Goal: Task Accomplishment & Management: Complete application form

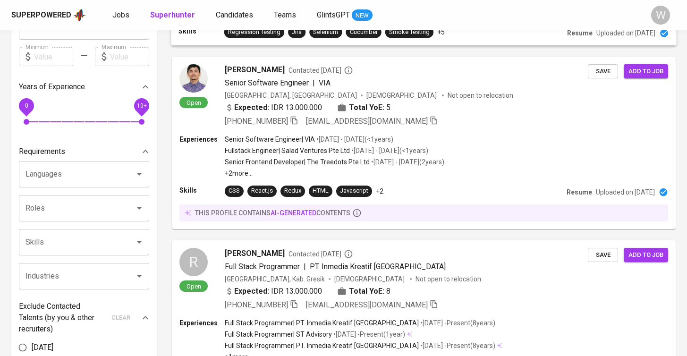
scroll to position [207, 0]
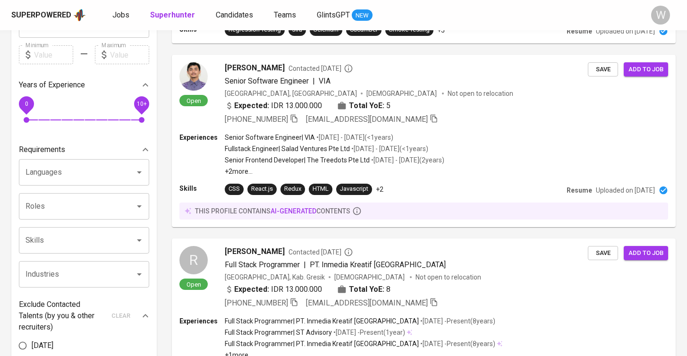
click at [428, 0] on div "Superpowered Jobs Superhunter Candidates Teams GlintsGPT NEW W" at bounding box center [343, 15] width 687 height 30
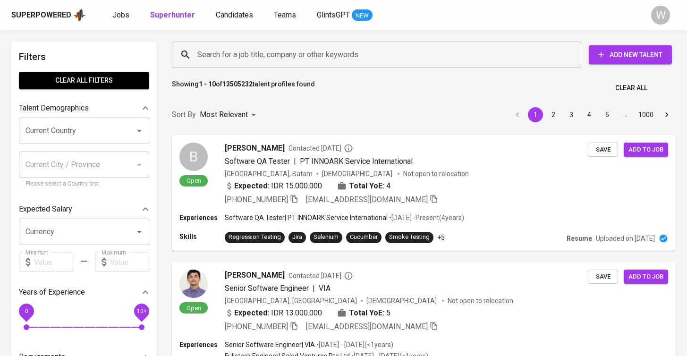
scroll to position [0, 0]
click at [122, 18] on span "Jobs" at bounding box center [120, 14] width 17 height 9
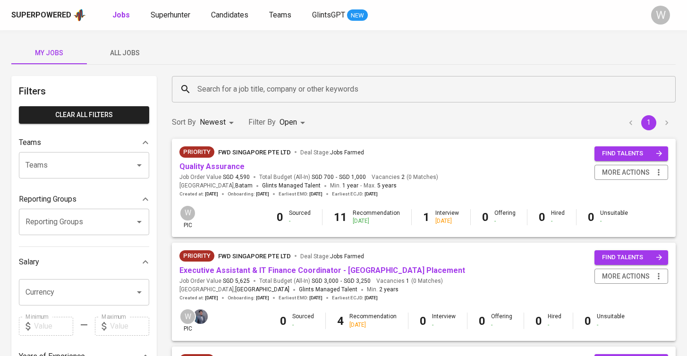
click at [121, 62] on button "All Jobs" at bounding box center [125, 53] width 76 height 23
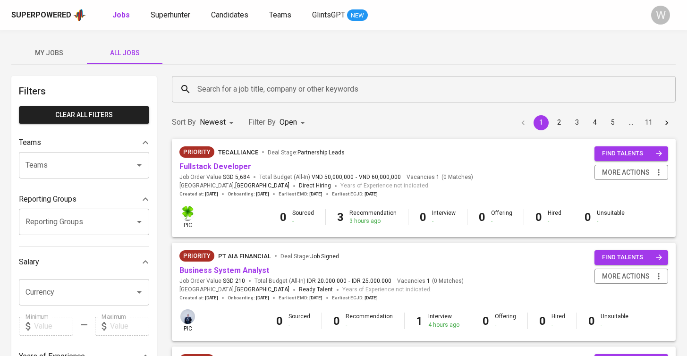
click at [94, 76] on div "Filters Clear All filters Teams Teams Teams Reporting Groups Reporting Groups R…" at bounding box center [83, 342] width 145 height 533
click at [76, 59] on button "My Jobs" at bounding box center [49, 53] width 76 height 23
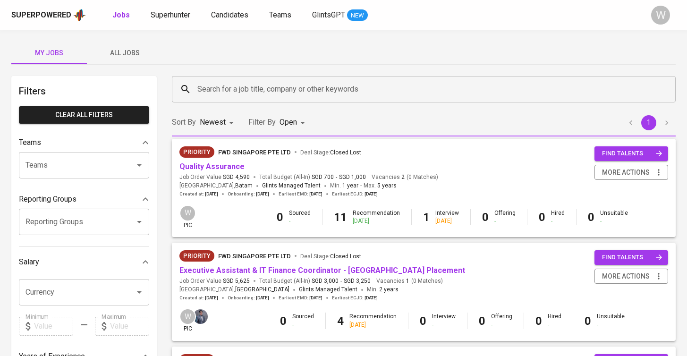
scroll to position [58, 0]
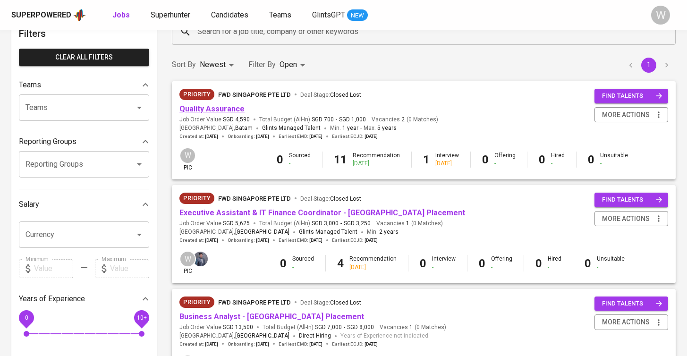
click at [219, 107] on link "Quality Assurance" at bounding box center [211, 108] width 65 height 9
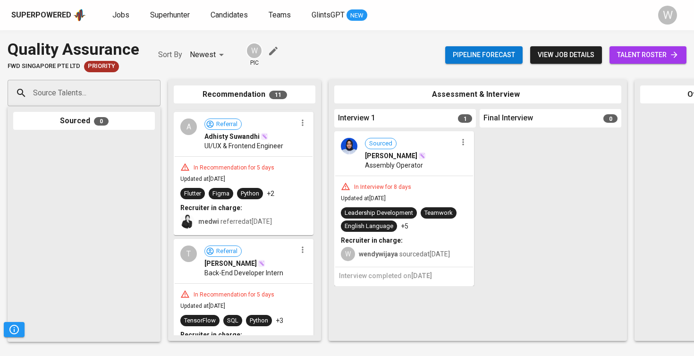
scroll to position [1117, 0]
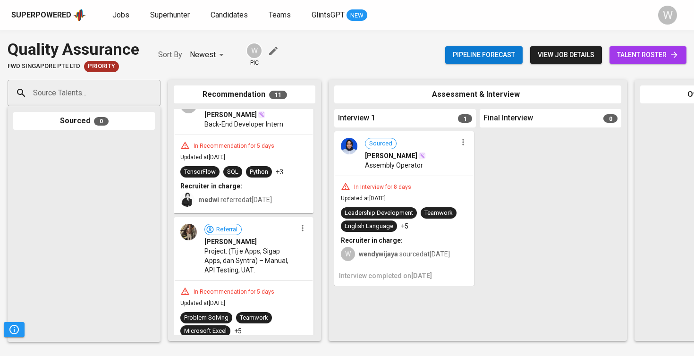
click at [634, 52] on span "talent roster" at bounding box center [648, 55] width 62 height 12
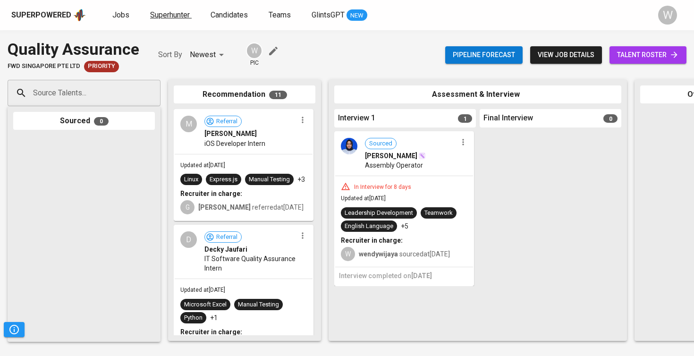
click at [158, 15] on span "Superhunter" at bounding box center [170, 14] width 40 height 9
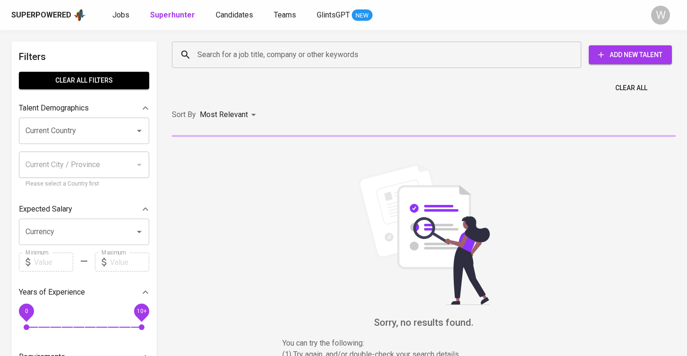
click at [230, 55] on input "Search for a job title, company or other keywords" at bounding box center [379, 55] width 368 height 18
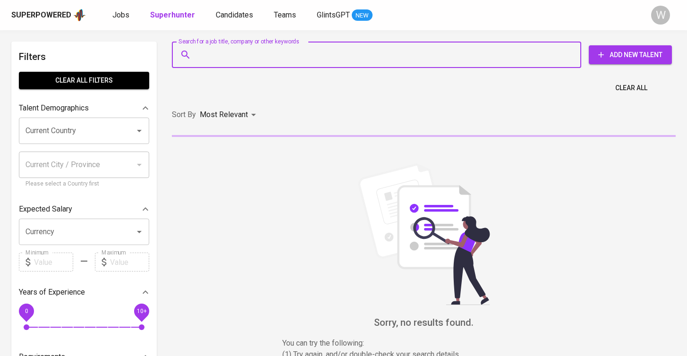
paste input "[DOMAIN_NAME][EMAIL_ADDRESS][DOMAIN_NAME]"
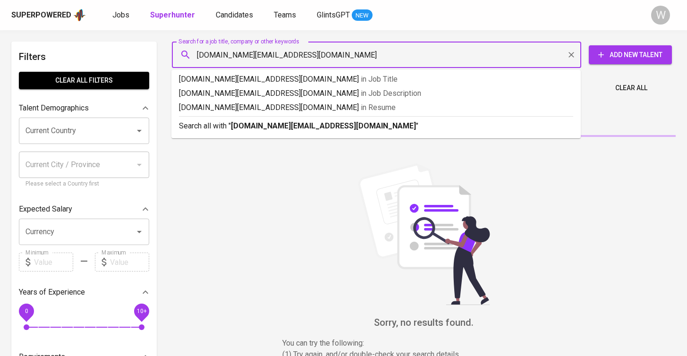
type input "[DOMAIN_NAME][EMAIL_ADDRESS][DOMAIN_NAME]"
click at [282, 120] on p "Search all with " chikitamarshanda.work@gmail.com "" at bounding box center [376, 125] width 394 height 11
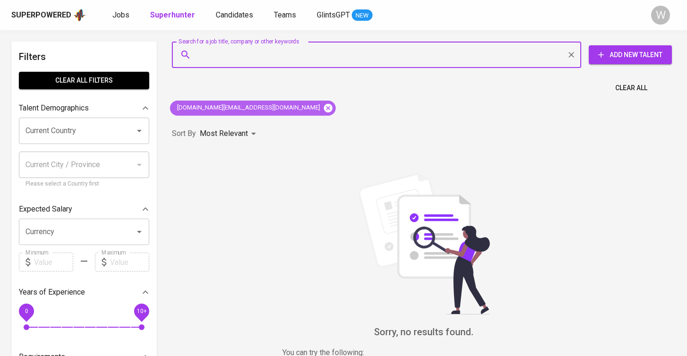
click at [324, 105] on icon at bounding box center [328, 107] width 8 height 8
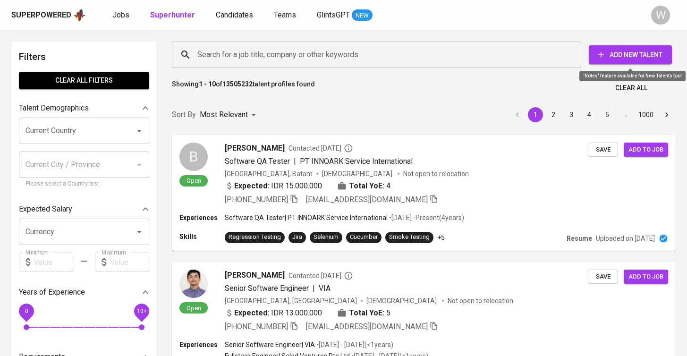
click at [628, 52] on span "Add New Talent" at bounding box center [630, 55] width 68 height 12
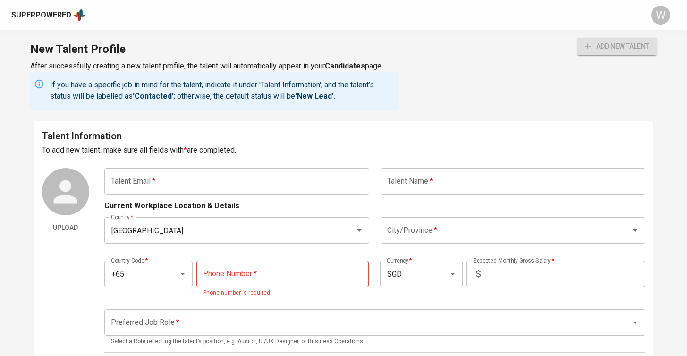
paste input "[DOMAIN_NAME][EMAIL_ADDRESS][DOMAIN_NAME]"
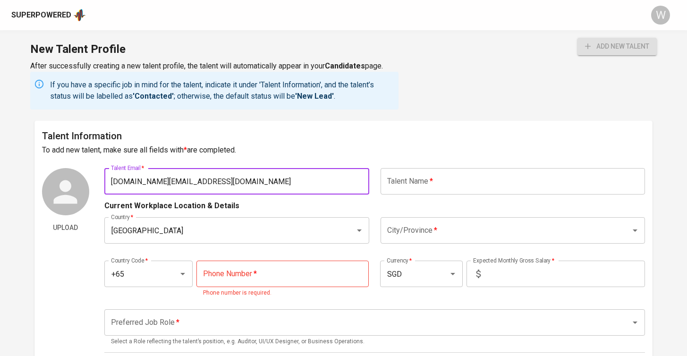
type input "[DOMAIN_NAME][EMAIL_ADDRESS][DOMAIN_NAME]"
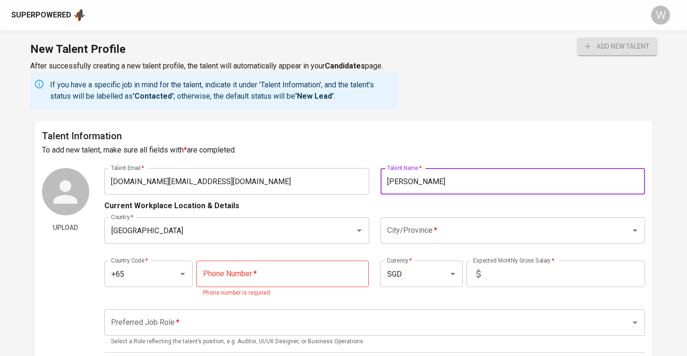
click at [441, 240] on div "City/Province *" at bounding box center [513, 230] width 265 height 26
type input "[PERSON_NAME]"
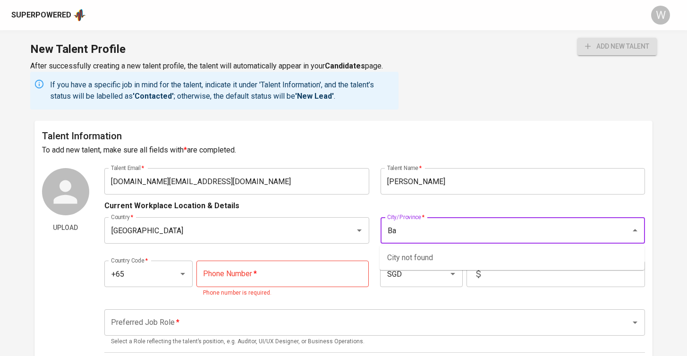
type input "B"
type input "r"
click at [178, 279] on div at bounding box center [176, 273] width 25 height 13
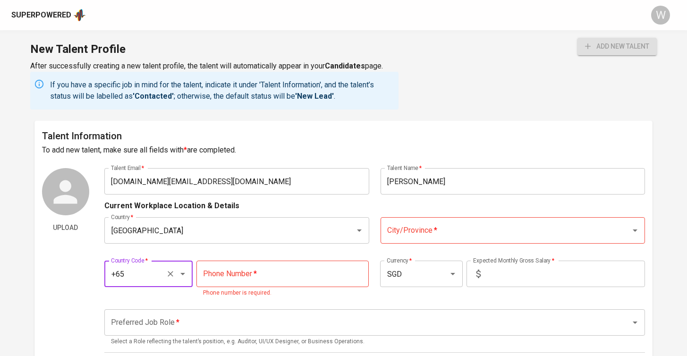
click at [190, 275] on div "+65 Country Code *" at bounding box center [148, 274] width 88 height 26
click at [187, 275] on icon "Open" at bounding box center [182, 273] width 11 height 11
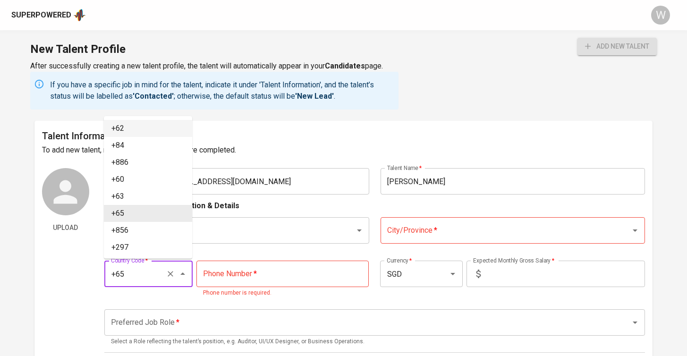
click at [176, 133] on li "+62" at bounding box center [148, 128] width 88 height 17
type input "+62"
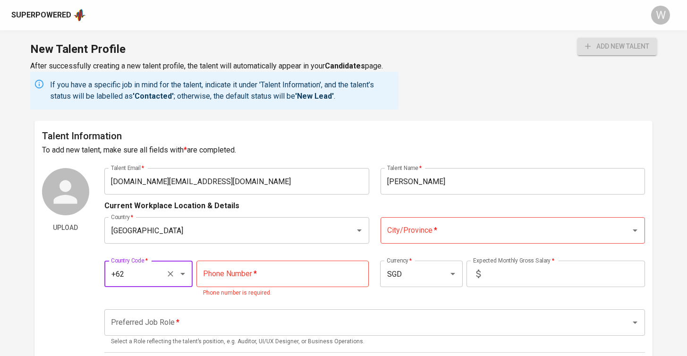
click at [450, 240] on div "City/Province *" at bounding box center [513, 230] width 265 height 26
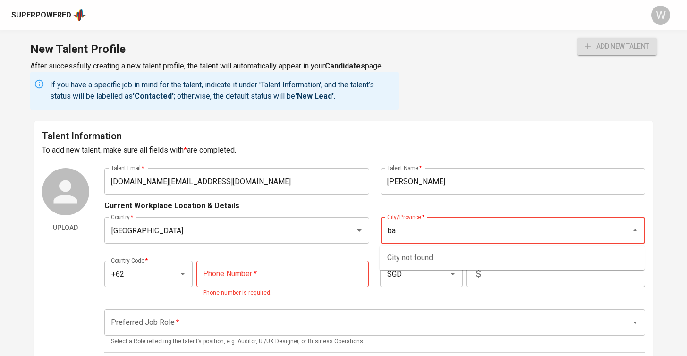
type input "b"
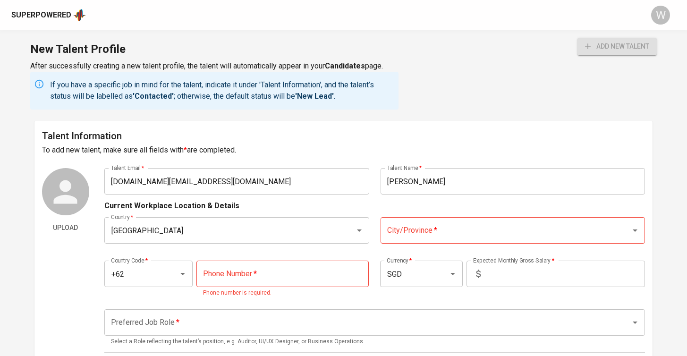
click at [637, 228] on icon "Open" at bounding box center [634, 230] width 11 height 11
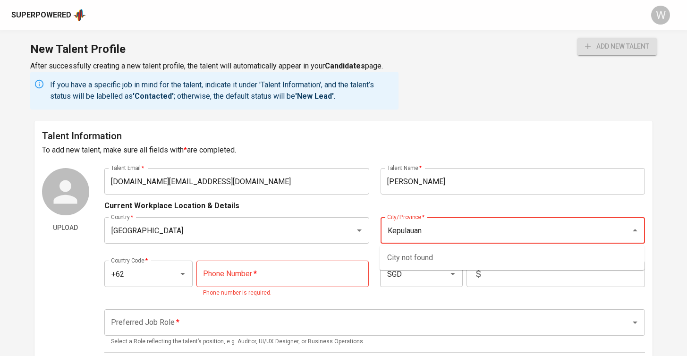
type input "Kepulauan"
click at [610, 158] on div "Talent Information To add new talent, make sure all fields with * are completed…" at bounding box center [343, 352] width 618 height 462
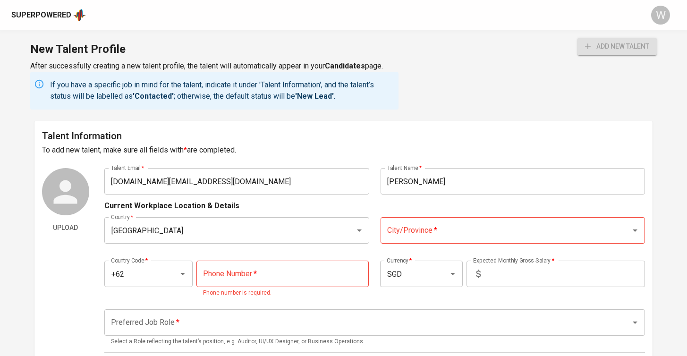
click at [429, 230] on input "City/Province   *" at bounding box center [500, 230] width 230 height 18
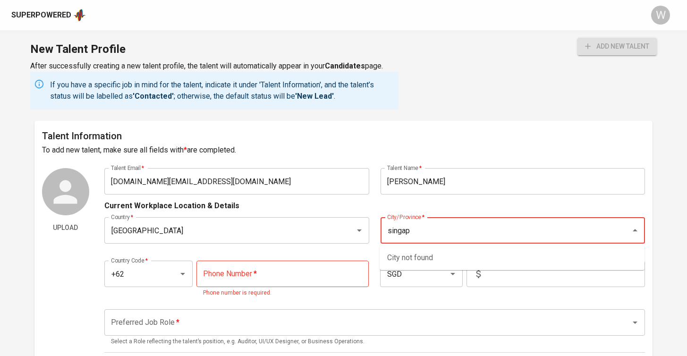
type input "singapo"
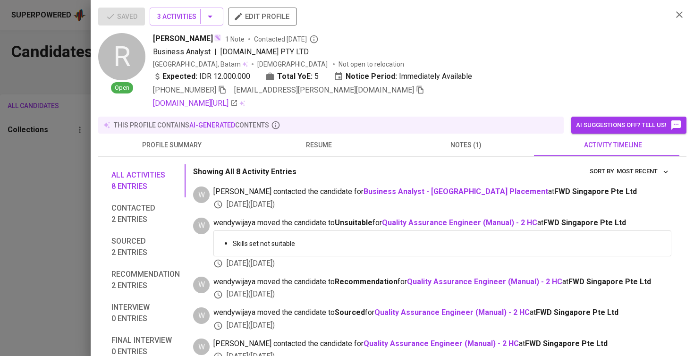
click at [70, 163] on div at bounding box center [347, 178] width 694 height 356
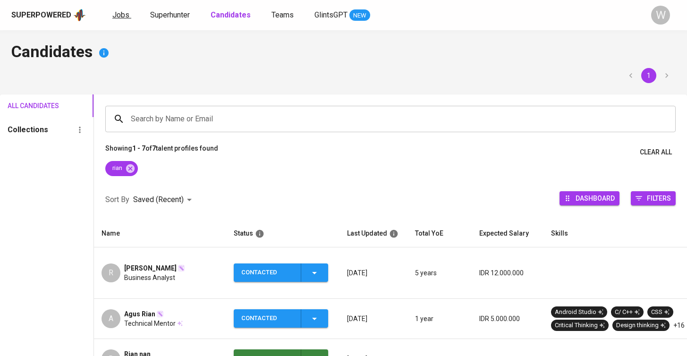
click at [124, 17] on span "Jobs" at bounding box center [120, 14] width 17 height 9
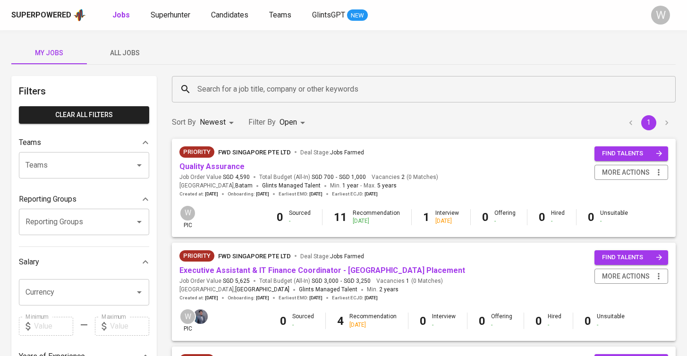
click at [140, 59] on button "All Jobs" at bounding box center [125, 53] width 76 height 23
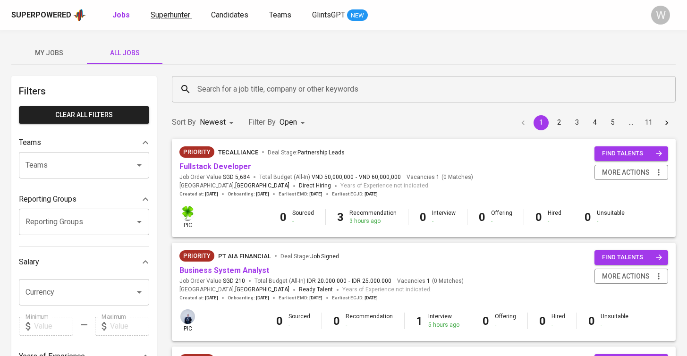
click at [169, 12] on span "Superhunter" at bounding box center [171, 14] width 40 height 9
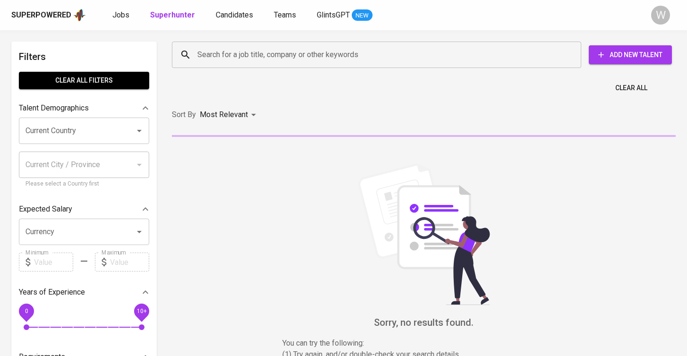
click at [644, 54] on span "Add New Talent" at bounding box center [630, 55] width 68 height 12
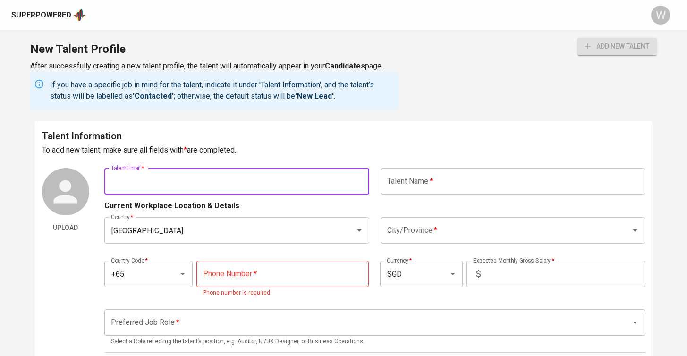
paste input "[DOMAIN_NAME][EMAIL_ADDRESS][DOMAIN_NAME]"
type input "[DOMAIN_NAME][EMAIL_ADDRESS][DOMAIN_NAME]"
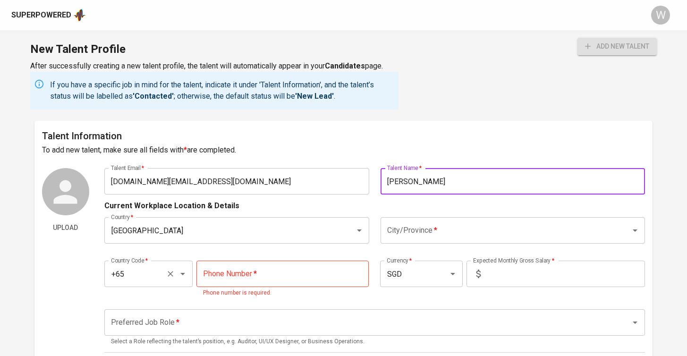
click at [183, 276] on icon "Open" at bounding box center [182, 273] width 11 height 11
type input "Chikita Marshanda"
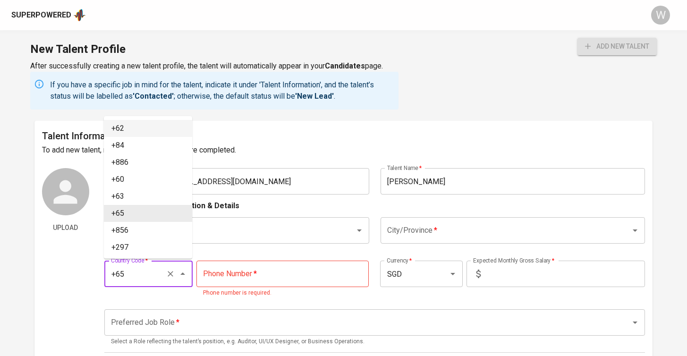
click at [163, 129] on li "+62" at bounding box center [148, 128] width 88 height 17
type input "+62"
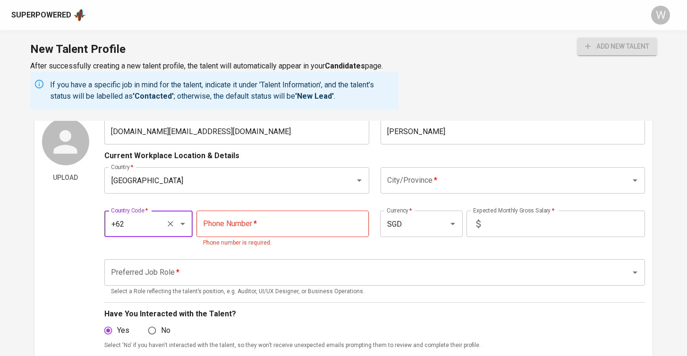
scroll to position [58, 0]
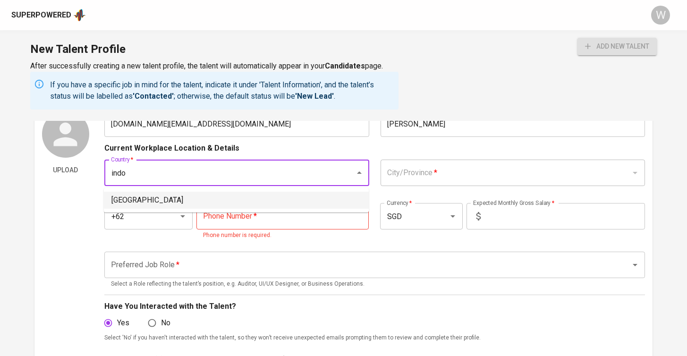
click at [230, 194] on li "[GEOGRAPHIC_DATA]" at bounding box center [236, 200] width 265 height 17
type input "[GEOGRAPHIC_DATA]"
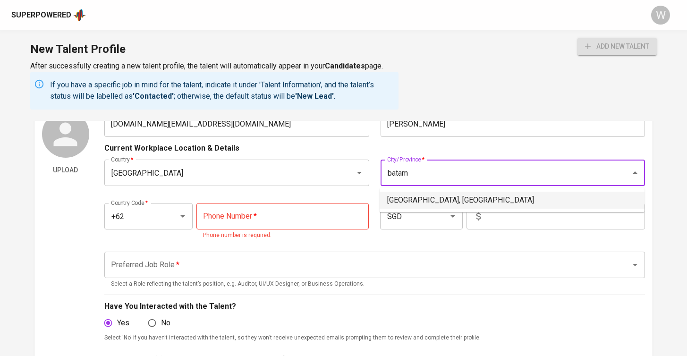
click at [414, 196] on li "Batam, Kepulauan Riau" at bounding box center [512, 200] width 265 height 17
type input "Batam, Kepulauan Riau"
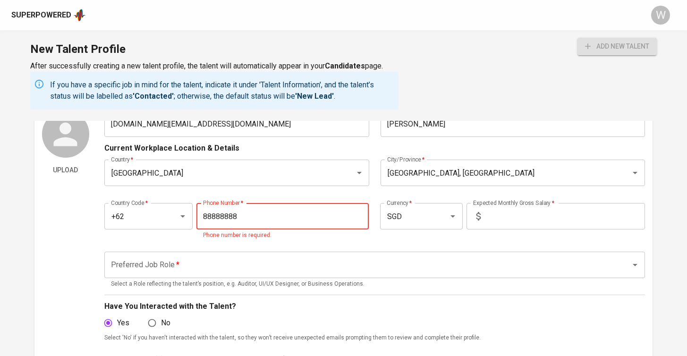
type input "888-888-888"
click at [519, 218] on input "text" at bounding box center [564, 216] width 161 height 26
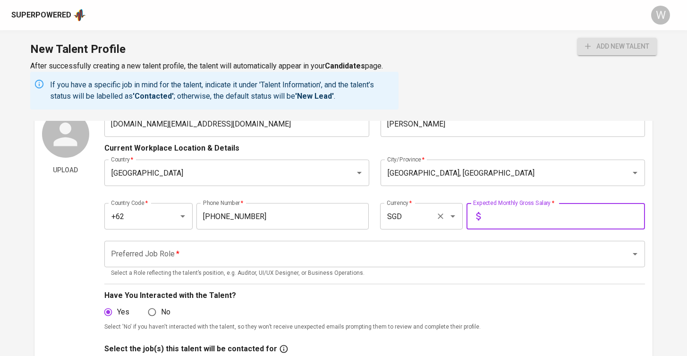
click at [450, 211] on icon "Open" at bounding box center [452, 216] width 11 height 11
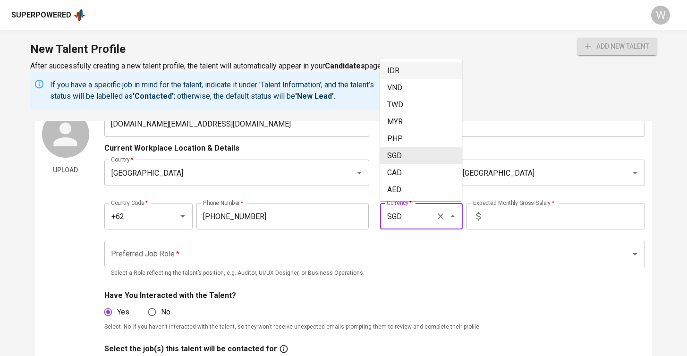
click at [414, 73] on li "IDR" at bounding box center [421, 70] width 83 height 17
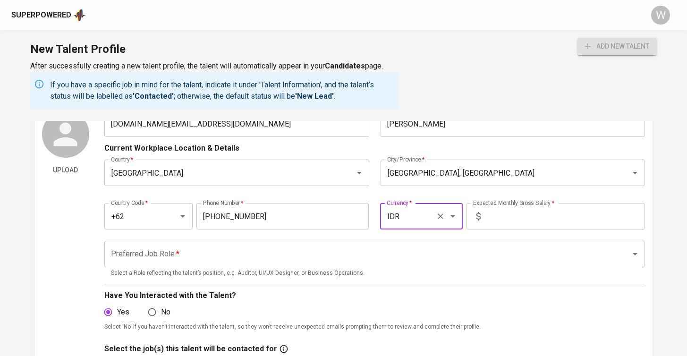
click at [453, 216] on icon "Open" at bounding box center [452, 216] width 5 height 2
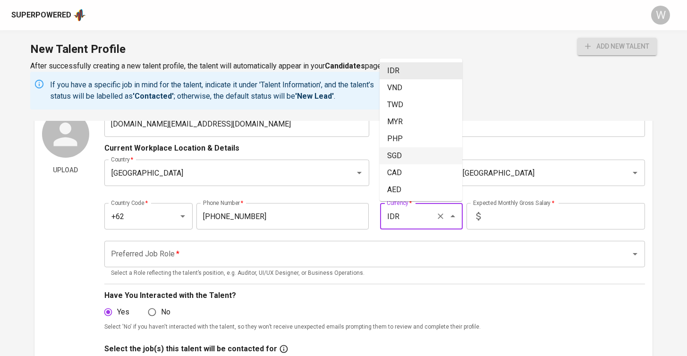
click at [408, 154] on li "SGD" at bounding box center [421, 155] width 83 height 17
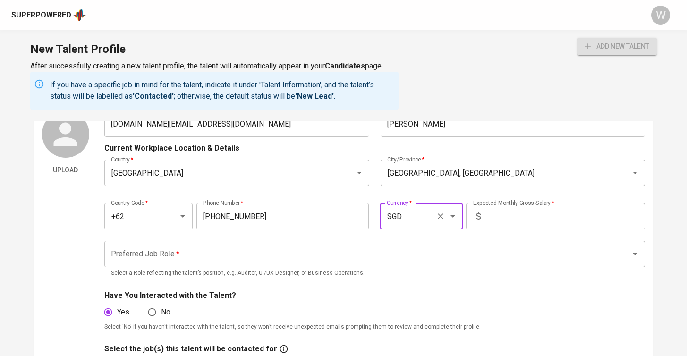
click at [457, 211] on icon "Open" at bounding box center [452, 216] width 11 height 11
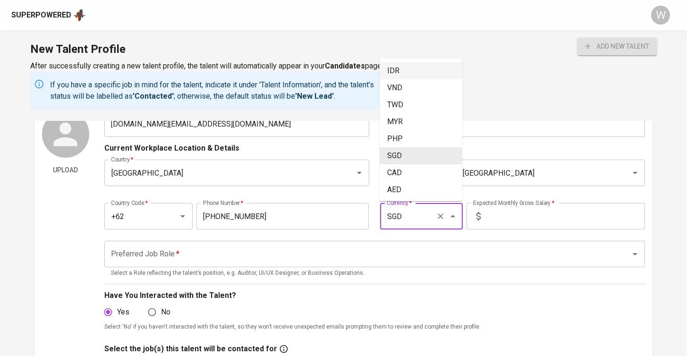
click at [416, 68] on li "IDR" at bounding box center [421, 70] width 83 height 17
type input "IDR"
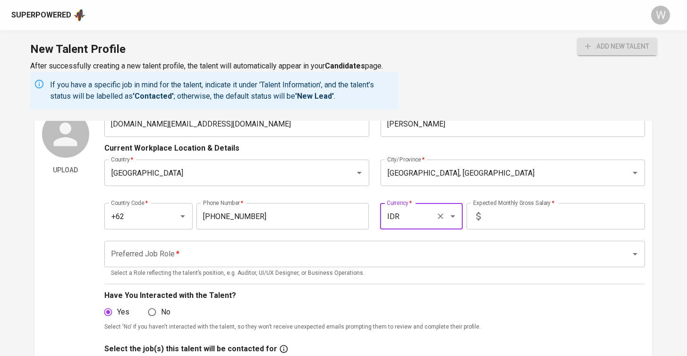
click at [499, 216] on input "text" at bounding box center [564, 216] width 161 height 26
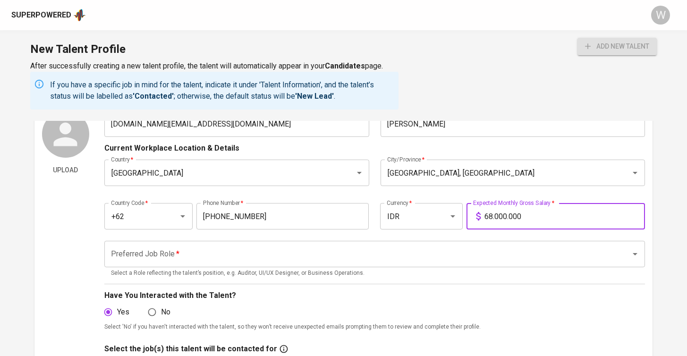
type input "6.800.000"
click at [401, 249] on input "Preferred Job Role   *" at bounding box center [362, 254] width 506 height 18
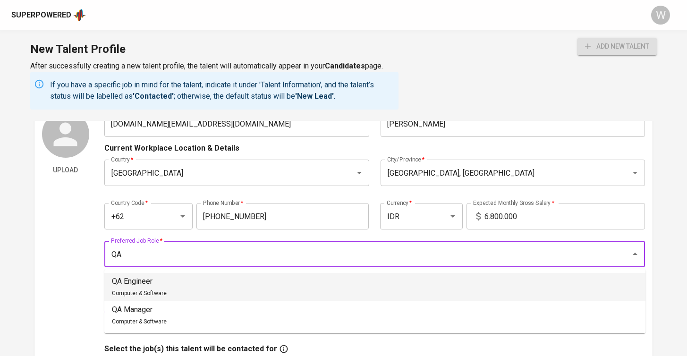
click at [330, 281] on li "QA Engineer Computer & Software" at bounding box center [374, 287] width 541 height 28
type input "QA Engineer"
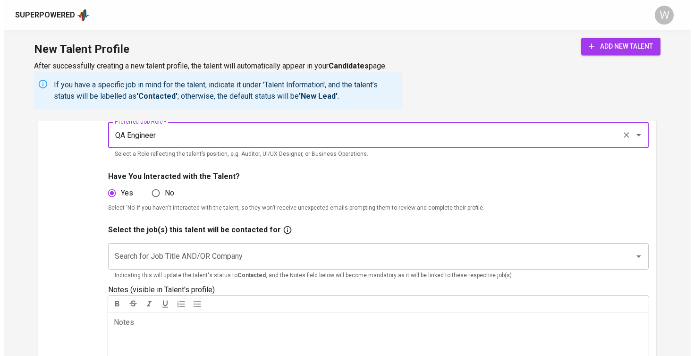
scroll to position [178, 0]
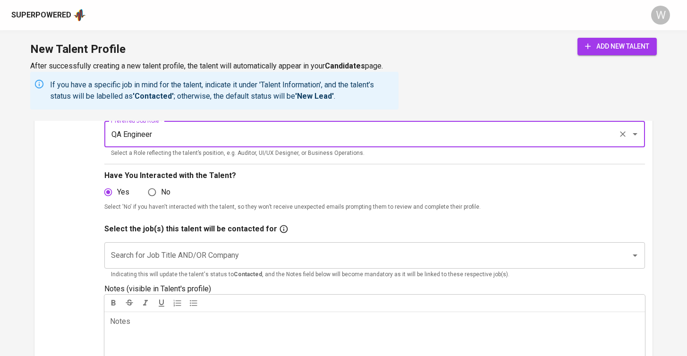
click at [169, 248] on input "Search for Job Title AND/OR Company" at bounding box center [362, 255] width 506 height 18
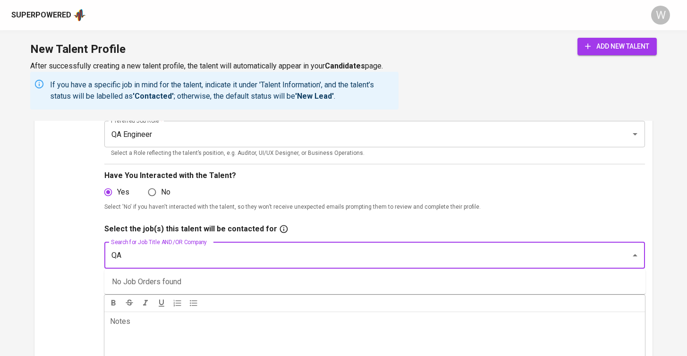
type input "QA"
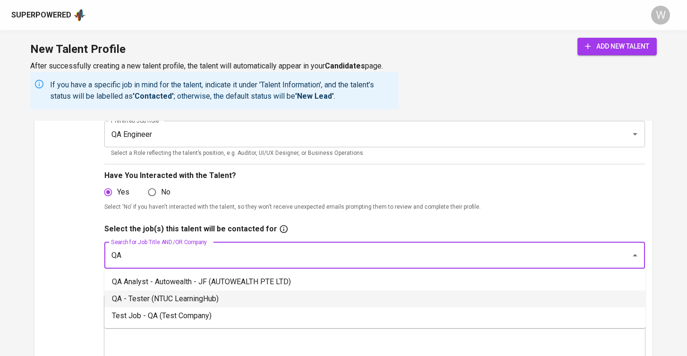
click at [170, 297] on li "QA - Tester (NTUC LearningHub)" at bounding box center [374, 298] width 541 height 17
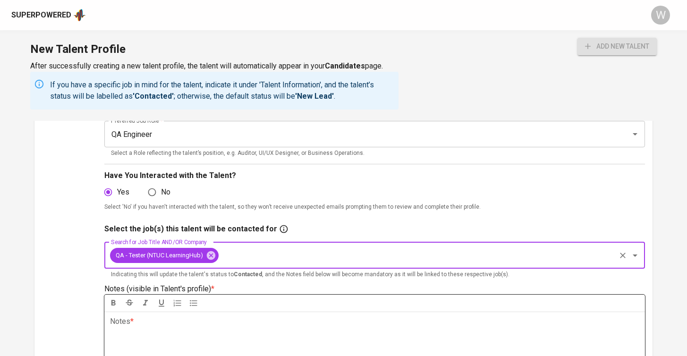
click at [169, 328] on div "Notes * ﻿" at bounding box center [374, 346] width 541 height 68
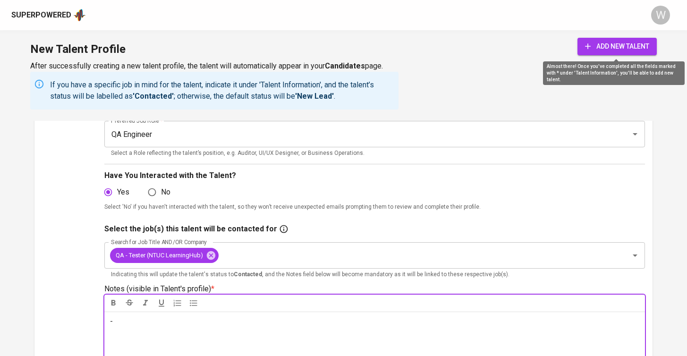
click at [618, 47] on span "add new talent" at bounding box center [617, 47] width 64 height 12
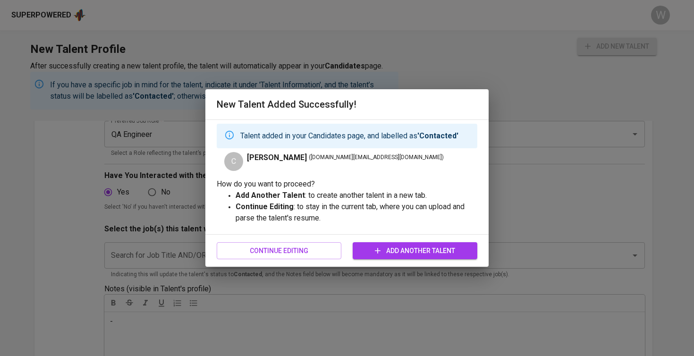
click at [444, 253] on span "Add Another Talent" at bounding box center [415, 251] width 110 height 12
click at [363, 255] on span "Add Another Talent" at bounding box center [415, 251] width 110 height 12
click at [271, 256] on button "Continue Editing" at bounding box center [279, 250] width 125 height 17
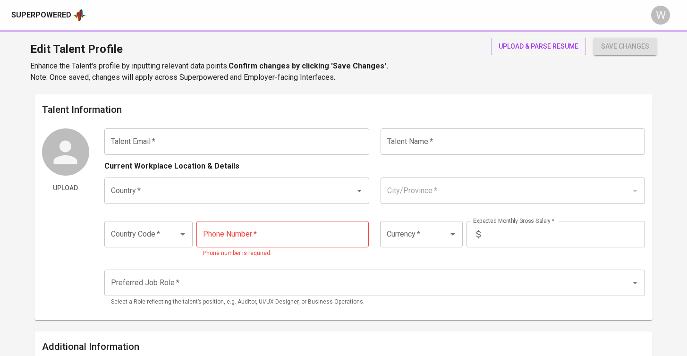
click at [47, 16] on div "Superpowered" at bounding box center [41, 15] width 60 height 11
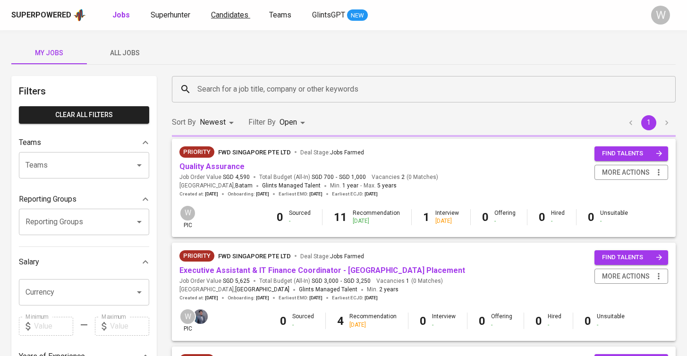
click at [215, 18] on span "Candidates" at bounding box center [229, 14] width 37 height 9
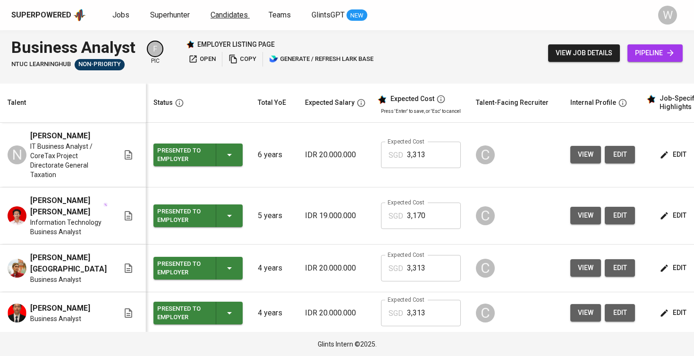
scroll to position [0, 5]
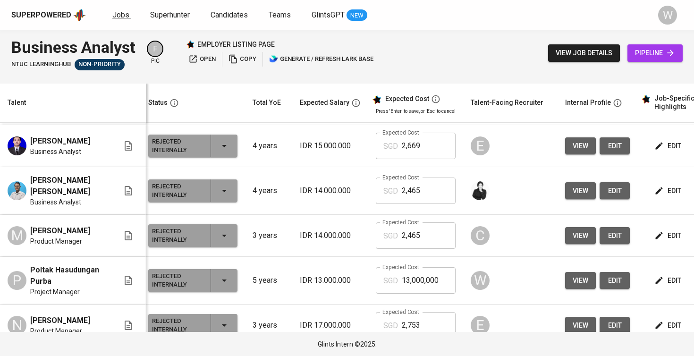
click at [118, 19] on link "Jobs" at bounding box center [121, 15] width 19 height 12
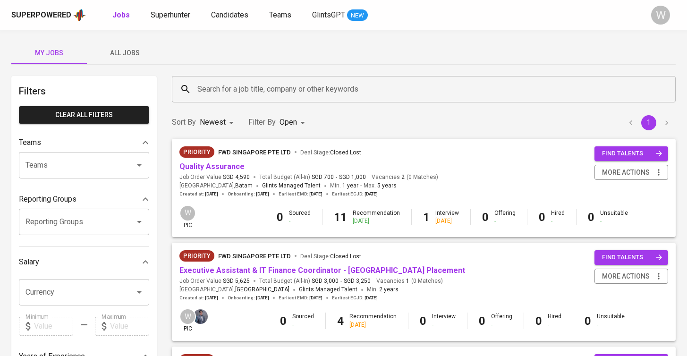
click at [127, 59] on button "All Jobs" at bounding box center [125, 53] width 76 height 23
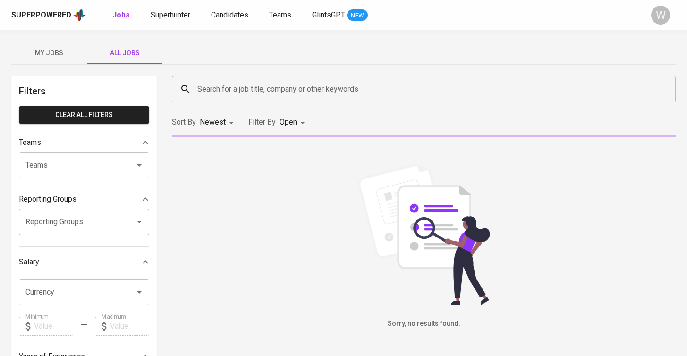
click at [250, 75] on div "Search for a job title, company or other keywords Search for a job title, compa…" at bounding box center [423, 89] width 515 height 38
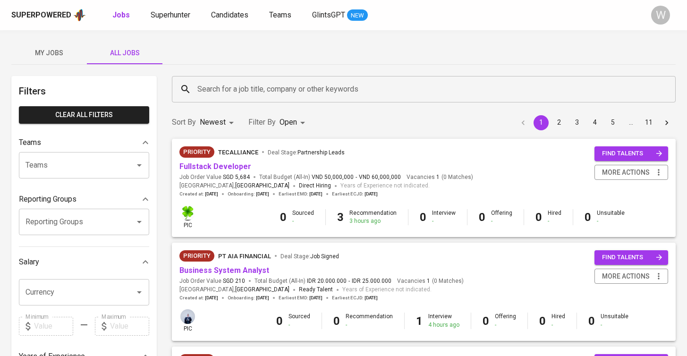
click at [246, 79] on div "Search for a job title, company or other keywords" at bounding box center [424, 89] width 504 height 26
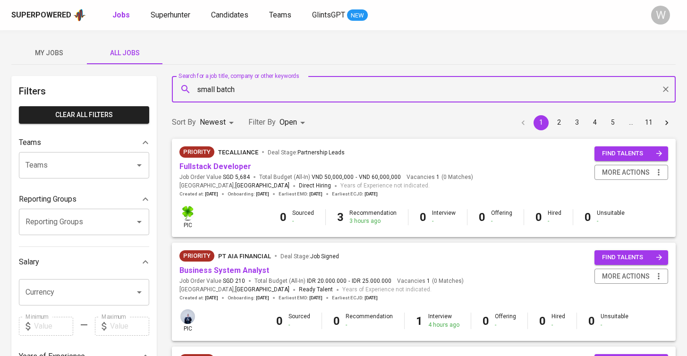
type input "small batch"
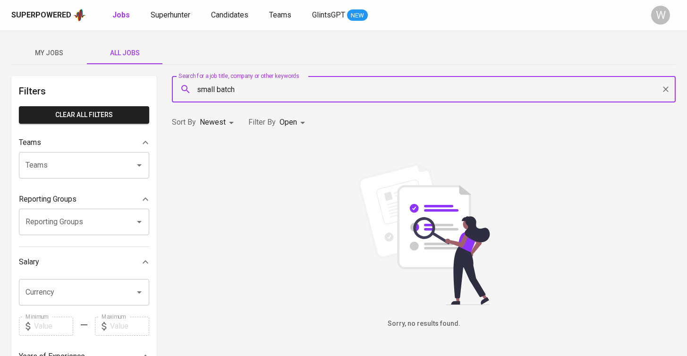
click at [291, 125] on body "Superpowered Jobs Superhunter Candidates Teams GlintsGPT NEW W My Jobs All Jobs…" at bounding box center [343, 322] width 687 height 644
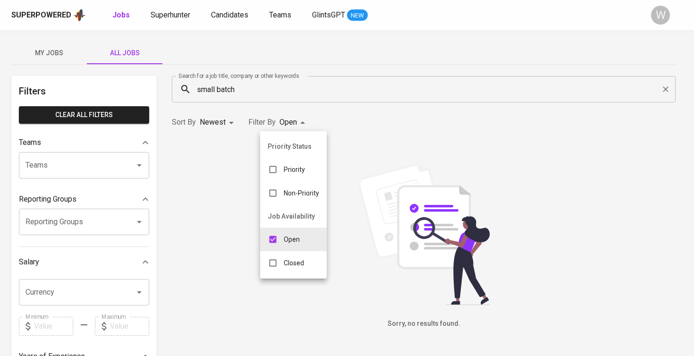
click at [299, 258] on p "Closed" at bounding box center [294, 262] width 20 height 9
type input "OPEN,CLOSE"
checkbox input "true"
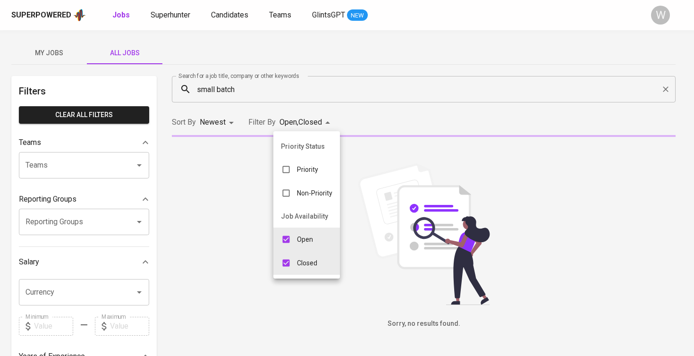
click at [399, 96] on div at bounding box center [347, 178] width 694 height 356
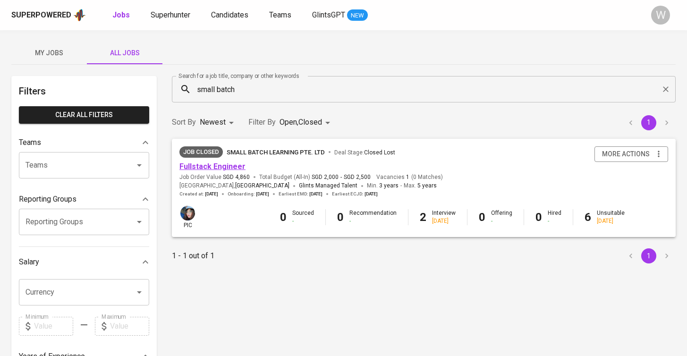
click at [215, 167] on link "Fullstack Engineer" at bounding box center [212, 166] width 66 height 9
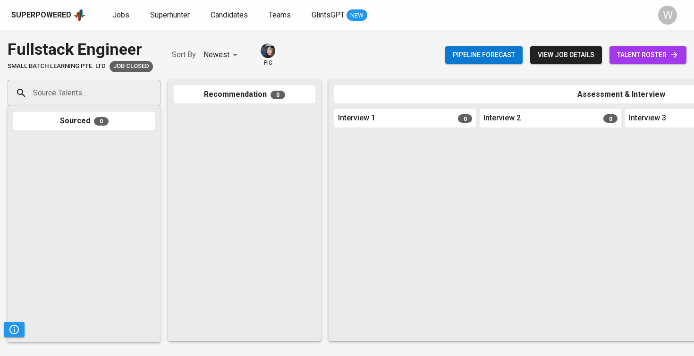
click at [651, 54] on span "talent roster" at bounding box center [648, 55] width 62 height 12
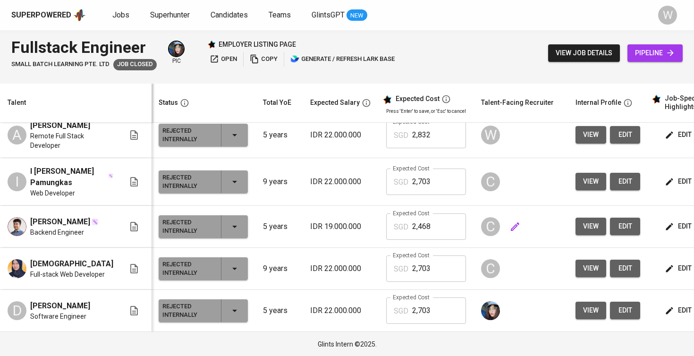
scroll to position [271, 0]
click at [667, 315] on span "edit" at bounding box center [679, 310] width 25 height 12
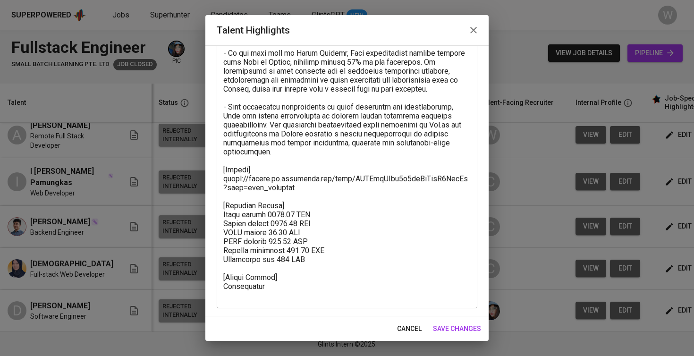
scroll to position [194, 0]
click at [481, 332] on span "save changes" at bounding box center [457, 329] width 48 height 12
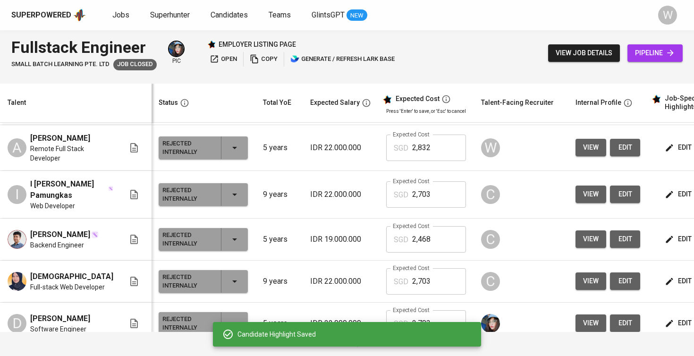
scroll to position [217, 0]
click at [164, 16] on span "Superhunter" at bounding box center [170, 14] width 40 height 9
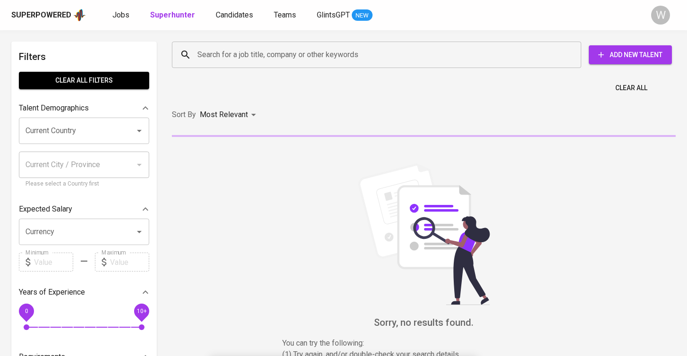
click at [236, 55] on input "Search for a job title, company or other keywords" at bounding box center [379, 55] width 368 height 18
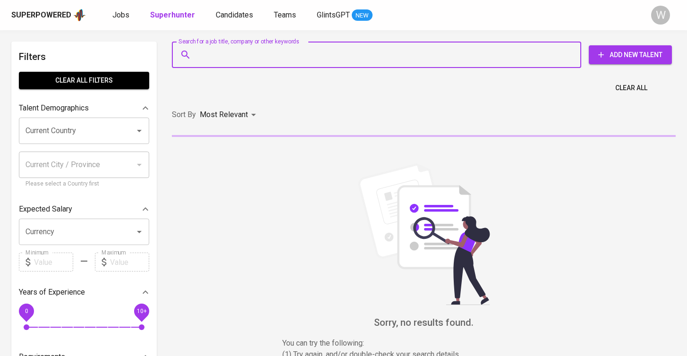
paste input "[EMAIL_ADDRESS][DOMAIN_NAME]"
type input "[EMAIL_ADDRESS][DOMAIN_NAME]"
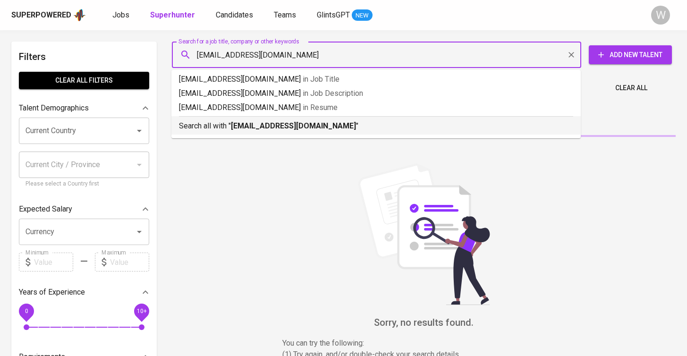
click at [283, 125] on b "[EMAIL_ADDRESS][DOMAIN_NAME]" at bounding box center [293, 125] width 125 height 9
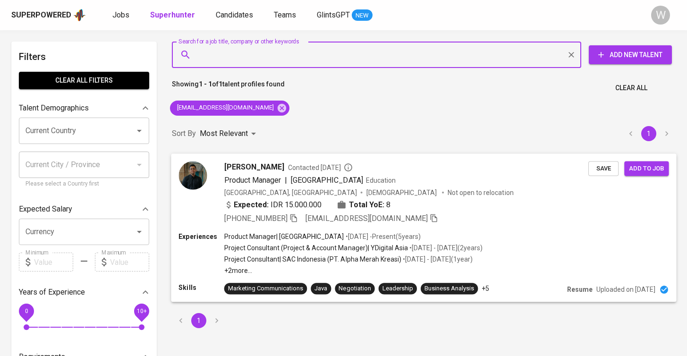
click at [281, 169] on span "[PERSON_NAME]" at bounding box center [254, 166] width 60 height 11
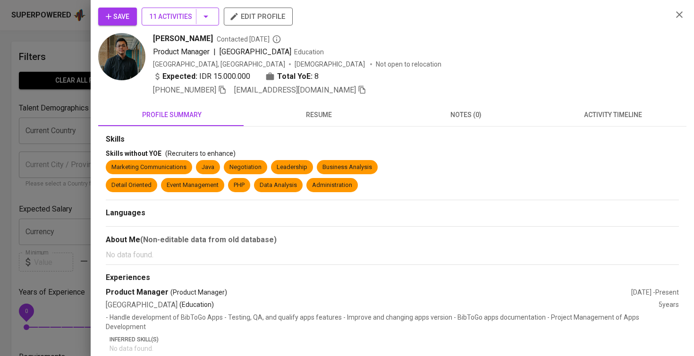
click at [177, 21] on span "11 Activities" at bounding box center [180, 17] width 62 height 12
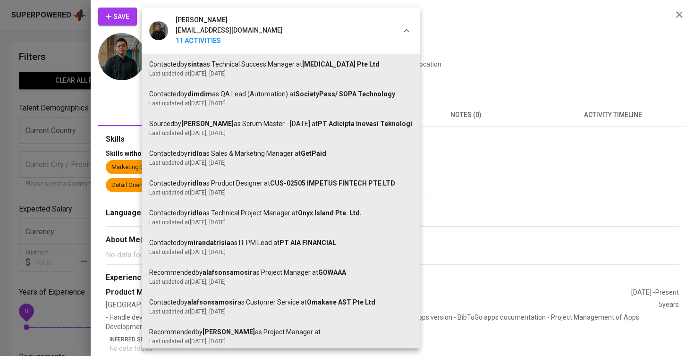
click at [636, 123] on div at bounding box center [347, 178] width 694 height 356
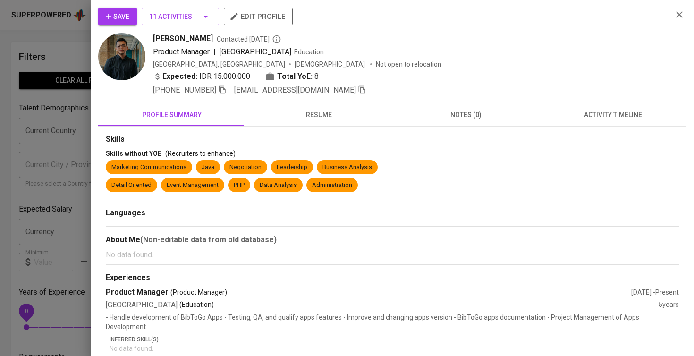
click at [636, 123] on button "activity timeline" at bounding box center [613, 114] width 147 height 23
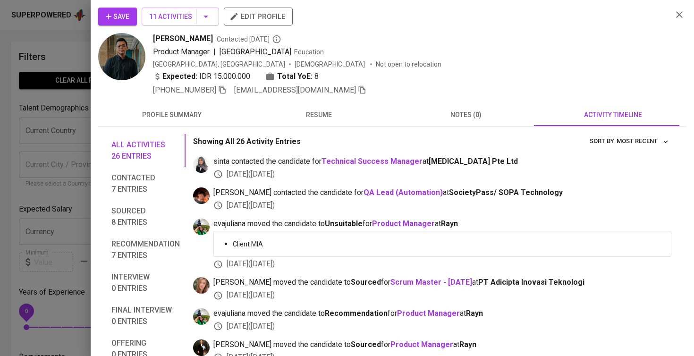
click at [110, 22] on button "Save" at bounding box center [117, 17] width 39 height 18
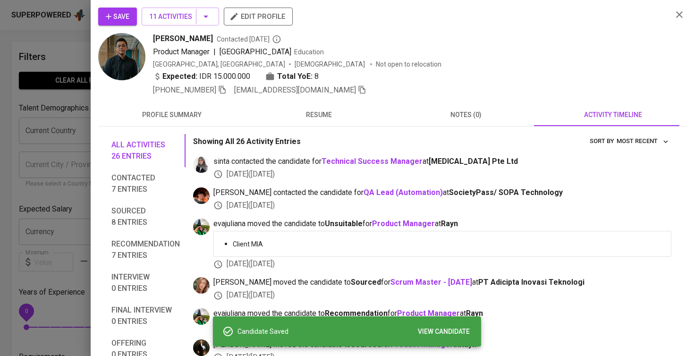
click at [48, 67] on div at bounding box center [347, 178] width 694 height 356
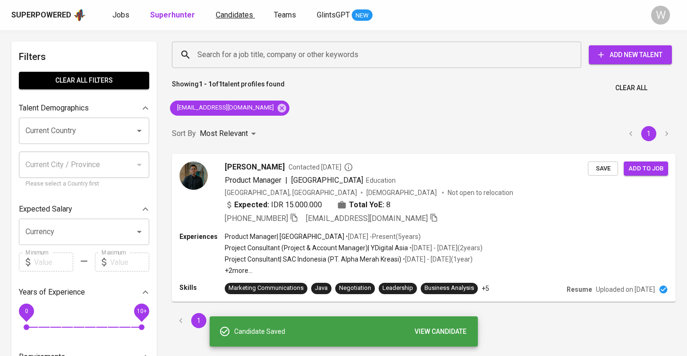
click at [218, 12] on span "Candidates" at bounding box center [234, 14] width 37 height 9
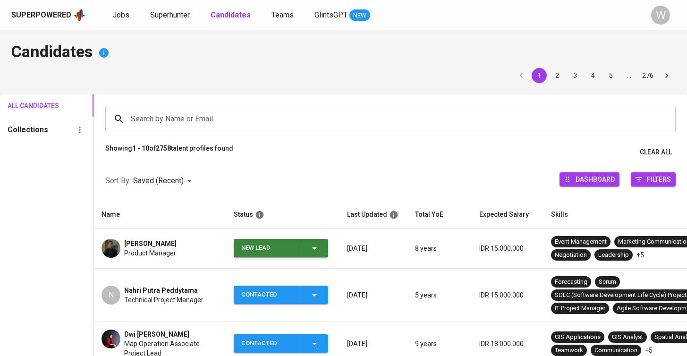
click at [313, 246] on icon "button" at bounding box center [314, 248] width 11 height 11
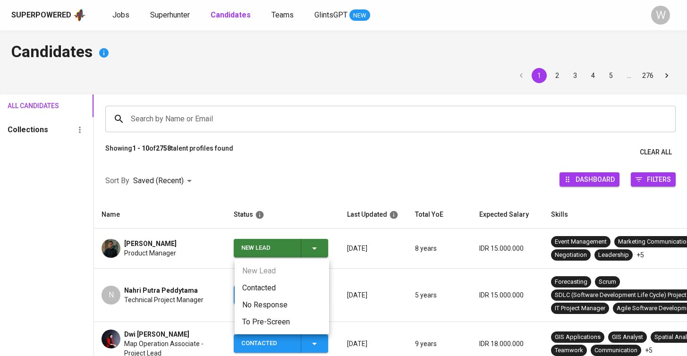
click at [281, 285] on li "Contacted" at bounding box center [282, 287] width 94 height 17
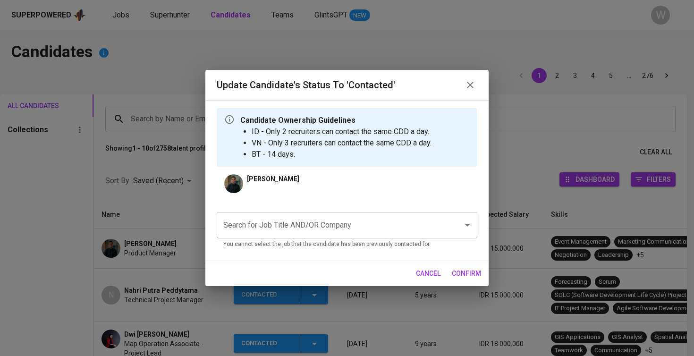
click at [289, 232] on input "Search for Job Title AND/OR Company" at bounding box center [334, 225] width 226 height 18
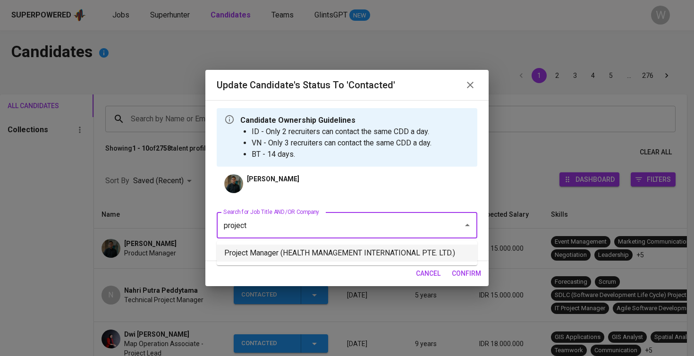
click at [290, 249] on li "Project Manager (HEALTH MANAGEMENT INTERNATIONAL PTE. LTD.)" at bounding box center [347, 253] width 261 height 17
type input "project"
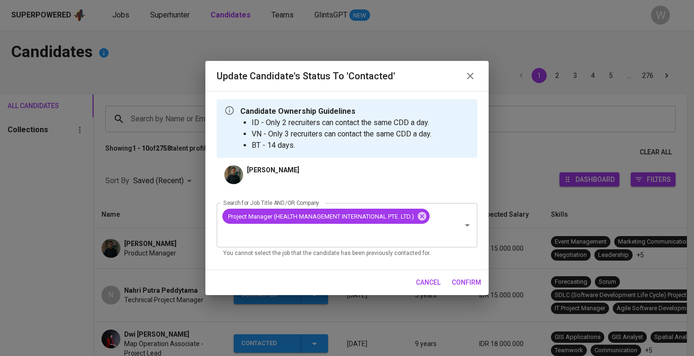
click at [471, 282] on span "confirm" at bounding box center [466, 283] width 29 height 12
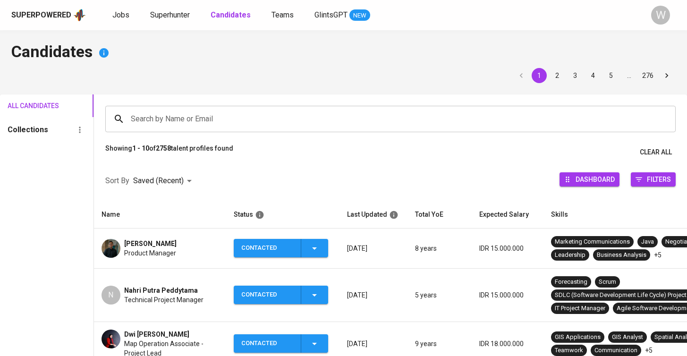
click at [498, 3] on div "Superpowered Jobs Superhunter Candidates Teams GlintsGPT NEW W" at bounding box center [343, 15] width 687 height 30
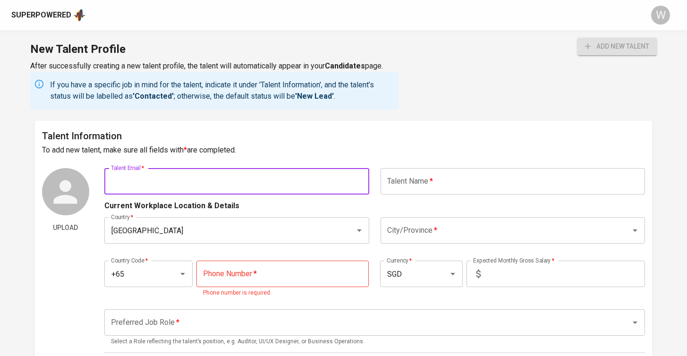
paste input "[DOMAIN_NAME][EMAIL_ADDRESS][DOMAIN_NAME]"
type input "[DOMAIN_NAME][EMAIL_ADDRESS][DOMAIN_NAME]"
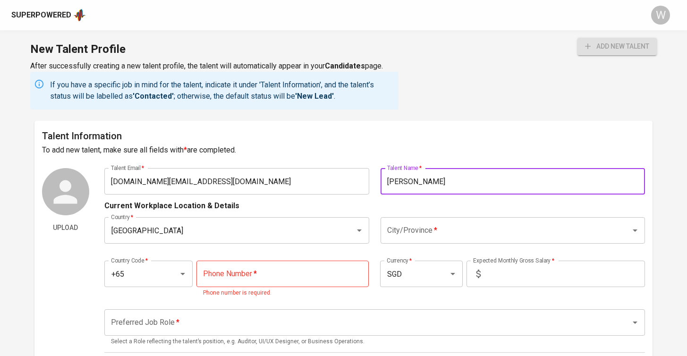
type input "[PERSON_NAME]"
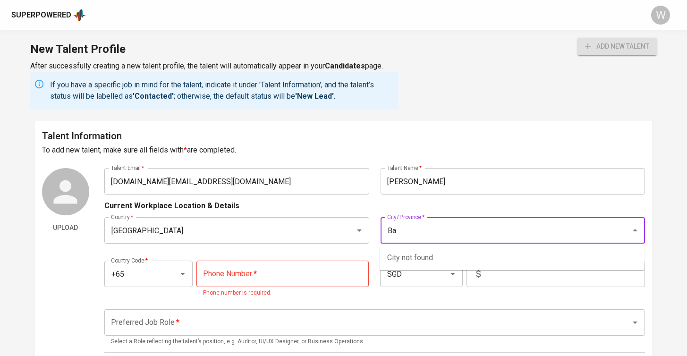
type input "B"
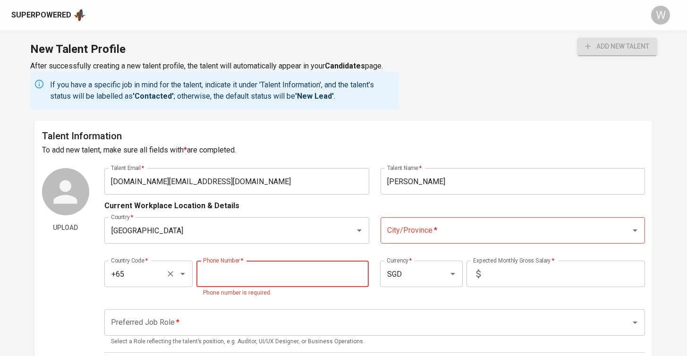
click at [191, 272] on div "+65 Country Code *" at bounding box center [148, 274] width 88 height 26
click at [186, 271] on icon "Open" at bounding box center [182, 273] width 11 height 11
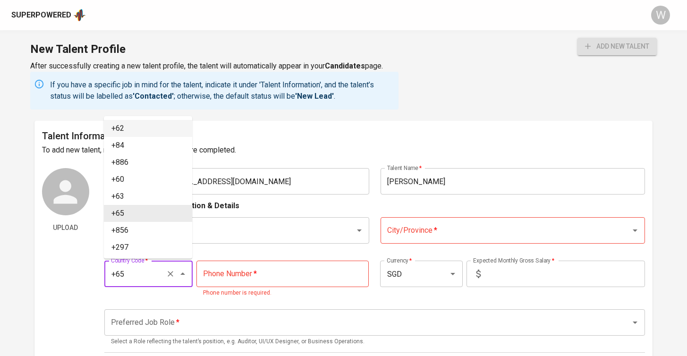
click at [133, 126] on li "+62" at bounding box center [148, 128] width 88 height 17
type input "+62"
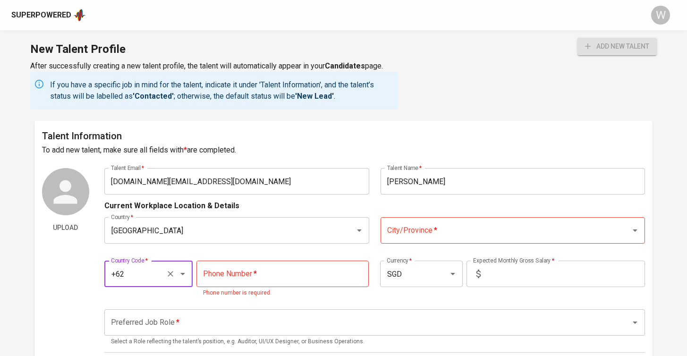
click at [241, 276] on input "tel" at bounding box center [282, 274] width 173 height 26
type input "[PHONE_NUMBER]"
click at [406, 239] on div "City/Province *" at bounding box center [513, 230] width 265 height 26
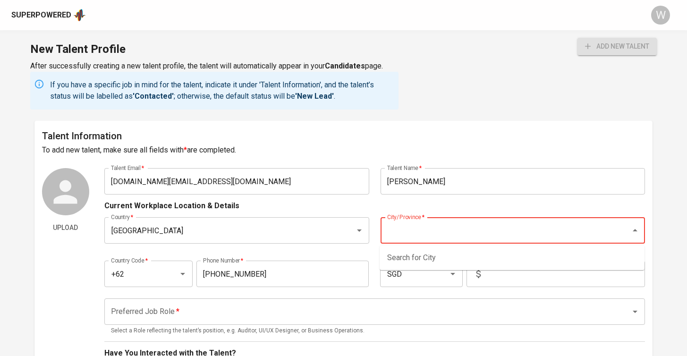
type input "a"
click at [611, 232] on input "City/Province   *" at bounding box center [500, 230] width 230 height 18
click at [634, 232] on icon "Close" at bounding box center [634, 230] width 11 height 11
click at [609, 230] on input "City/Province   *" at bounding box center [500, 230] width 230 height 18
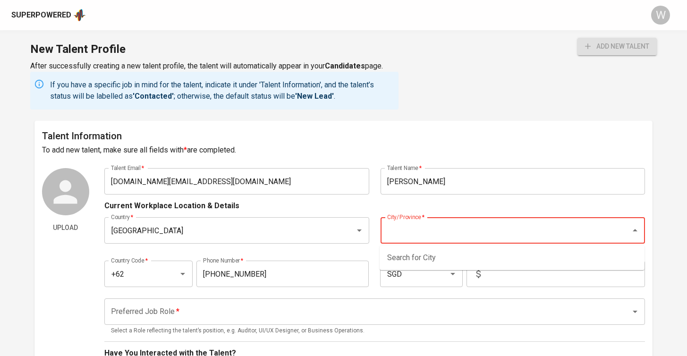
click at [408, 229] on input "City/Province   *" at bounding box center [500, 230] width 230 height 18
type input "B"
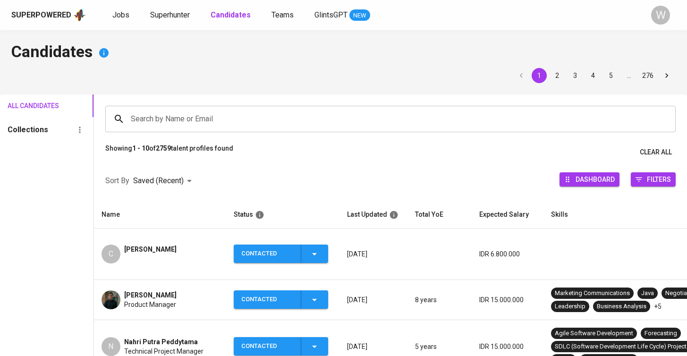
click at [173, 245] on span "[PERSON_NAME]" at bounding box center [150, 249] width 52 height 9
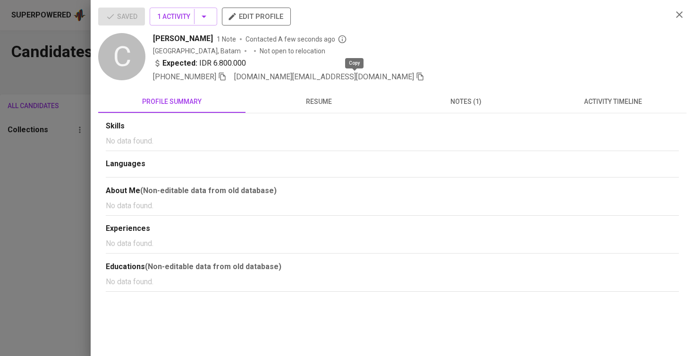
click at [417, 74] on icon "button" at bounding box center [420, 77] width 7 height 8
click at [54, 141] on div at bounding box center [347, 178] width 694 height 356
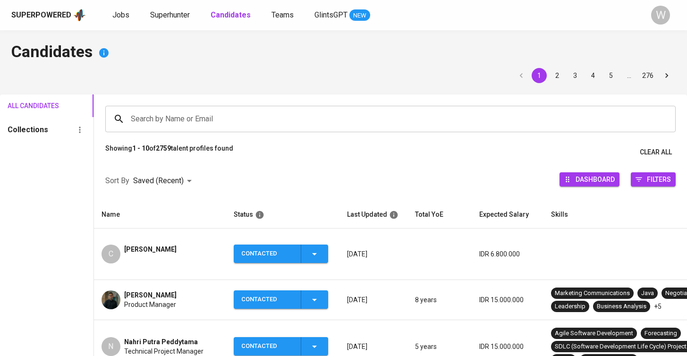
click at [176, 7] on div "Superpowered Jobs Superhunter Candidates Teams GlintsGPT NEW W" at bounding box center [343, 15] width 687 height 30
click at [172, 12] on span "Superhunter" at bounding box center [170, 14] width 40 height 9
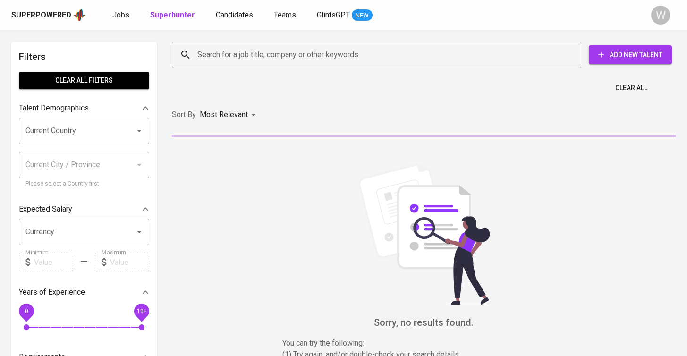
click at [267, 77] on div "Clear All" at bounding box center [423, 85] width 515 height 23
click at [262, 63] on input "Search for a job title, company or other keywords" at bounding box center [379, 55] width 368 height 18
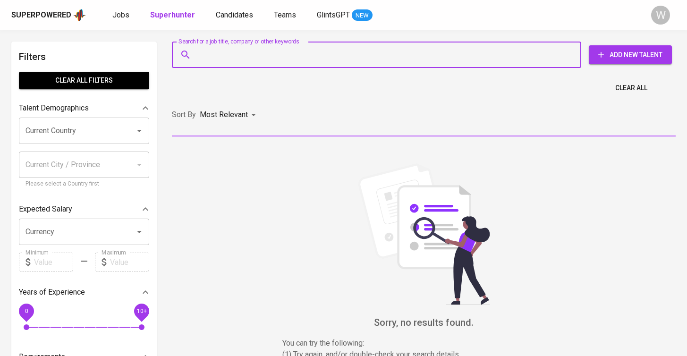
paste input "[DOMAIN_NAME][EMAIL_ADDRESS][DOMAIN_NAME]"
type input "[DOMAIN_NAME][EMAIL_ADDRESS][DOMAIN_NAME]"
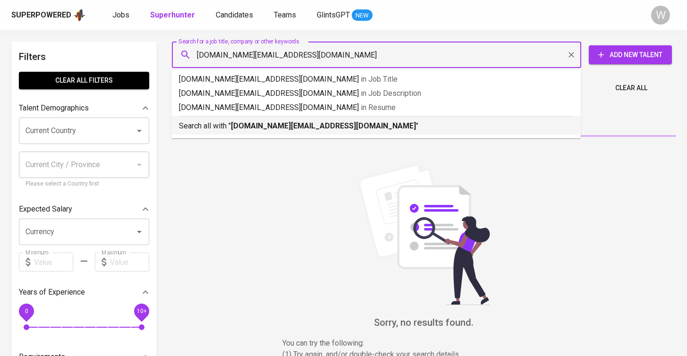
click at [260, 126] on b "[DOMAIN_NAME][EMAIL_ADDRESS][DOMAIN_NAME]" at bounding box center [323, 125] width 185 height 9
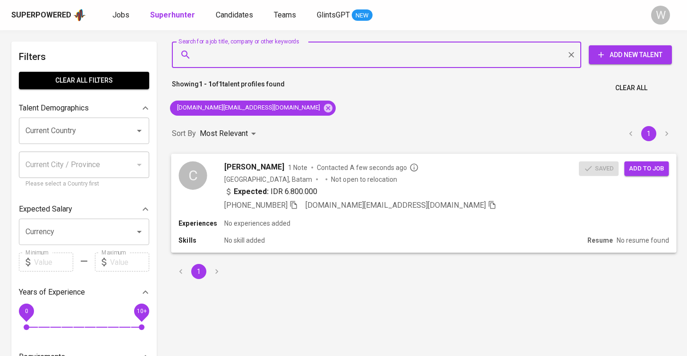
click at [638, 164] on span "Add to job" at bounding box center [646, 168] width 35 height 11
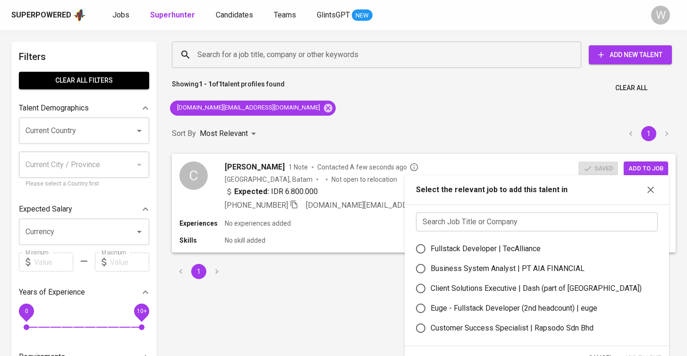
click at [524, 231] on input "text" at bounding box center [537, 221] width 242 height 19
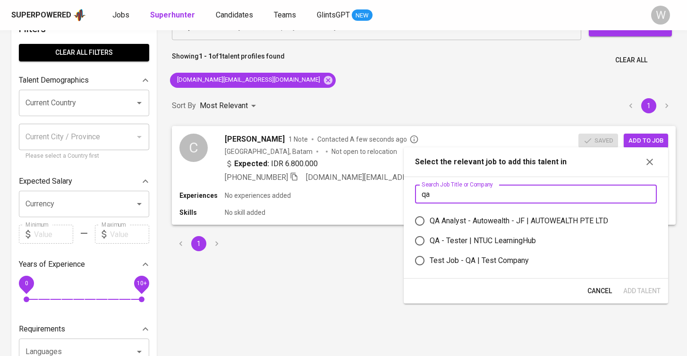
scroll to position [32, 0]
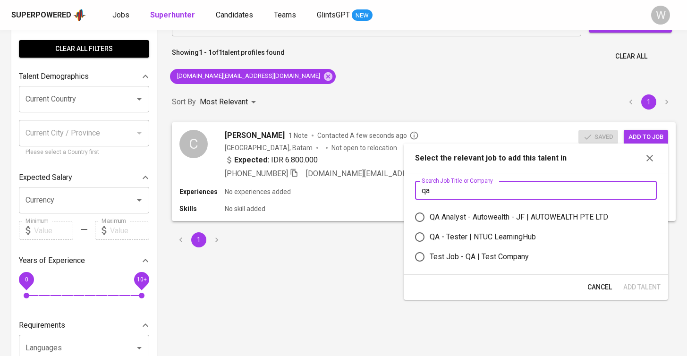
type input "q"
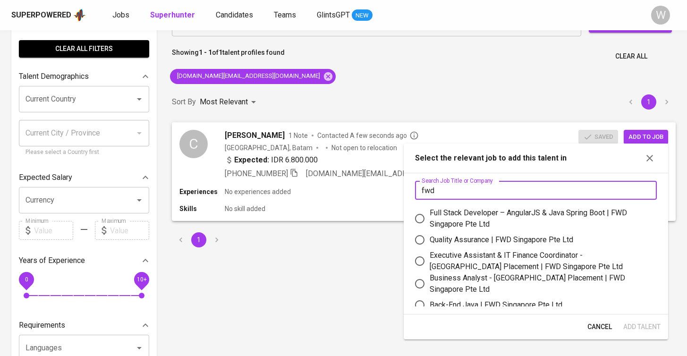
type input "fwd"
click at [507, 242] on div "Quality Assurance | FWD Singapore Pte Ltd" at bounding box center [502, 239] width 144 height 11
click at [430, 242] on input "Quality Assurance | FWD Singapore Pte Ltd" at bounding box center [420, 240] width 20 height 20
radio input "true"
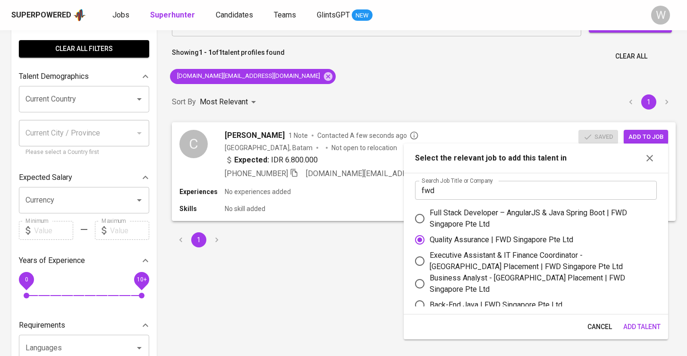
click at [628, 325] on span "Add Talent" at bounding box center [641, 327] width 37 height 12
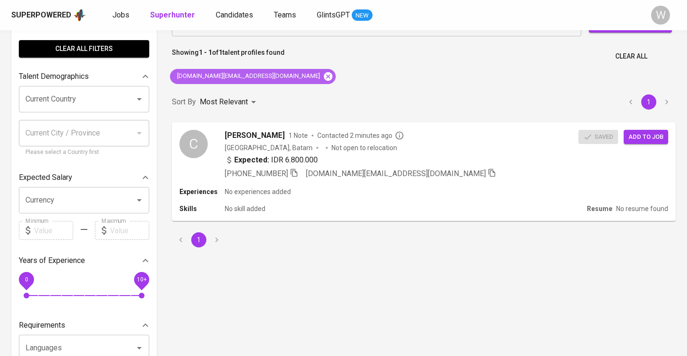
click at [323, 74] on icon at bounding box center [328, 76] width 10 height 10
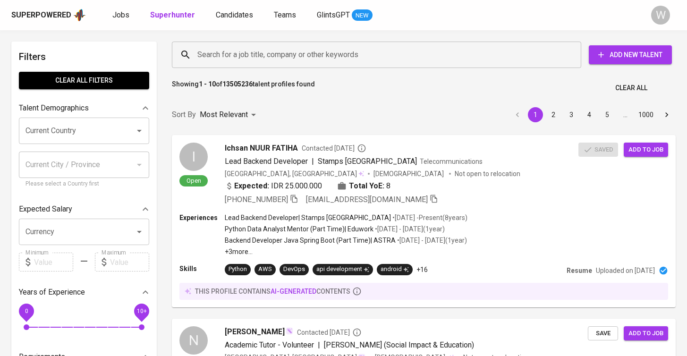
scroll to position [0, 0]
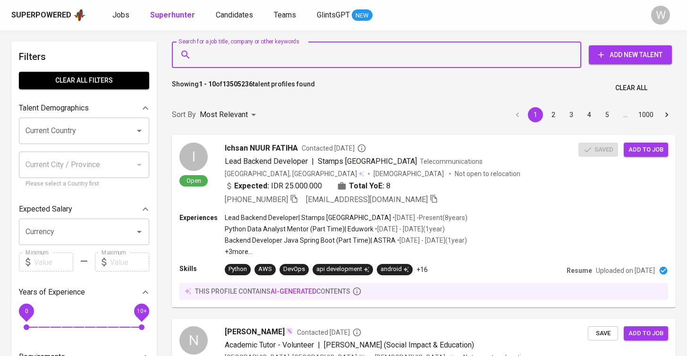
click at [241, 48] on input "Search for a job title, company or other keywords" at bounding box center [379, 55] width 368 height 18
paste input "[EMAIL_ADDRESS][DOMAIN_NAME]"
type input "[EMAIL_ADDRESS][DOMAIN_NAME]"
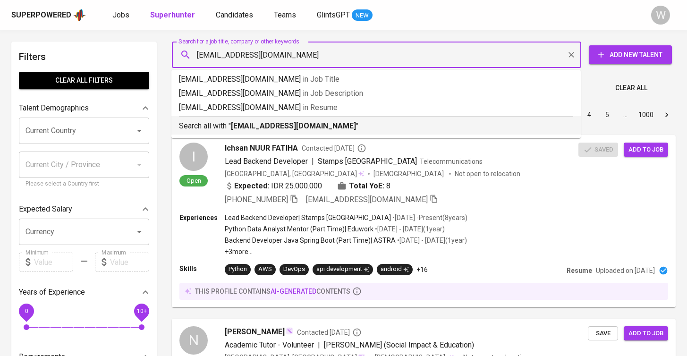
click at [284, 132] on li "Search all with " [EMAIL_ADDRESS][DOMAIN_NAME] "" at bounding box center [375, 125] width 409 height 18
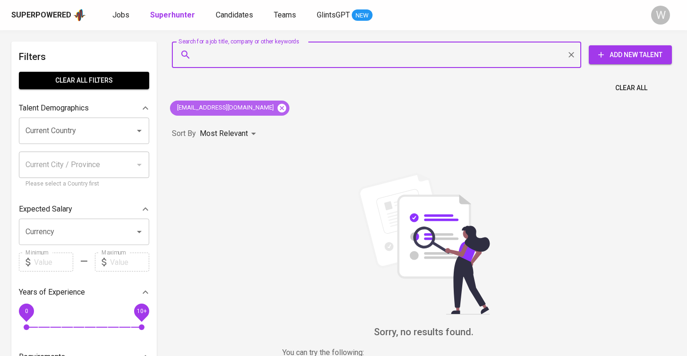
click at [278, 109] on icon at bounding box center [282, 107] width 8 height 8
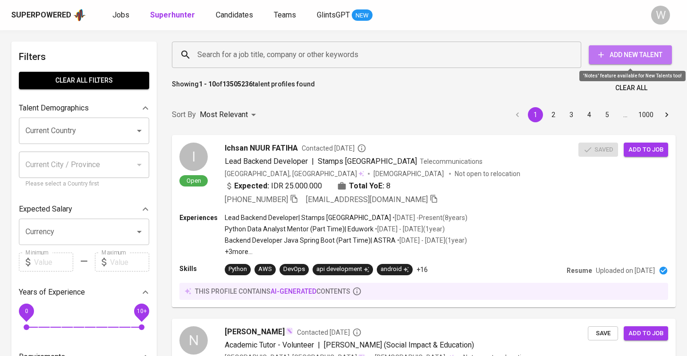
click at [624, 54] on span "Add New Talent" at bounding box center [630, 55] width 68 height 12
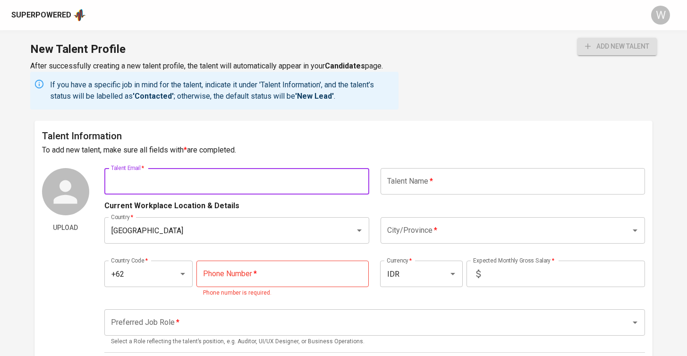
paste input "[EMAIL_ADDRESS][DOMAIN_NAME]"
type input "[EMAIL_ADDRESS][DOMAIN_NAME]"
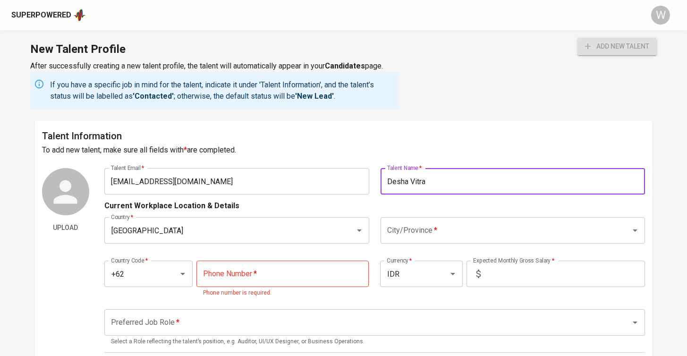
type input "Desha Vitra"
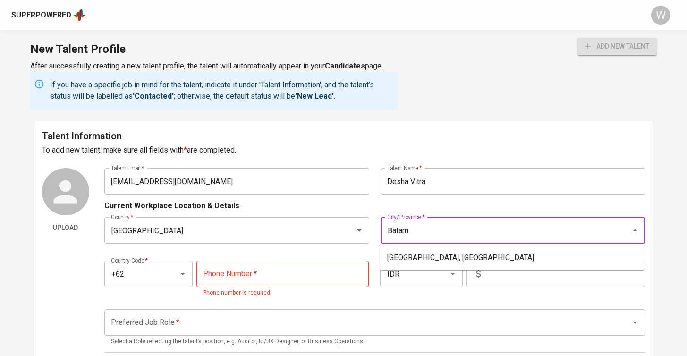
click at [414, 256] on li "Batam, Kepulauan Riau" at bounding box center [512, 257] width 265 height 17
type input "Batam, Kepulauan Riau"
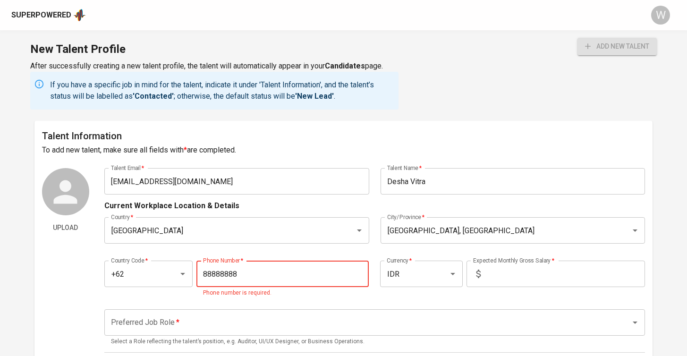
type input "[PHONE_NUMBER]"
click at [531, 272] on input "text" at bounding box center [564, 274] width 161 height 26
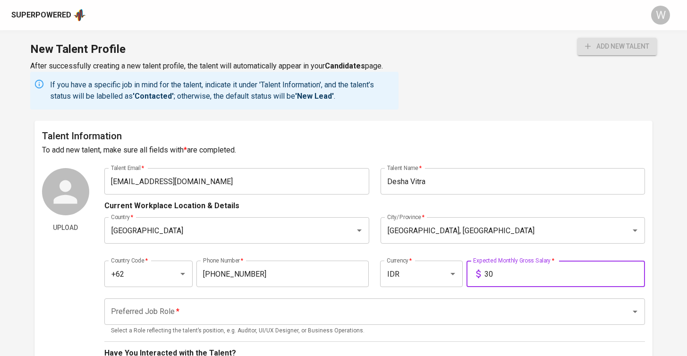
type input "3"
type input "8.000.000"
click at [423, 309] on input "Preferred Job Role   *" at bounding box center [362, 312] width 506 height 18
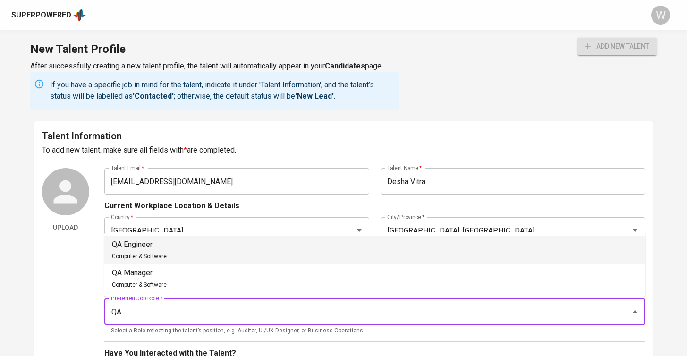
click at [338, 240] on li "QA Engineer Computer & Software" at bounding box center [374, 250] width 541 height 28
type input "QA Engineer"
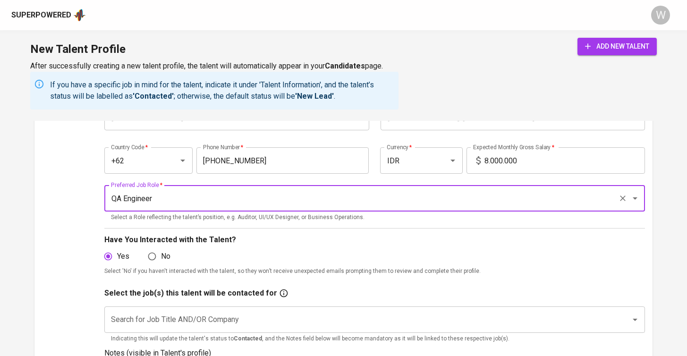
scroll to position [113, 0]
click at [266, 317] on input "Search for Job Title AND/OR Company" at bounding box center [362, 320] width 506 height 18
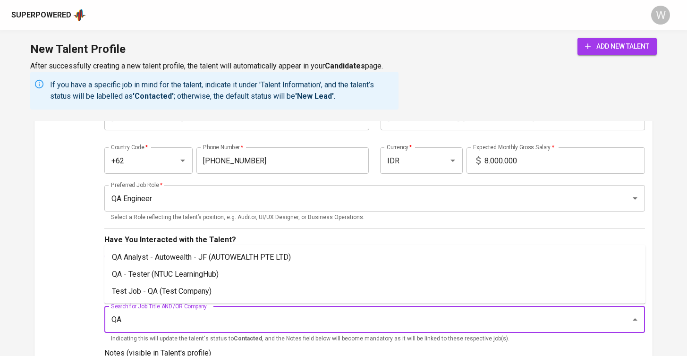
type input "Q"
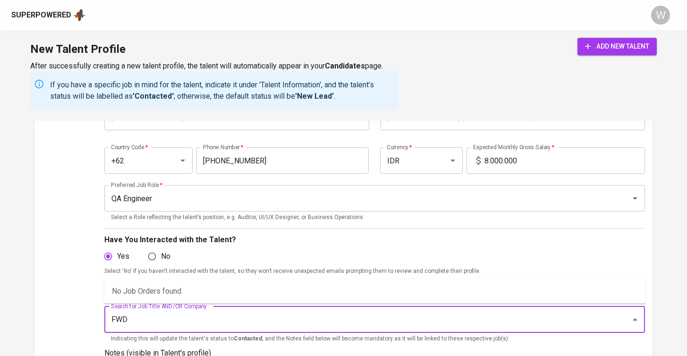
type input "FWD"
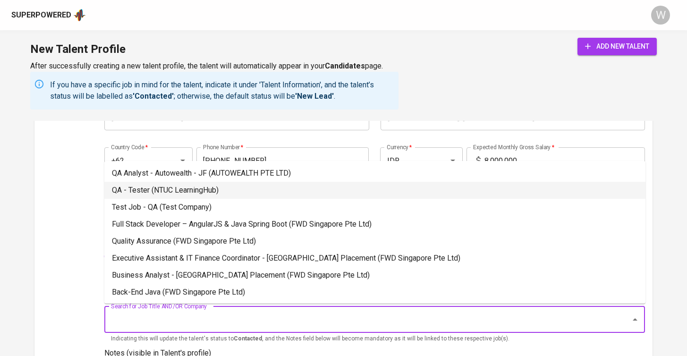
click at [193, 189] on li "QA - Tester (NTUC LearningHub)" at bounding box center [374, 190] width 541 height 17
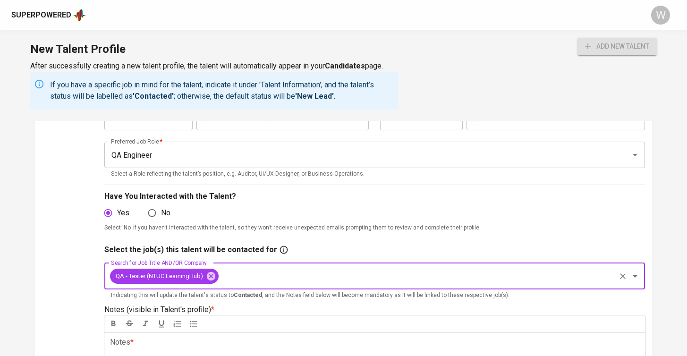
scroll to position [182, 0]
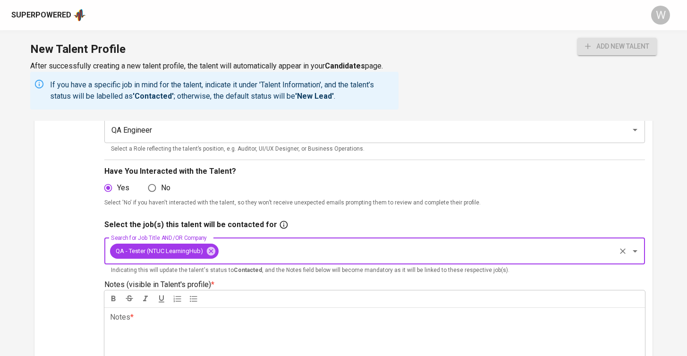
click at [246, 201] on p "Select 'No' if you haven't interacted with the talent, so they won’t receive un…" at bounding box center [374, 202] width 541 height 9
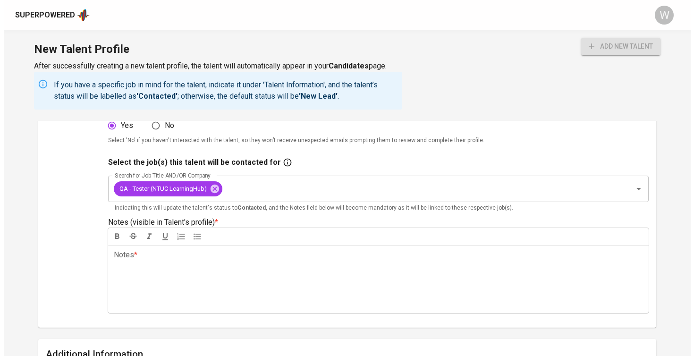
scroll to position [244, 0]
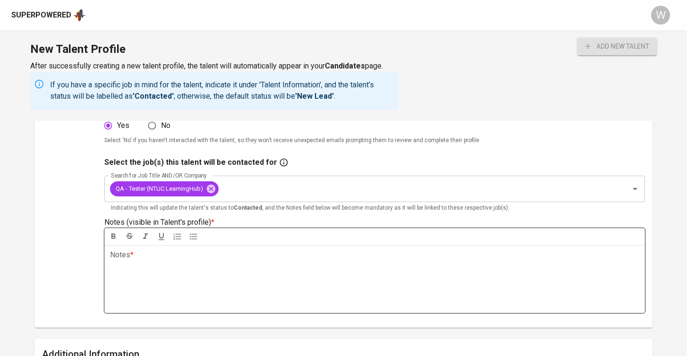
click at [230, 249] on p "Notes * ﻿" at bounding box center [375, 254] width 530 height 11
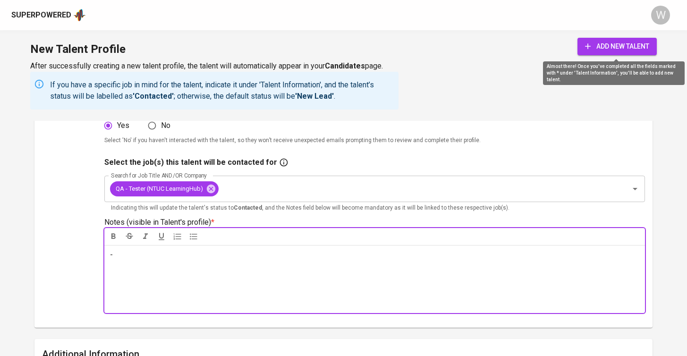
click at [603, 42] on span "add new talent" at bounding box center [617, 47] width 64 height 12
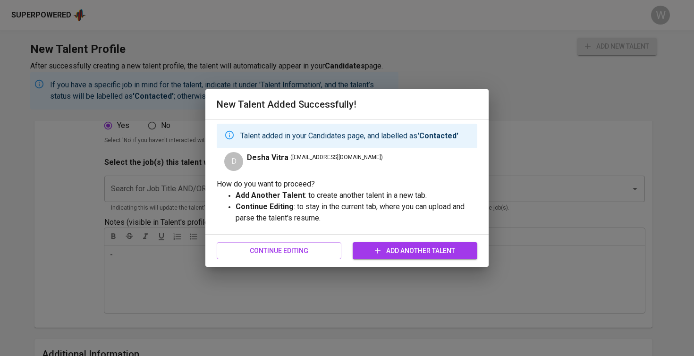
click at [419, 252] on span "Add Another Talent" at bounding box center [415, 251] width 110 height 12
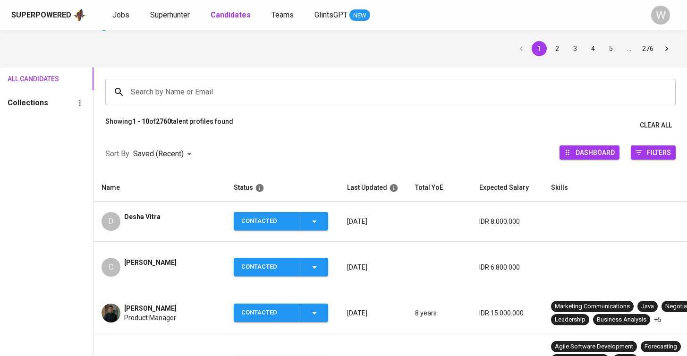
scroll to position [32, 0]
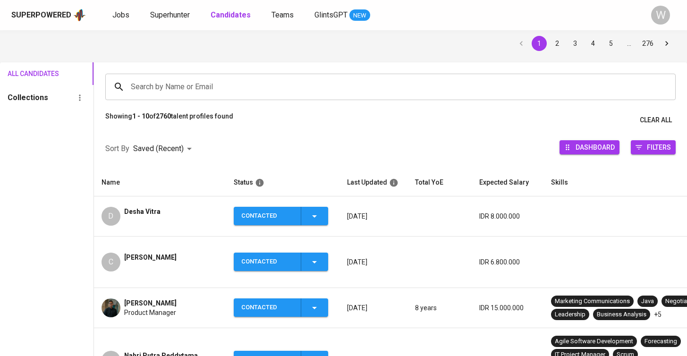
click at [177, 254] on span "[PERSON_NAME]" at bounding box center [150, 257] width 52 height 9
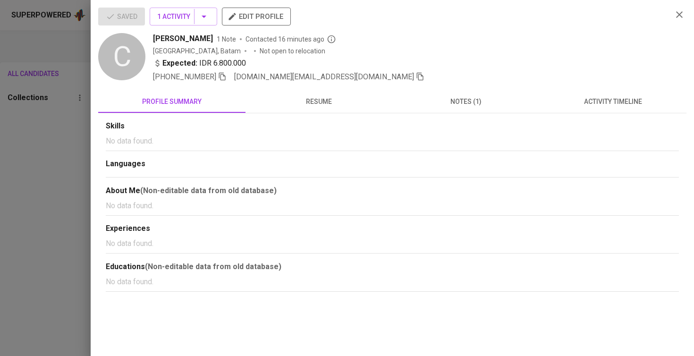
click at [349, 76] on span "[DOMAIN_NAME][EMAIL_ADDRESS][DOMAIN_NAME]" at bounding box center [329, 76] width 190 height 11
click at [416, 79] on icon "button" at bounding box center [420, 76] width 8 height 8
click at [46, 185] on div at bounding box center [347, 178] width 694 height 356
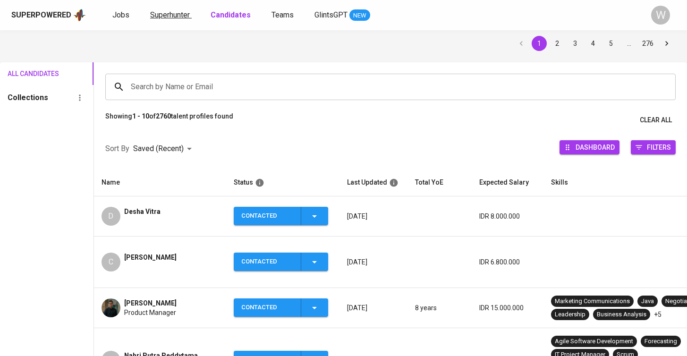
click at [177, 19] on link "Superhunter" at bounding box center [171, 15] width 42 height 12
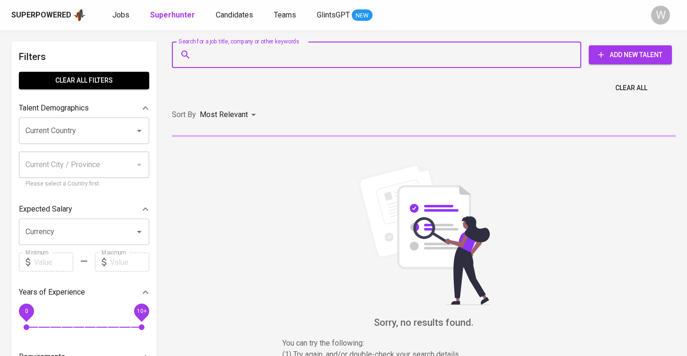
click at [257, 53] on input "Search for a job title, company or other keywords" at bounding box center [379, 55] width 368 height 18
paste input "[DOMAIN_NAME][EMAIL_ADDRESS][DOMAIN_NAME]"
type input "[DOMAIN_NAME][EMAIL_ADDRESS][DOMAIN_NAME]"
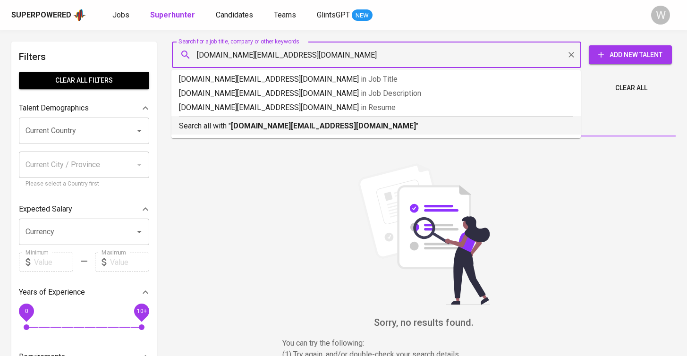
click at [273, 130] on p "Search all with " [DOMAIN_NAME][EMAIL_ADDRESS][DOMAIN_NAME] "" at bounding box center [376, 125] width 394 height 11
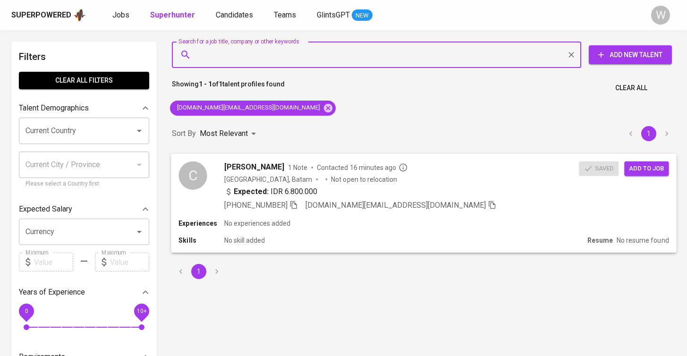
click at [650, 163] on span "Add to job" at bounding box center [646, 168] width 35 height 11
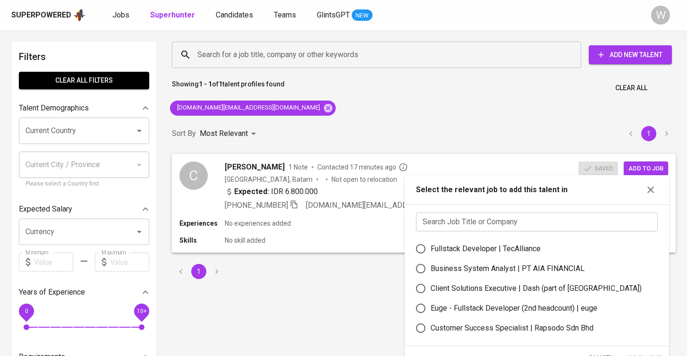
click at [526, 228] on input "text" at bounding box center [537, 221] width 242 height 19
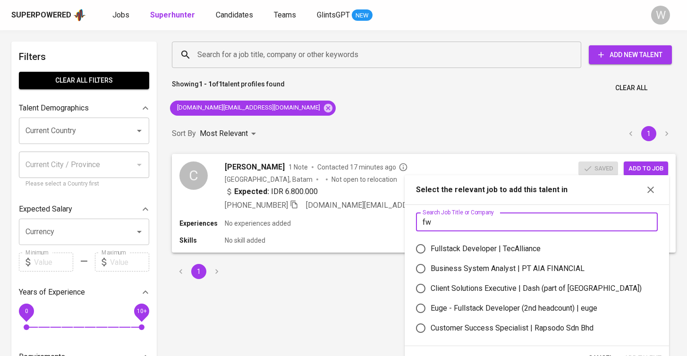
type input "fwd"
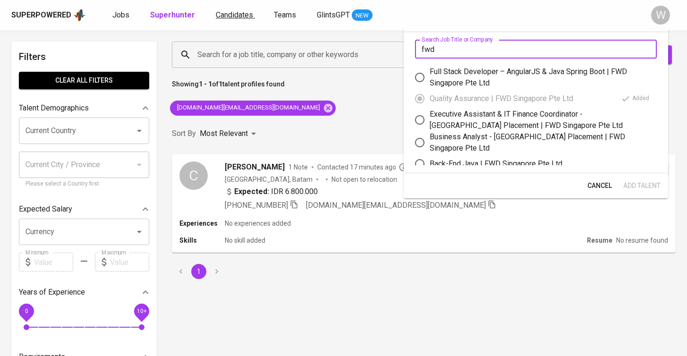
click at [240, 16] on span "Candidates" at bounding box center [234, 14] width 37 height 9
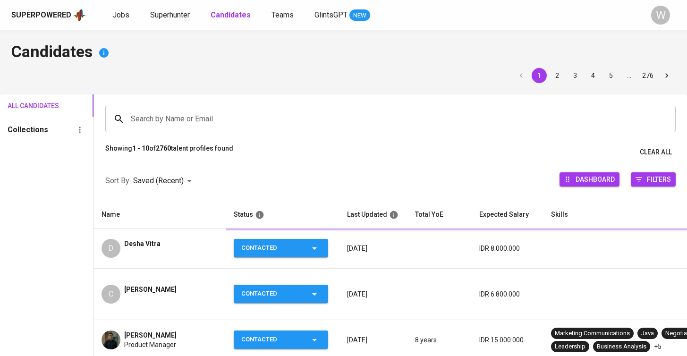
click at [118, 258] on td "D Desha Vitra" at bounding box center [160, 248] width 132 height 40
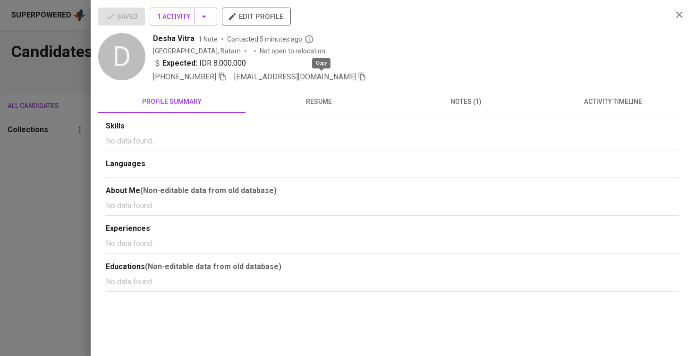
click at [358, 78] on icon "button" at bounding box center [362, 76] width 8 height 8
click at [40, 147] on div at bounding box center [347, 178] width 694 height 356
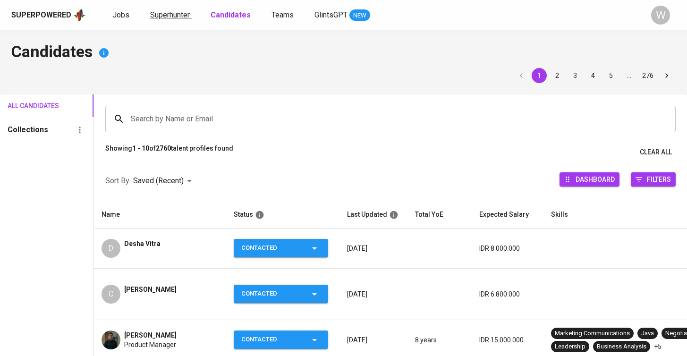
click at [166, 12] on span "Superhunter" at bounding box center [170, 14] width 40 height 9
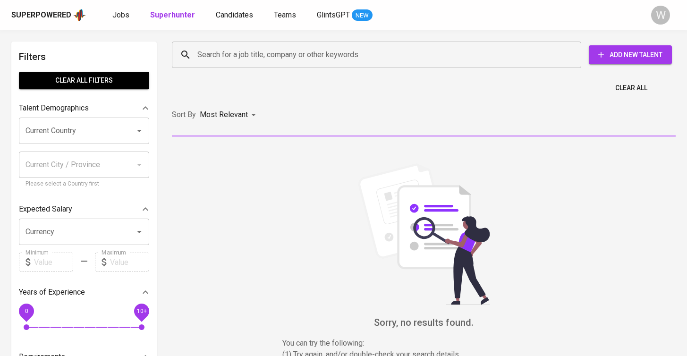
click at [214, 58] on input "Search for a job title, company or other keywords" at bounding box center [379, 55] width 368 height 18
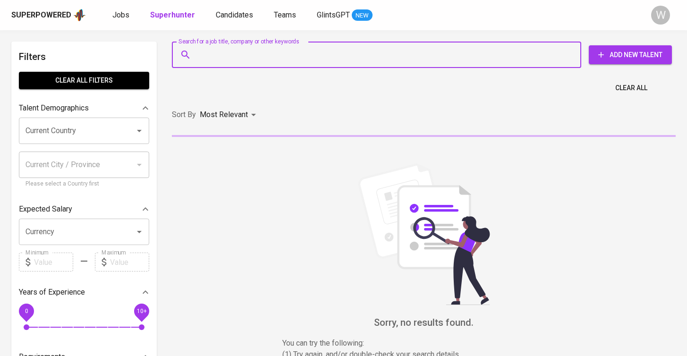
paste input "desha.vitra60@gmail.com"
type input "desha.vitra60@gmail.com"
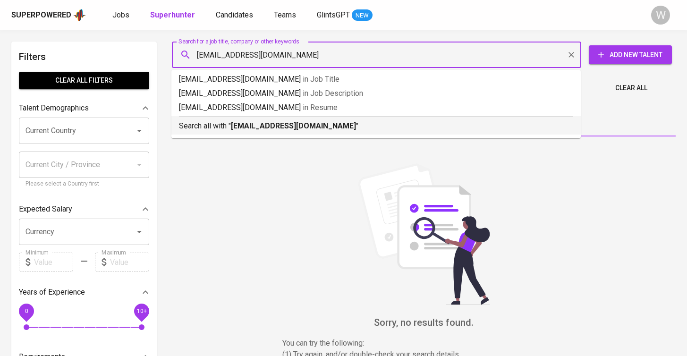
click at [296, 133] on li "Search all with " desha.vitra60@gmail.com "" at bounding box center [375, 125] width 409 height 18
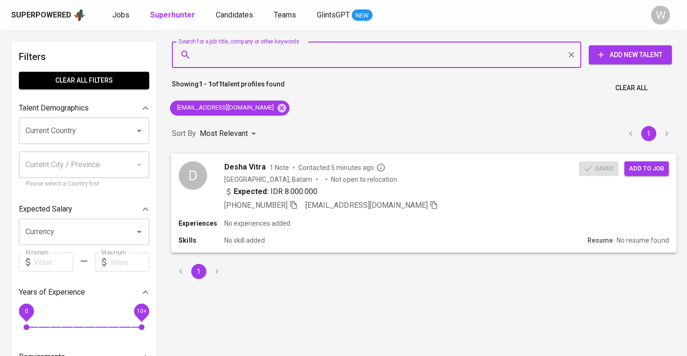
click at [649, 168] on span "Add to job" at bounding box center [646, 168] width 35 height 11
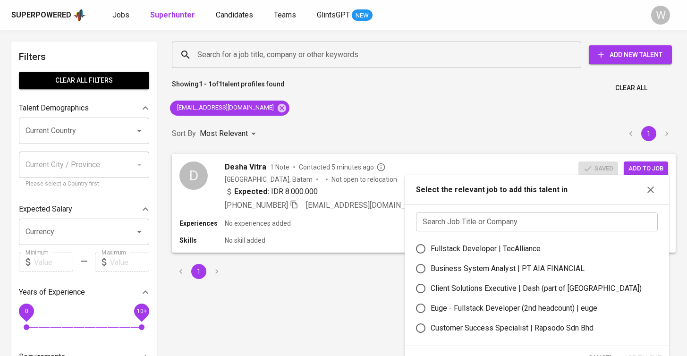
click at [519, 217] on input "text" at bounding box center [537, 221] width 242 height 19
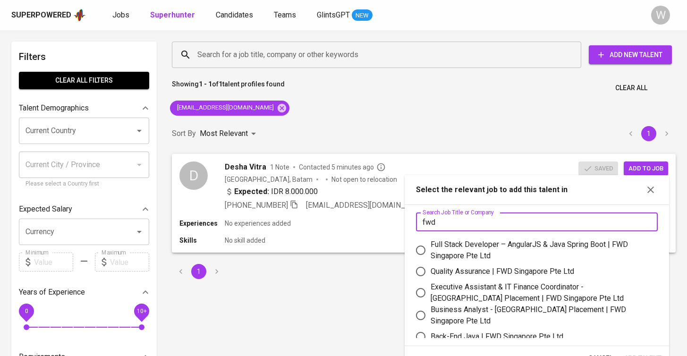
type input "fwd"
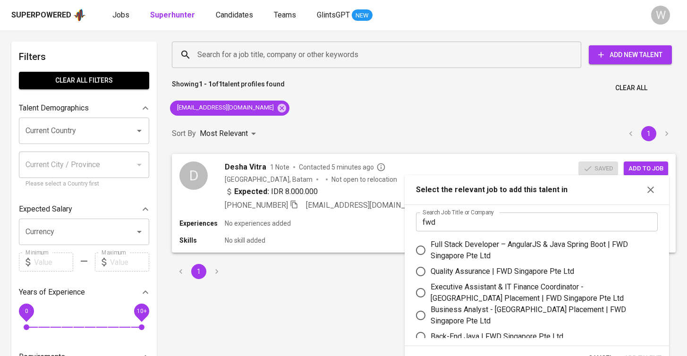
click at [489, 267] on div "Quality Assurance | FWD Singapore Pte Ltd" at bounding box center [503, 271] width 144 height 11
click at [431, 267] on input "Quality Assurance | FWD Singapore Pte Ltd" at bounding box center [421, 272] width 20 height 20
radio input "true"
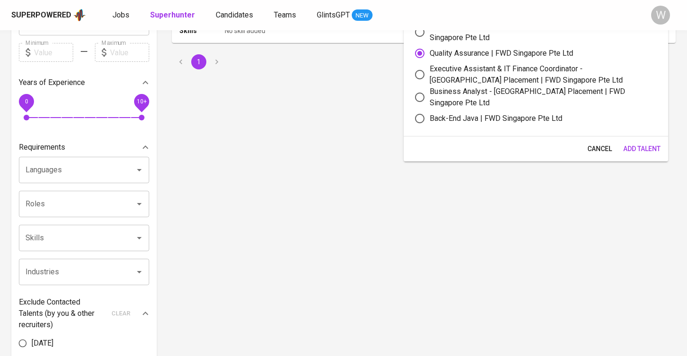
scroll to position [189, 0]
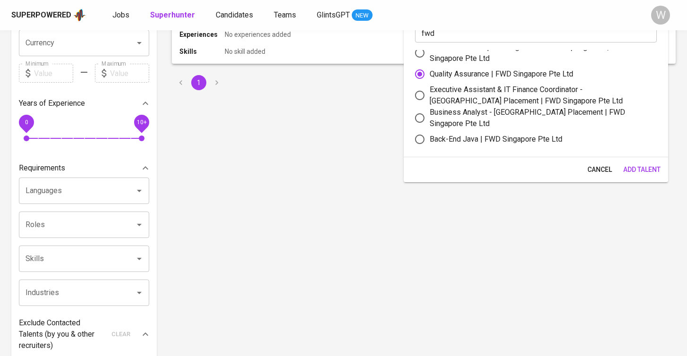
click at [645, 170] on span "Add Talent" at bounding box center [641, 170] width 37 height 12
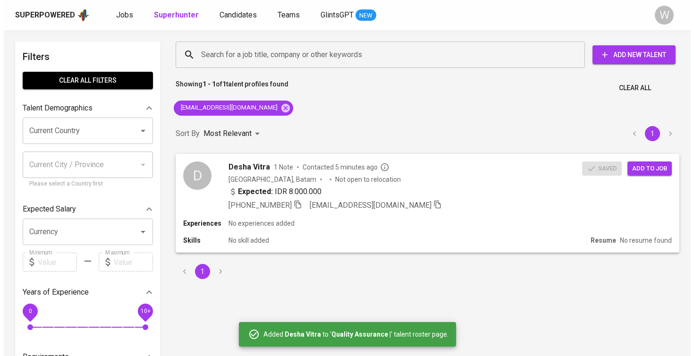
scroll to position [0, 0]
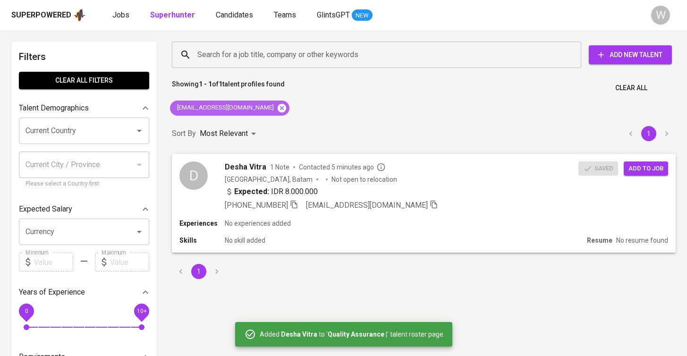
click at [277, 103] on icon at bounding box center [282, 108] width 10 height 10
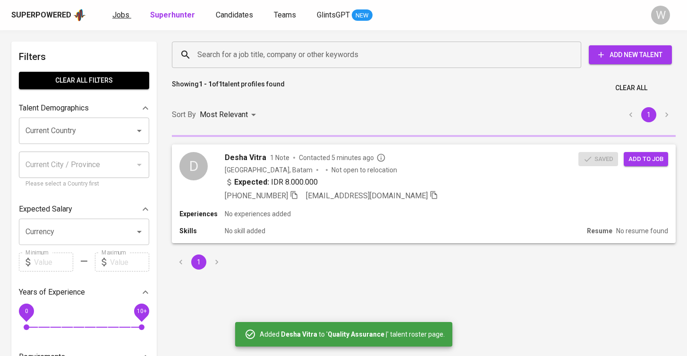
click at [129, 14] on link "Jobs" at bounding box center [121, 15] width 19 height 12
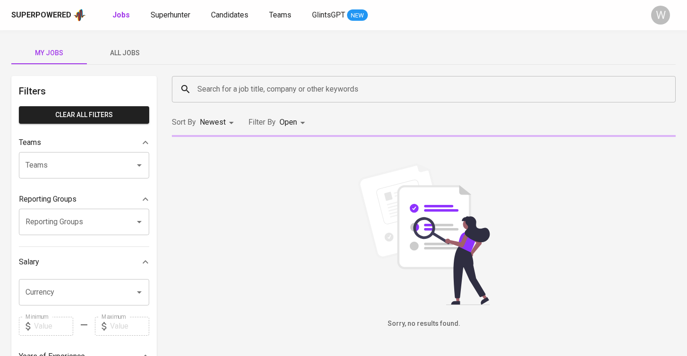
click at [140, 53] on span "All Jobs" at bounding box center [125, 53] width 64 height 12
click at [208, 92] on input "Search for a job title, company or other keywords" at bounding box center [426, 89] width 462 height 18
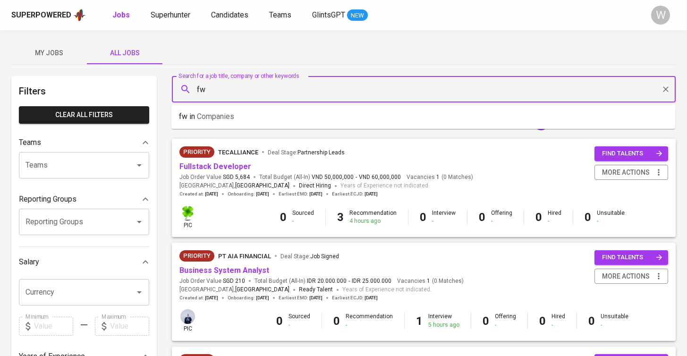
type input "f"
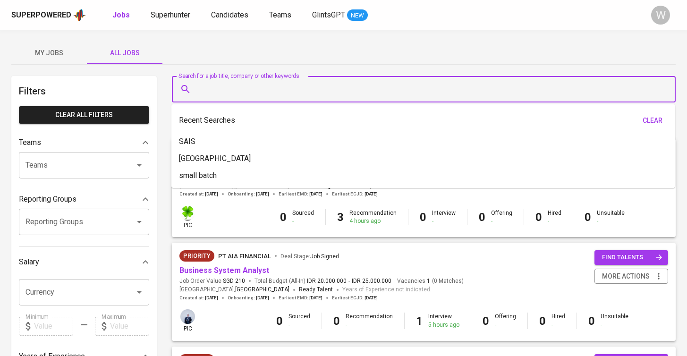
click at [87, 48] on button "All Jobs" at bounding box center [125, 53] width 76 height 23
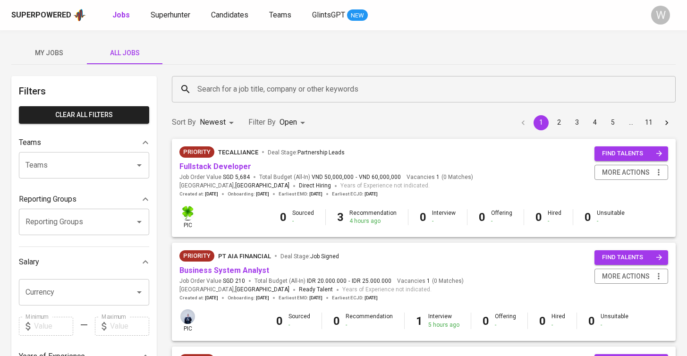
click at [74, 54] on span "My Jobs" at bounding box center [49, 53] width 64 height 12
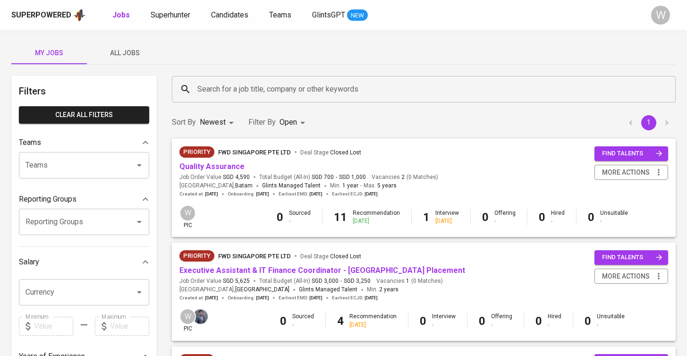
click at [221, 87] on input "Search for a job title, company or other keywords" at bounding box center [426, 89] width 462 height 18
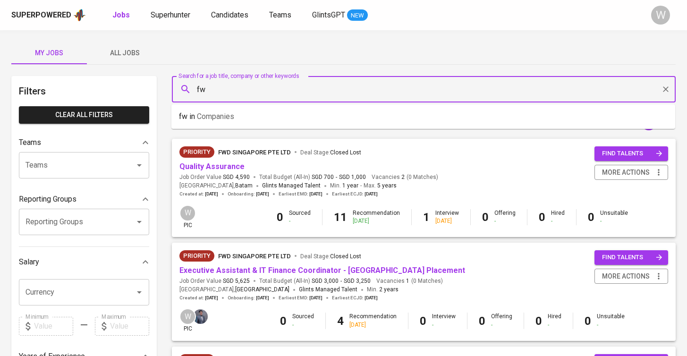
type input "fwd"
click at [201, 168] on link "Quality Assurance" at bounding box center [211, 166] width 65 height 9
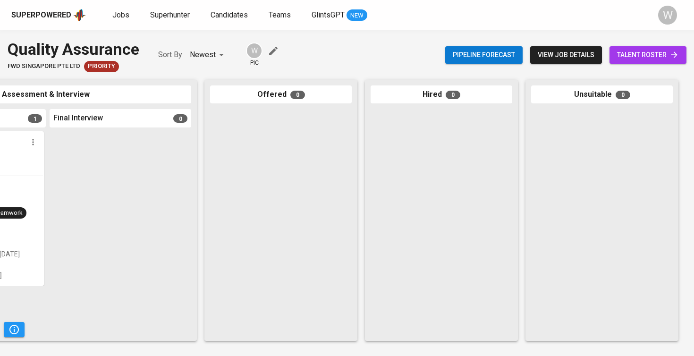
scroll to position [0, 430]
click at [637, 52] on span "talent roster" at bounding box center [648, 55] width 62 height 12
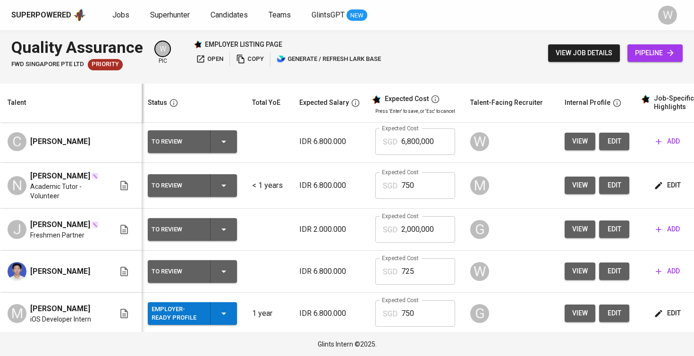
scroll to position [0, 1]
click at [612, 140] on span "edit" at bounding box center [614, 141] width 15 height 12
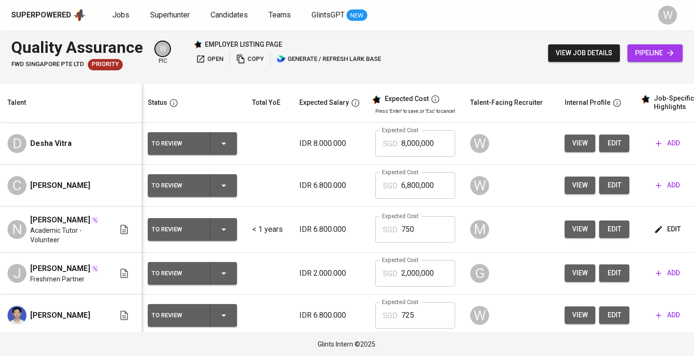
click at [602, 139] on button "edit" at bounding box center [614, 143] width 30 height 17
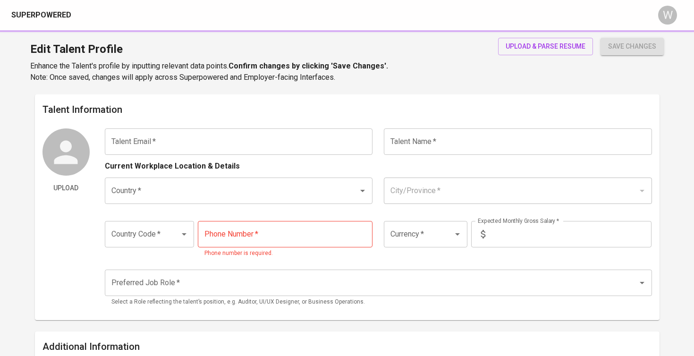
type input "[DOMAIN_NAME][EMAIL_ADDRESS][DOMAIN_NAME]"
type input "[PERSON_NAME]"
type input "[GEOGRAPHIC_DATA]"
type input "[GEOGRAPHIC_DATA], [GEOGRAPHIC_DATA]"
type input "+62"
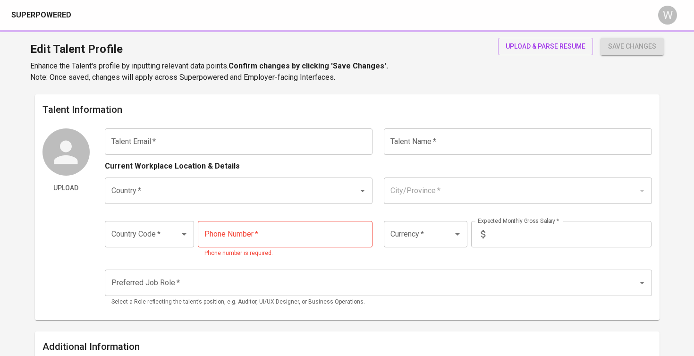
type input "[PHONE_NUMBER]"
type input "IDR"
type input "QA Engineer"
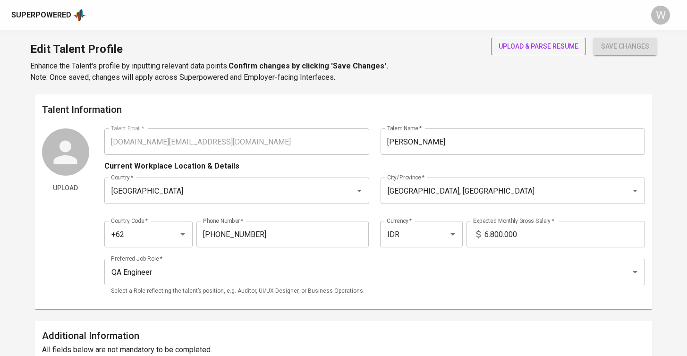
click at [555, 47] on span "upload & parse resume" at bounding box center [539, 47] width 80 height 12
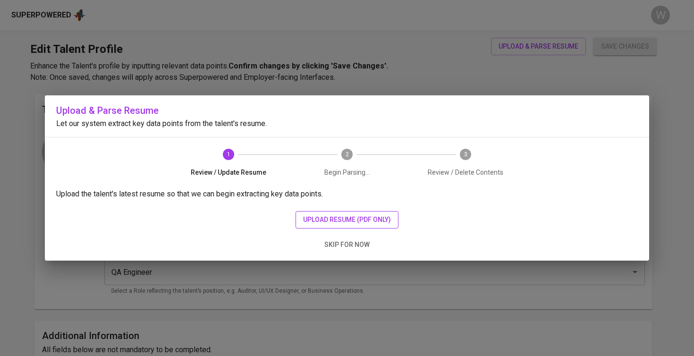
click at [363, 215] on span "upload resume (pdf only)" at bounding box center [347, 220] width 88 height 12
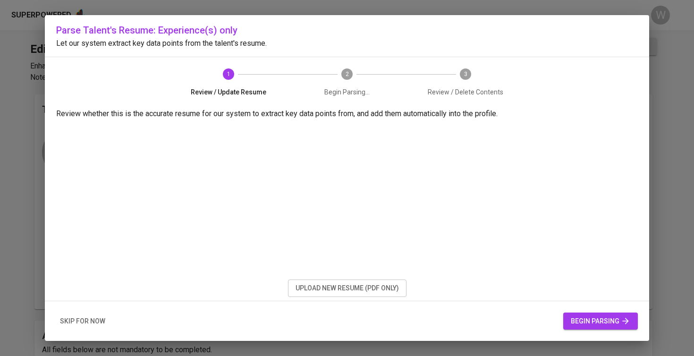
click at [569, 319] on button "begin parsing" at bounding box center [600, 321] width 75 height 17
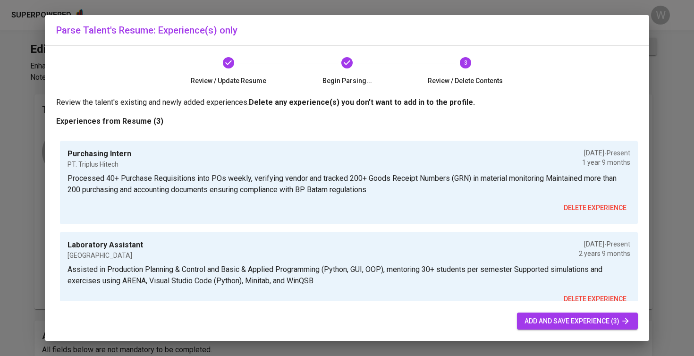
click at [545, 323] on span "add and save experience (3)" at bounding box center [577, 321] width 106 height 12
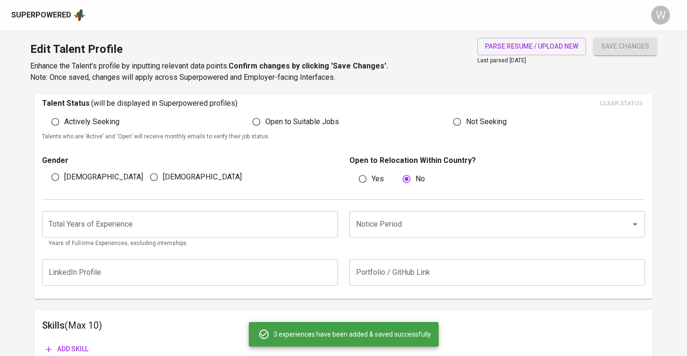
scroll to position [271, 0]
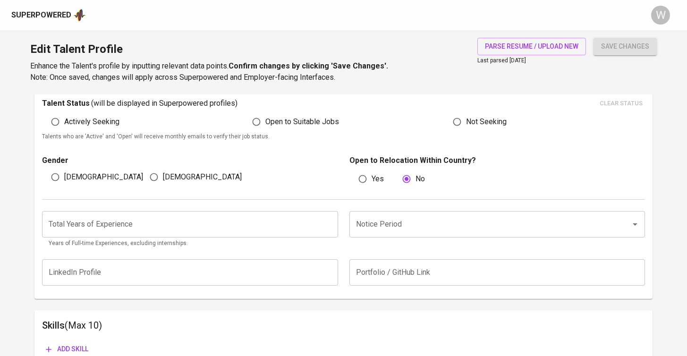
click at [167, 178] on span "[DEMOGRAPHIC_DATA]" at bounding box center [202, 176] width 79 height 11
click at [163, 178] on input "[DEMOGRAPHIC_DATA]" at bounding box center [154, 177] width 18 height 18
radio input "true"
click at [303, 121] on span "Open to Suitable Jobs" at bounding box center [302, 121] width 74 height 11
click at [265, 121] on input "Open to Suitable Jobs" at bounding box center [256, 122] width 18 height 18
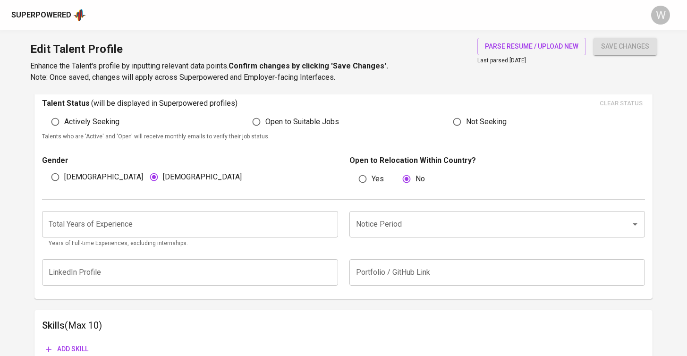
radio input "true"
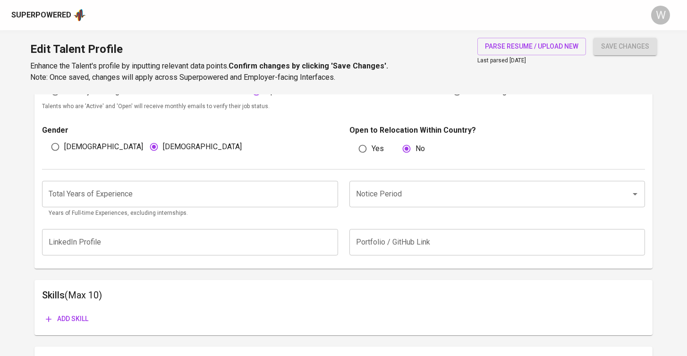
scroll to position [300, 0]
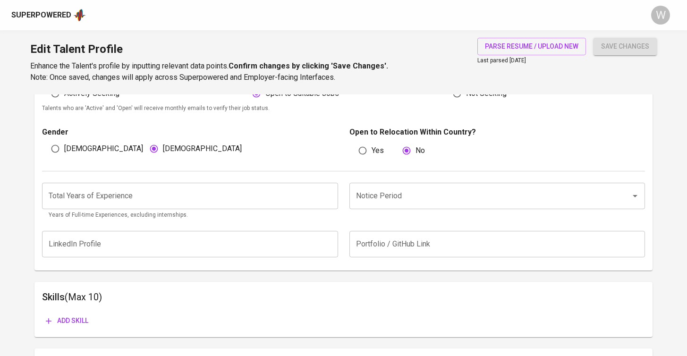
click at [195, 177] on div "Total Years of Experience Total Years of Experience Years of Full-time Experien…" at bounding box center [343, 198] width 603 height 54
click at [193, 183] on input "number" at bounding box center [190, 196] width 296 height 26
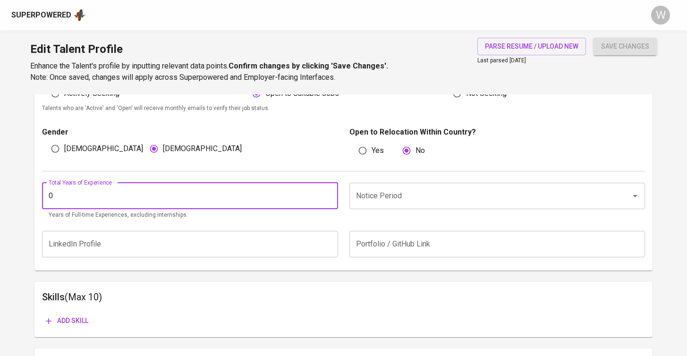
type input "0"
click at [361, 203] on input "Notice Period" at bounding box center [484, 196] width 261 height 18
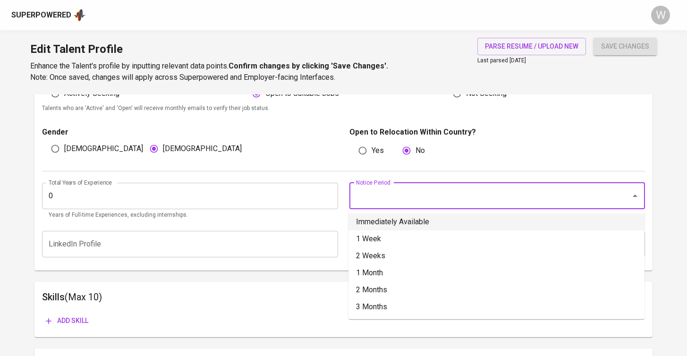
click at [371, 223] on li "Immediately Available" at bounding box center [496, 221] width 296 height 17
type input "Immediately Available"
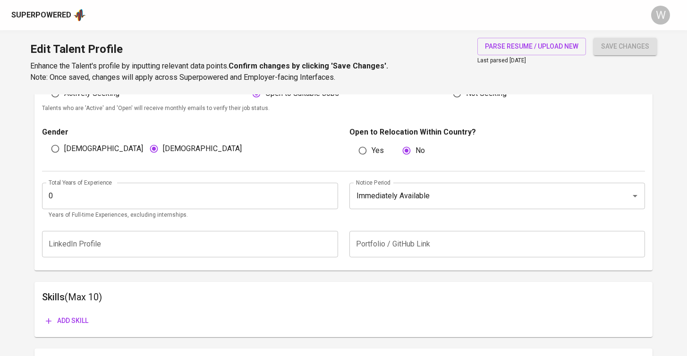
click at [610, 48] on span "save changes" at bounding box center [625, 47] width 48 height 12
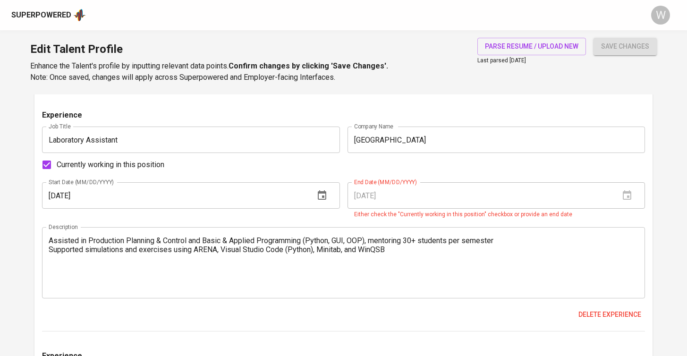
scroll to position [801, 0]
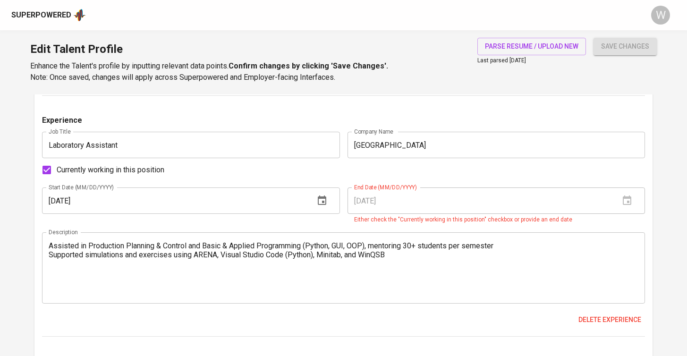
click at [143, 171] on span "Currently working in this position" at bounding box center [111, 169] width 108 height 11
click at [57, 171] on input "Currently working in this position" at bounding box center [47, 170] width 20 height 20
checkbox input "false"
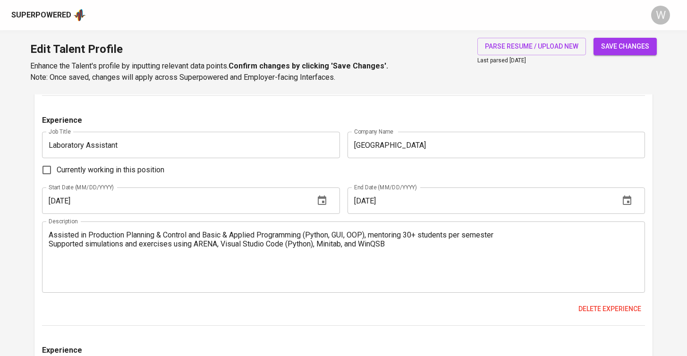
click at [610, 41] on span "save changes" at bounding box center [625, 47] width 48 height 12
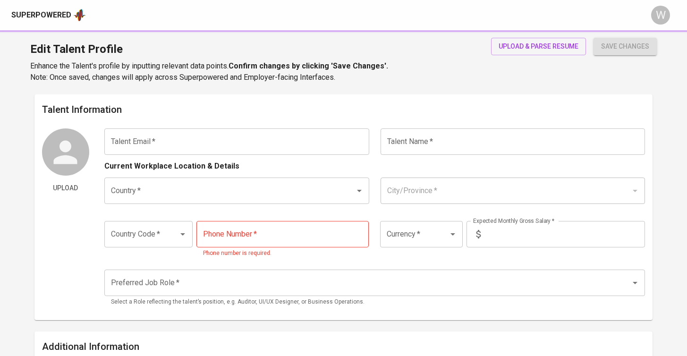
type input "[EMAIL_ADDRESS][DOMAIN_NAME]"
type input "Desha Vitra"
type input "[GEOGRAPHIC_DATA]"
type input "[GEOGRAPHIC_DATA], [GEOGRAPHIC_DATA]"
type input "+62"
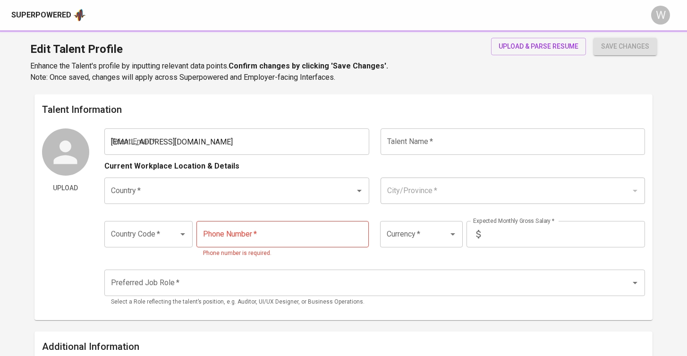
type input "[PHONE_NUMBER]"
type input "IDR"
type input "QA Engineer"
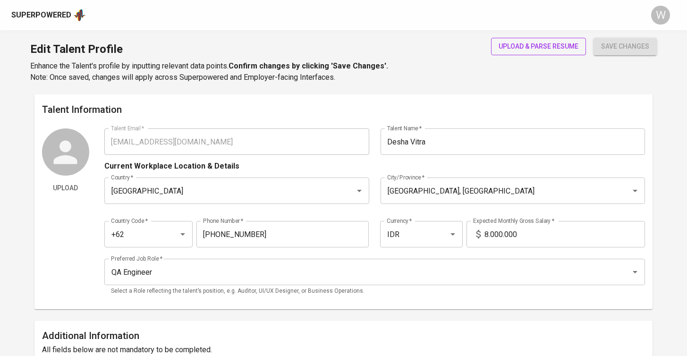
click at [527, 50] on span "upload & parse resume" at bounding box center [539, 47] width 80 height 12
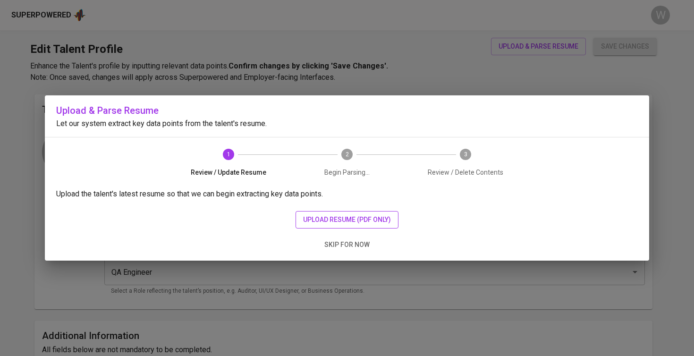
click at [354, 217] on span "upload resume (pdf only)" at bounding box center [347, 220] width 88 height 12
click at [328, 215] on span "upload resume (pdf only)" at bounding box center [347, 220] width 88 height 12
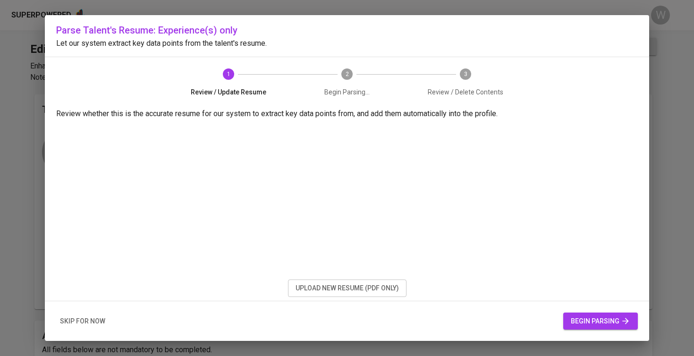
click at [611, 320] on span "begin parsing" at bounding box center [600, 321] width 59 height 12
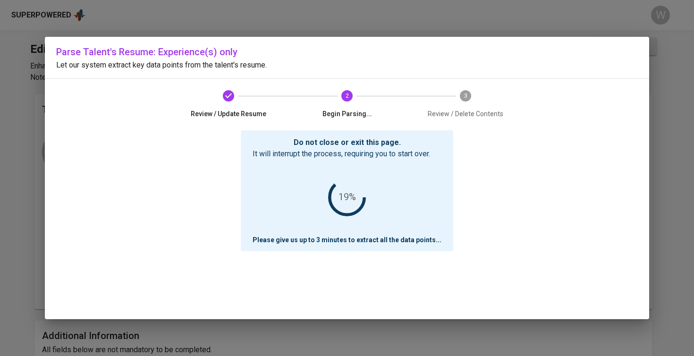
click at [502, 0] on div "Parse Talent's Resume: Experience(s) only Let our system extract key data point…" at bounding box center [347, 178] width 694 height 356
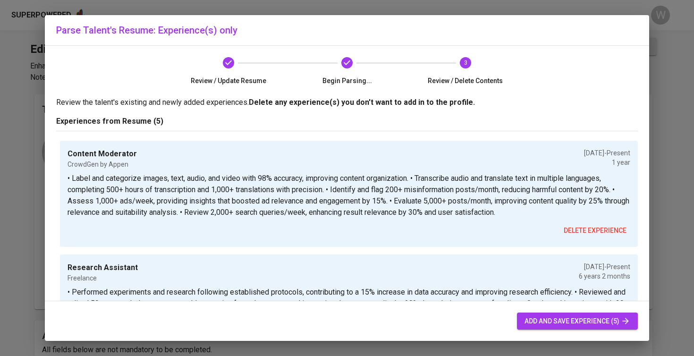
click at [558, 308] on div "add and save experience (5)" at bounding box center [347, 321] width 604 height 40
click at [557, 312] on div "add and save experience (5)" at bounding box center [347, 321] width 604 height 40
click at [556, 319] on span "add and save experience (5)" at bounding box center [577, 321] width 106 height 12
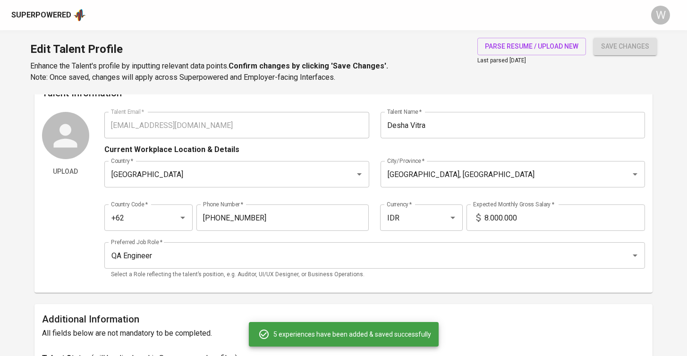
scroll to position [18, 0]
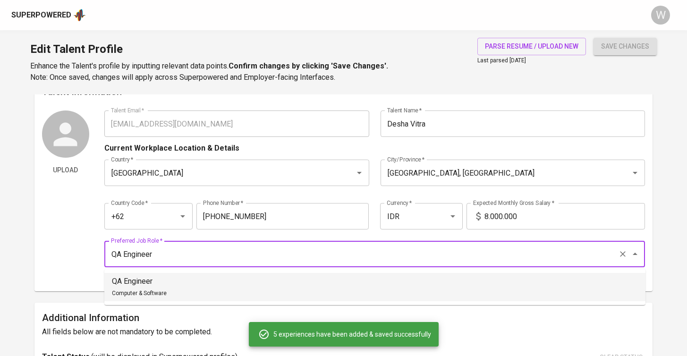
click at [433, 251] on input "QA Engineer" at bounding box center [362, 254] width 506 height 18
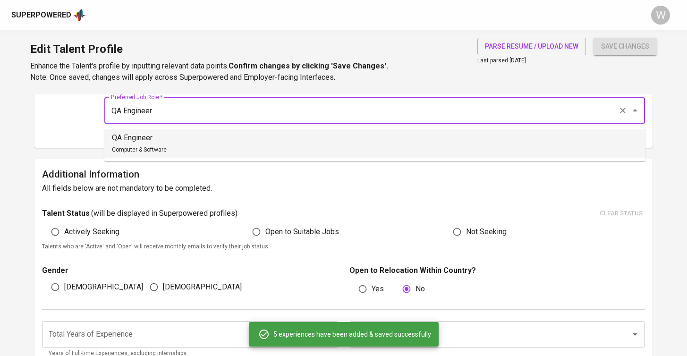
scroll to position [168, 0]
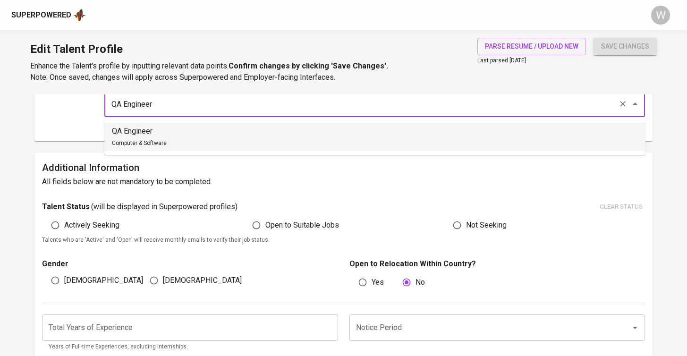
click at [319, 226] on span "Open to Suitable Jobs" at bounding box center [302, 225] width 74 height 11
click at [265, 226] on input "Open to Suitable Jobs" at bounding box center [256, 225] width 18 height 18
radio input "true"
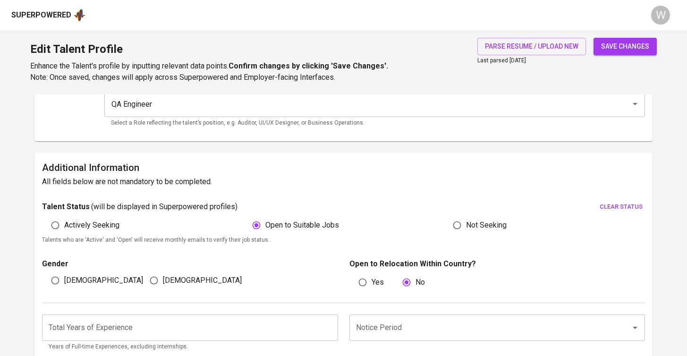
click at [168, 328] on input "number" at bounding box center [190, 327] width 296 height 26
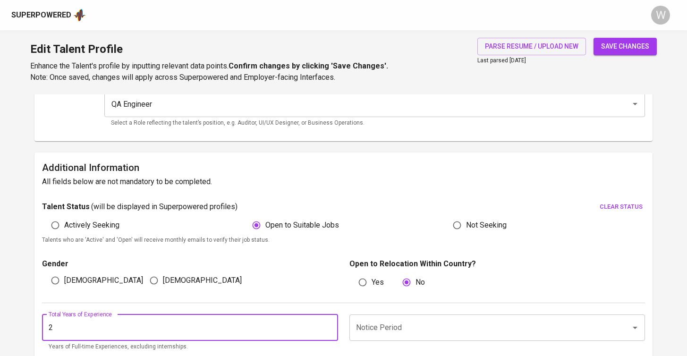
click at [384, 317] on div "Notice Period" at bounding box center [497, 327] width 296 height 26
type input "2"
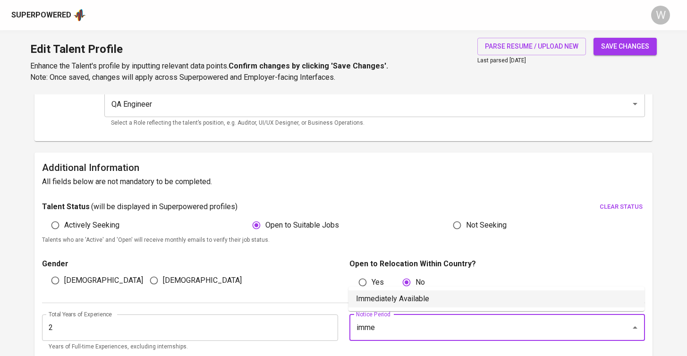
click at [381, 300] on li "Immediately Available" at bounding box center [496, 298] width 296 height 17
type input "Immediately Available"
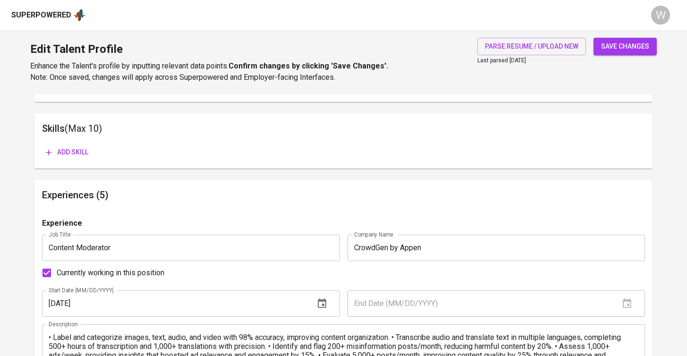
scroll to position [586, 0]
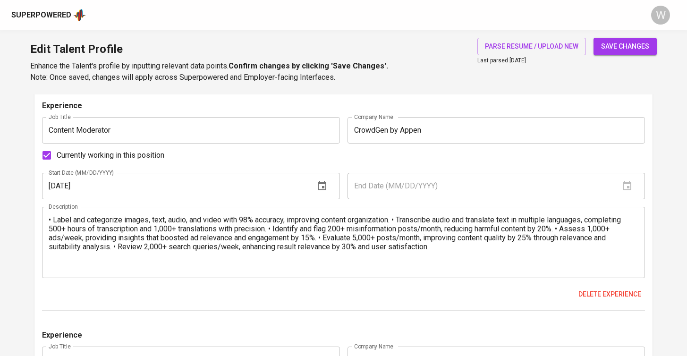
click at [623, 46] on span "save changes" at bounding box center [625, 47] width 48 height 12
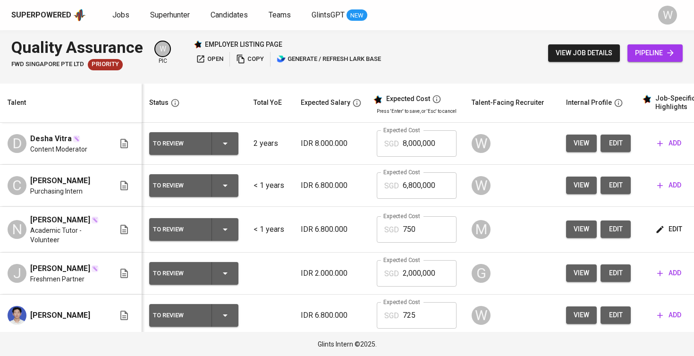
click at [426, 178] on input "6,800,000" at bounding box center [430, 185] width 54 height 26
type input "725"
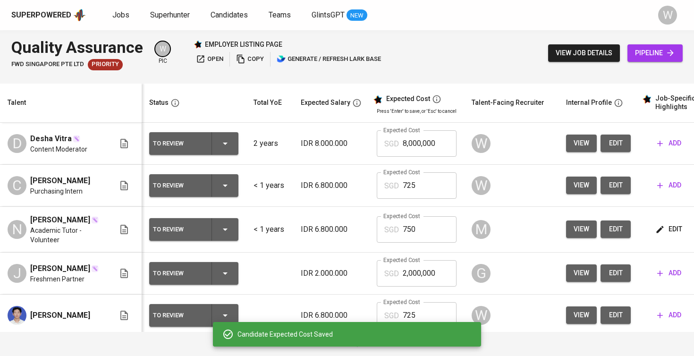
click at [425, 145] on input "8,000,000" at bounding box center [430, 143] width 54 height 26
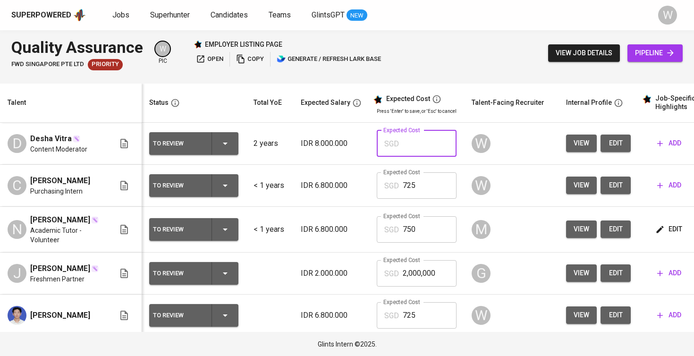
click at [332, 188] on td "IDR 6.800.000" at bounding box center [331, 186] width 76 height 42
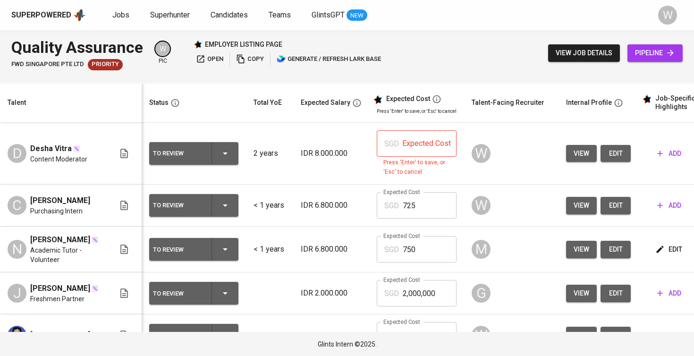
click at [436, 133] on input "text" at bounding box center [430, 143] width 54 height 26
click at [657, 209] on icon "button" at bounding box center [659, 205] width 9 height 9
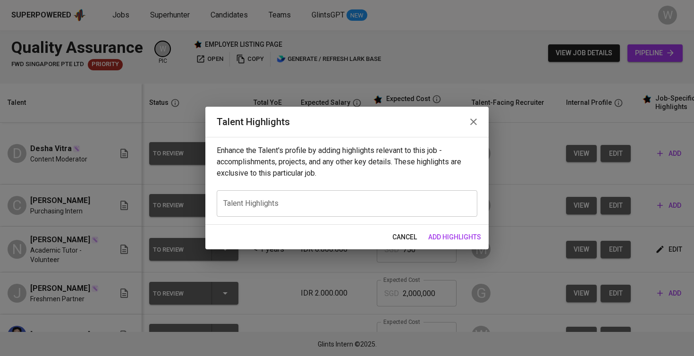
click at [355, 211] on div "x Talent Highlights" at bounding box center [347, 203] width 261 height 26
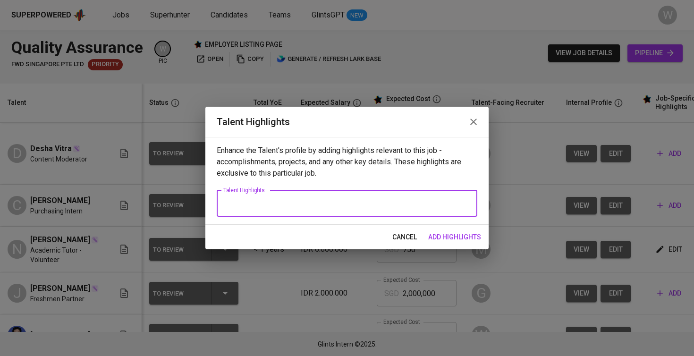
paste textarea "[PERSON_NAME] is a fresh graduate in Industrial Engineering from [GEOGRAPHIC_DA…"
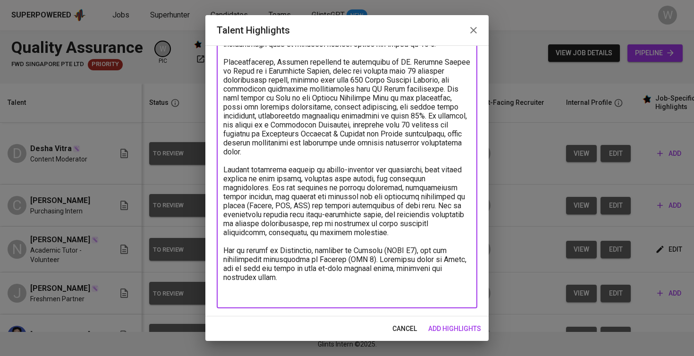
scroll to position [131, 0]
paste textarea "[URL][DOMAIN_NAME]"
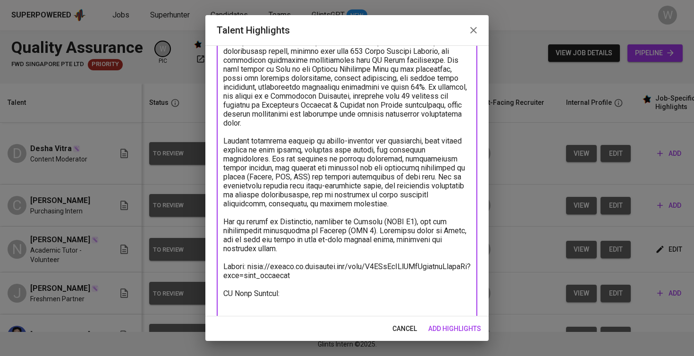
scroll to position [169, 0]
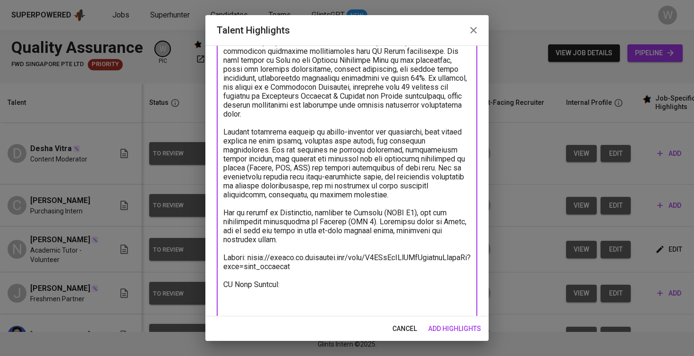
paste textarea "[URL][DOMAIN_NAME]"
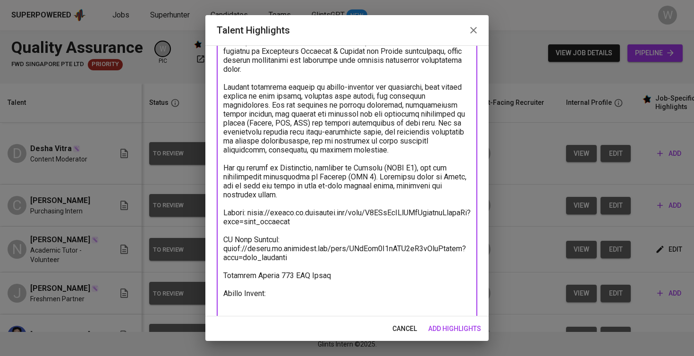
scroll to position [222, 0]
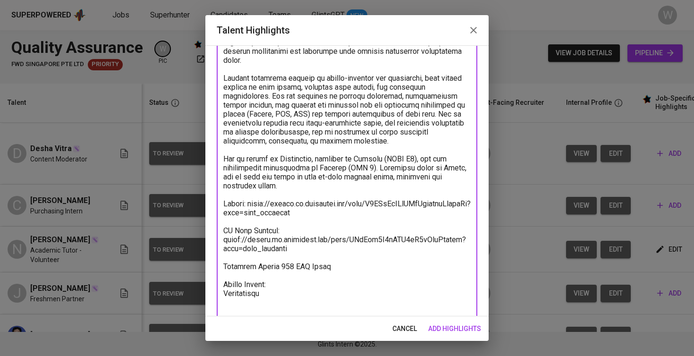
type textarea "[PERSON_NAME] is a fresh graduate in Industrial Engineering from [GEOGRAPHIC_DA…"
click at [433, 324] on span "add highlights" at bounding box center [454, 329] width 53 height 12
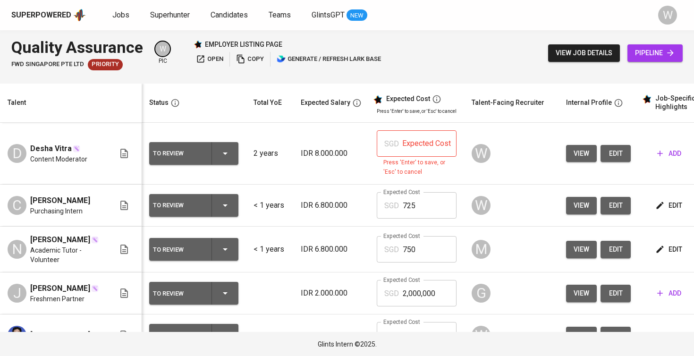
click at [668, 151] on span "add" at bounding box center [669, 154] width 24 height 12
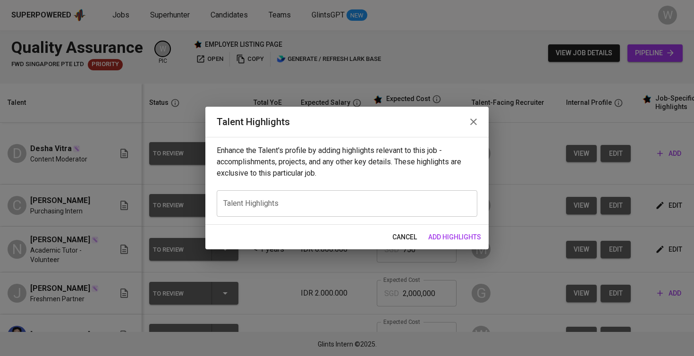
click at [426, 180] on div "Enhance the Talent's profile by adding highlights relevant to this job - accomp…" at bounding box center [346, 181] width 283 height 88
click at [422, 187] on div "Enhance the Talent's profile by adding highlights relevant to this job - accomp…" at bounding box center [346, 181] width 283 height 88
click at [415, 199] on textarea at bounding box center [346, 203] width 247 height 9
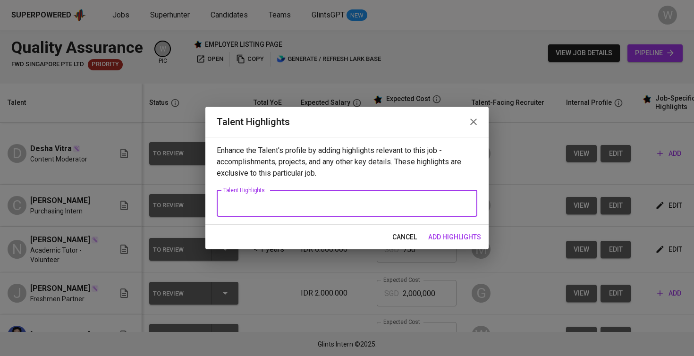
paste textarea "Lorem Ipsum Dolorsi am co adipiscinge seddoeiusmod temp i utlabo etdolorema al …"
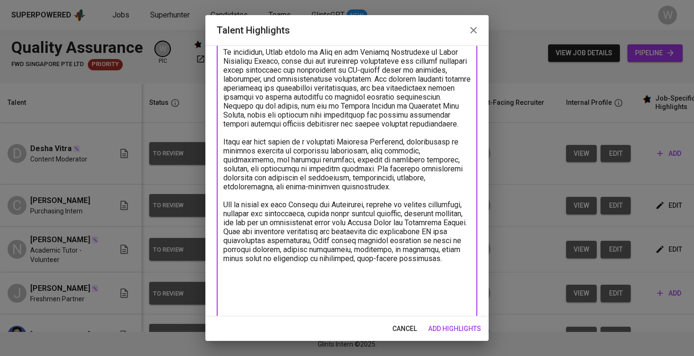
scroll to position [214, 0]
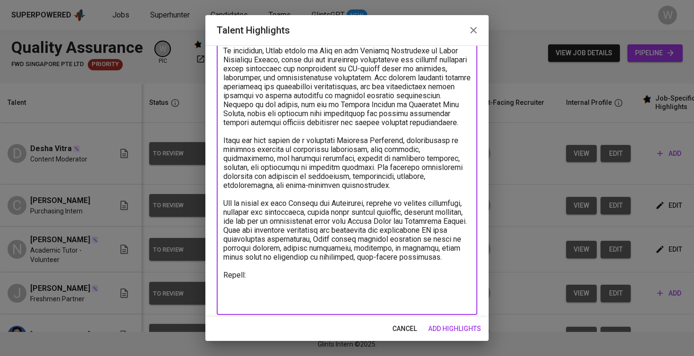
paste textarea "[URL][DOMAIN_NAME]"
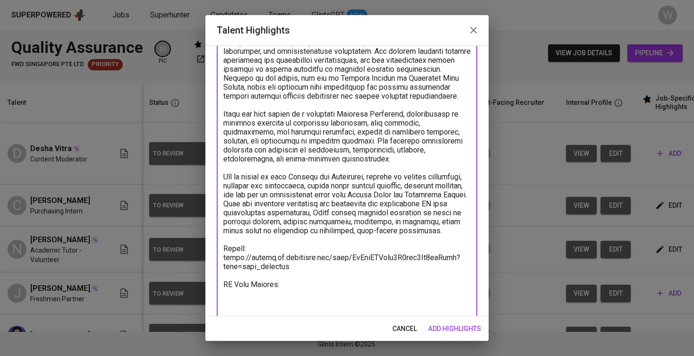
scroll to position [249, 0]
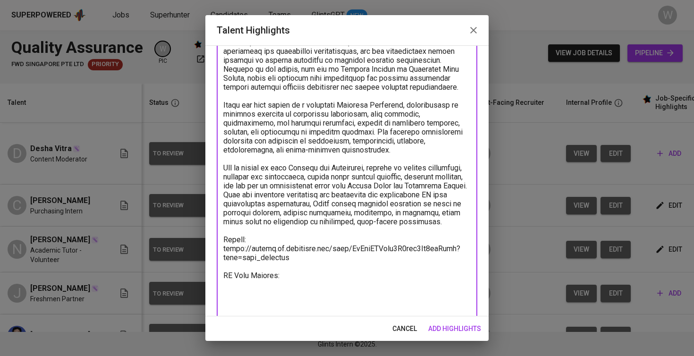
paste textarea "[URL][DOMAIN_NAME]"
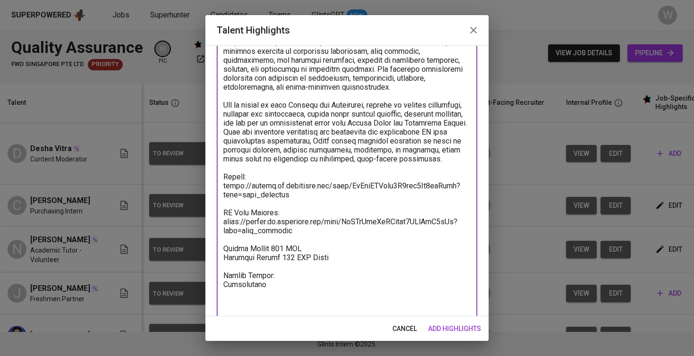
scroll to position [330, 0]
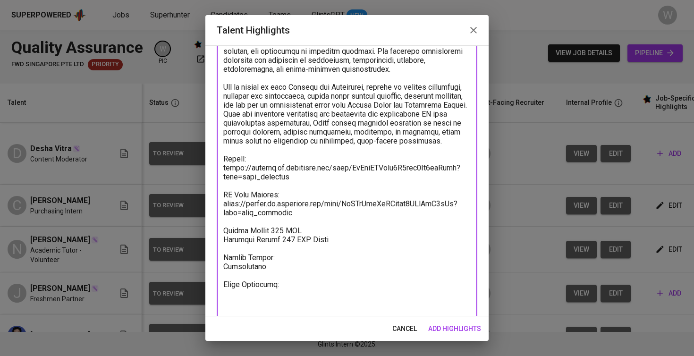
type textarea "Desha Vitra Yunella is an experienced professional with a strong background in …"
click at [459, 332] on span "add highlights" at bounding box center [454, 329] width 53 height 12
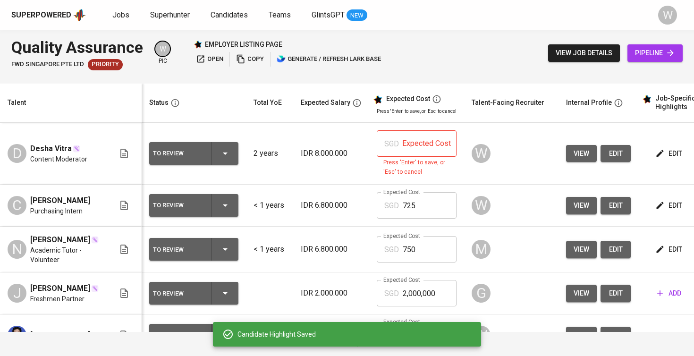
click at [398, 152] on div "SGD Expected Cost" at bounding box center [417, 143] width 80 height 26
type input "850"
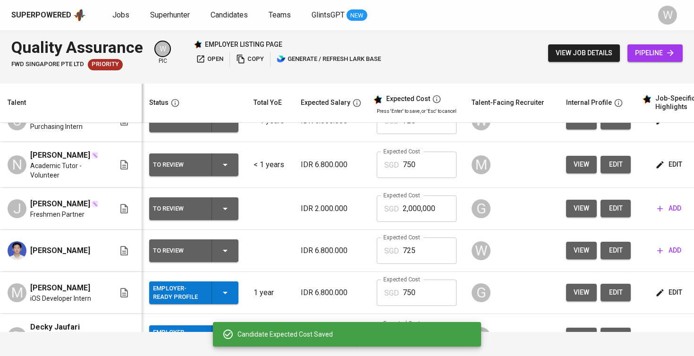
scroll to position [66, 0]
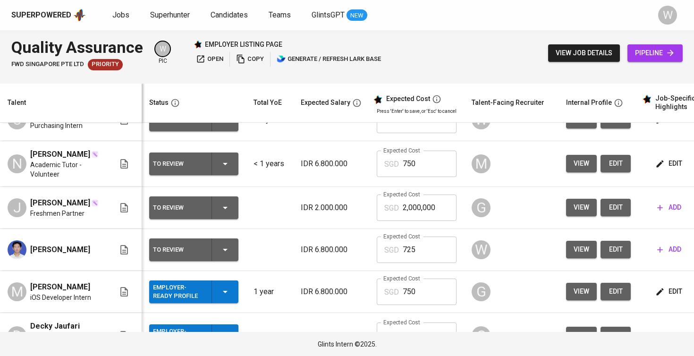
click at [667, 255] on span "add" at bounding box center [669, 250] width 24 height 12
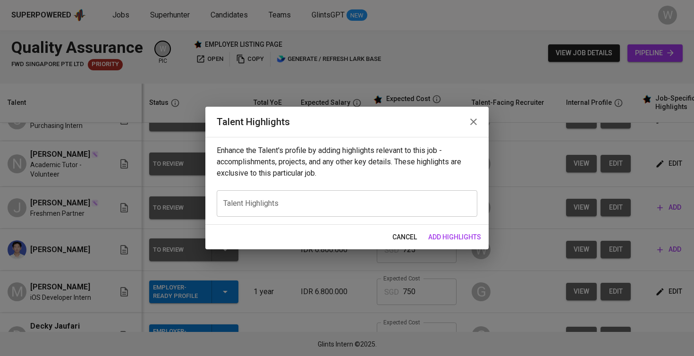
click at [317, 206] on textarea at bounding box center [346, 203] width 247 height 9
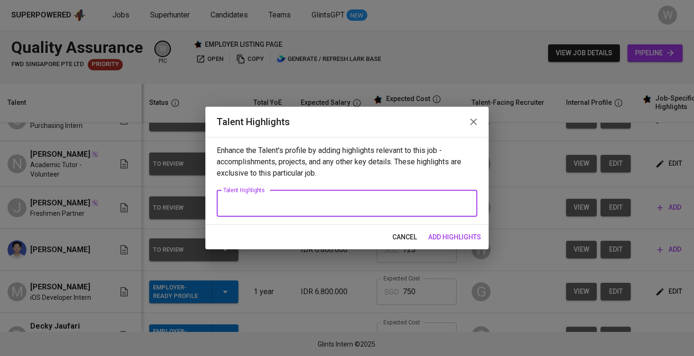
type textarea "e"
type textarea "r"
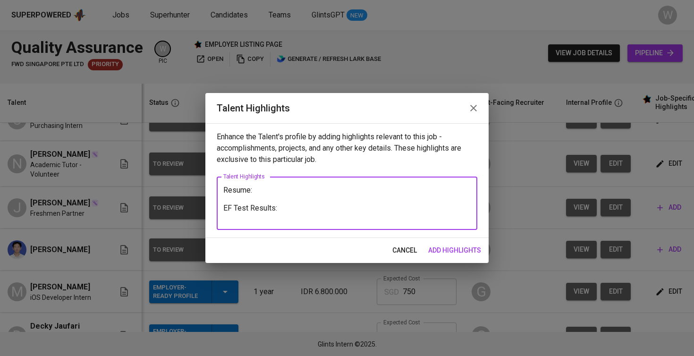
paste textarea "https://glints.sg.larksuite.com/file/BOZ4bklFmoBLOixjQSblFx0Zgxf?from=from_copy…"
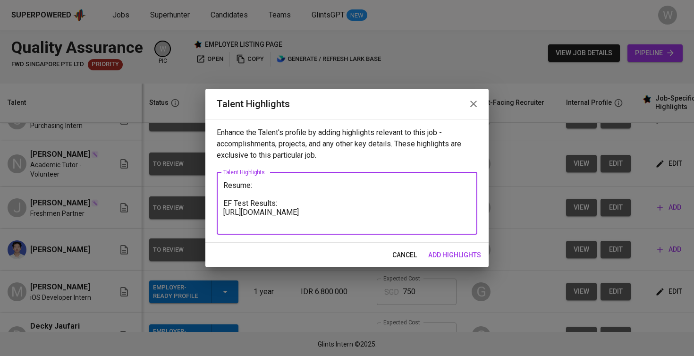
click at [270, 189] on textarea "Resume: EF Test Results: https://glints.sg.larksuite.com/file/BOZ4bklFmoBLOixjQ…" at bounding box center [346, 203] width 247 height 45
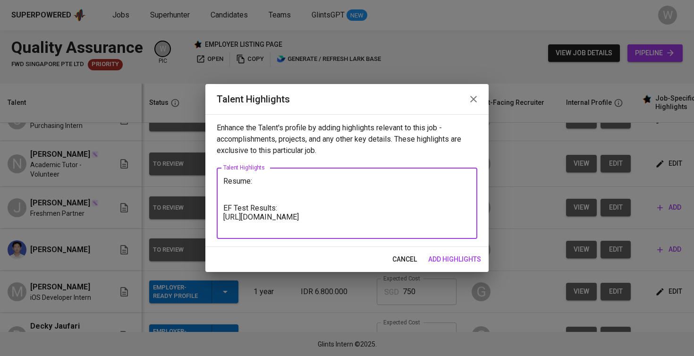
paste textarea "https://glints.sg.larksuite.com/file/Rjafba3Fho8XqlxhYe1lUxjDgOd?from=from_copy…"
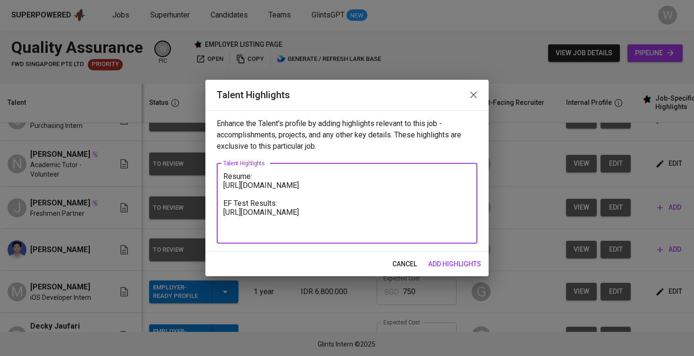
click at [300, 237] on div "Resume: https://glints.sg.larksuite.com/file/Rjafba3Fho8XqlxhYe1lUxjDgOd?from=f…" at bounding box center [347, 203] width 261 height 80
click at [303, 223] on textarea "Resume: https://glints.sg.larksuite.com/file/Rjafba3Fho8XqlxhYe1lUxjDgOd?from=f…" at bounding box center [346, 203] width 247 height 63
click at [296, 233] on textarea "Resume: https://glints.sg.larksuite.com/file/Rjafba3Fho8XqlxhYe1lUxjDgOd?from=f…" at bounding box center [346, 203] width 247 height 63
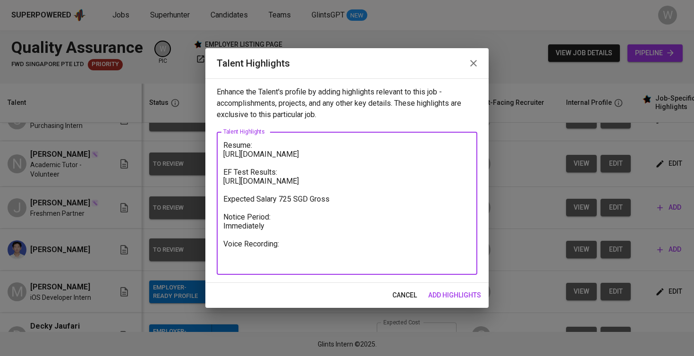
type textarea "Resume: [URL][DOMAIN_NAME] EF Test Results: [URL][DOMAIN_NAME] Expected Salary …"
click at [456, 286] on div "cancel add highlights" at bounding box center [346, 295] width 283 height 25
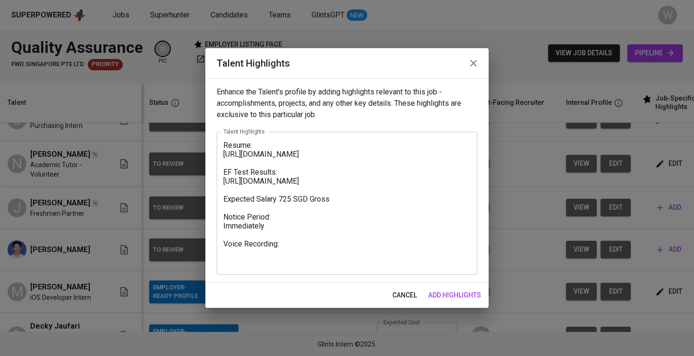
click at [456, 287] on button "add highlights" at bounding box center [454, 295] width 60 height 17
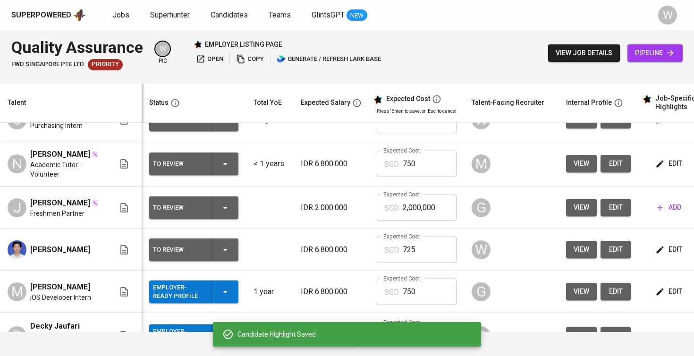
click at [456, 287] on td "Expected Cost SGD 750 Expected Cost" at bounding box center [416, 292] width 95 height 42
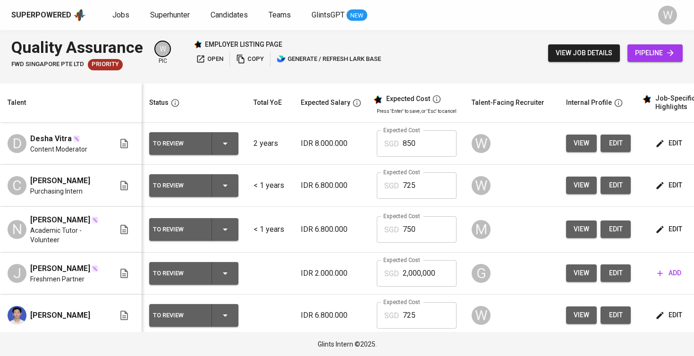
scroll to position [10, 0]
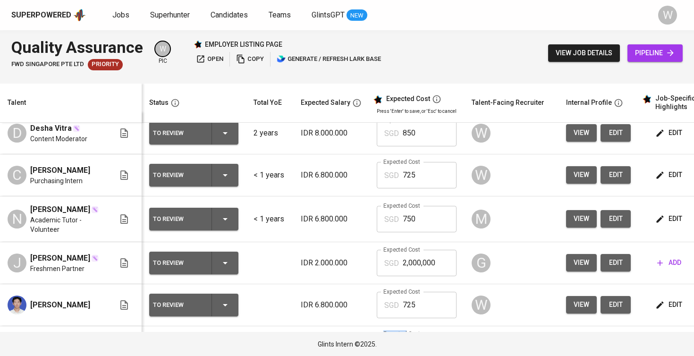
click at [668, 173] on span "edit" at bounding box center [669, 175] width 25 height 12
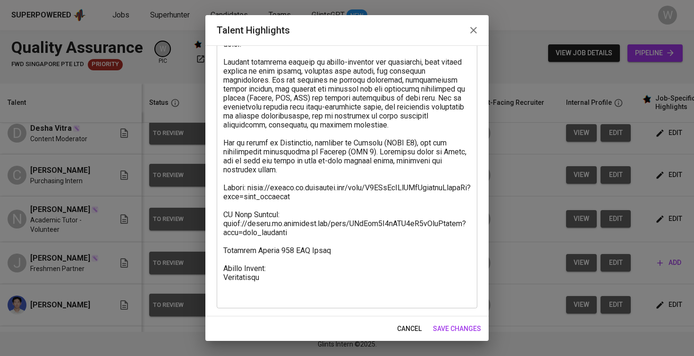
scroll to position [238, 0]
click at [289, 298] on textarea at bounding box center [346, 84] width 247 height 431
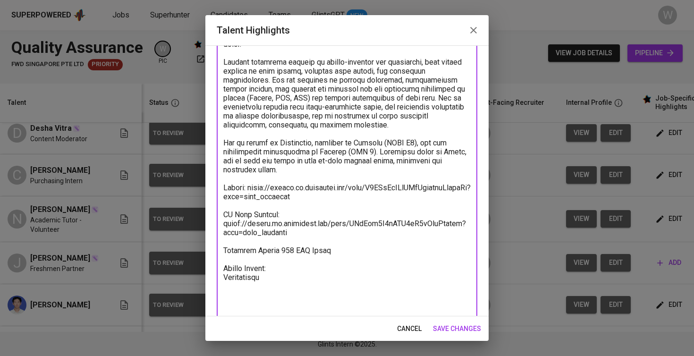
scroll to position [240, 0]
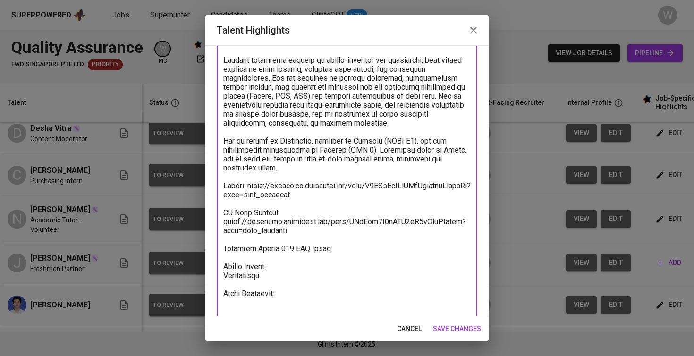
paste textarea "https://glints.sg.larksuite.com/minutes/obsg7z6so65793s3j3767kv3?from=from_copy…"
type textarea "Chikita Marshanda is a fresh graduate in Industrial Engineering from Universita…"
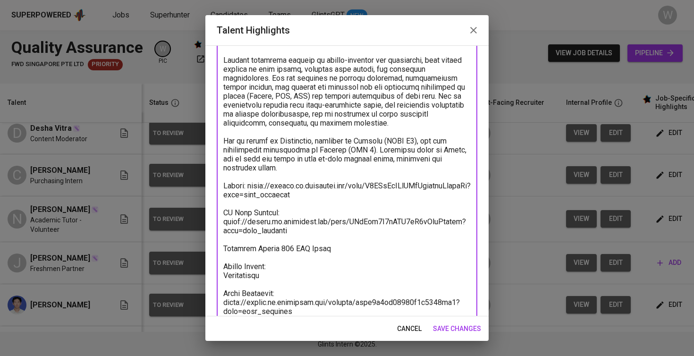
scroll to position [274, 0]
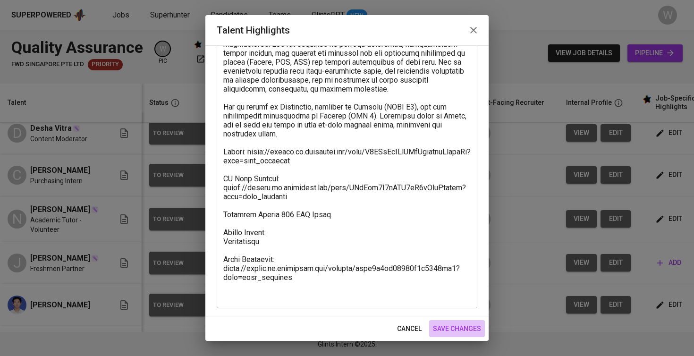
click at [444, 328] on span "save changes" at bounding box center [457, 329] width 48 height 12
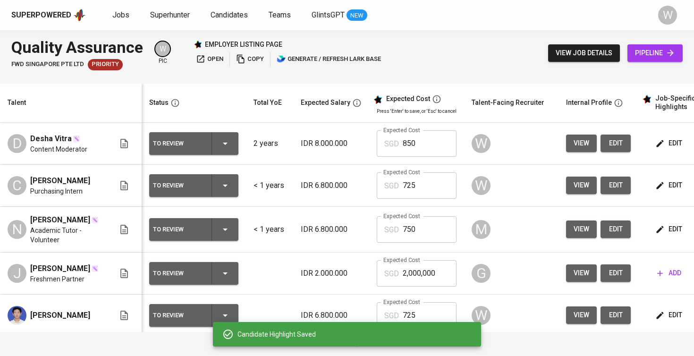
scroll to position [0, 0]
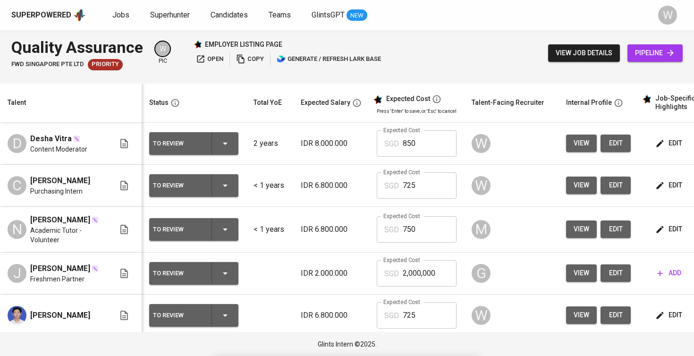
click at [683, 136] on button "edit" at bounding box center [669, 143] width 33 height 17
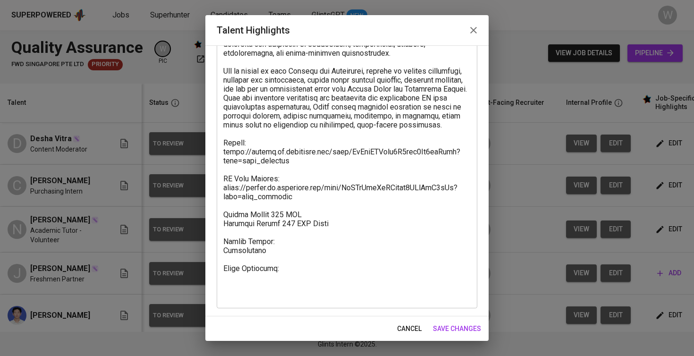
scroll to position [346, 0]
click at [330, 303] on div "x Talent Highlights" at bounding box center [347, 31] width 261 height 556
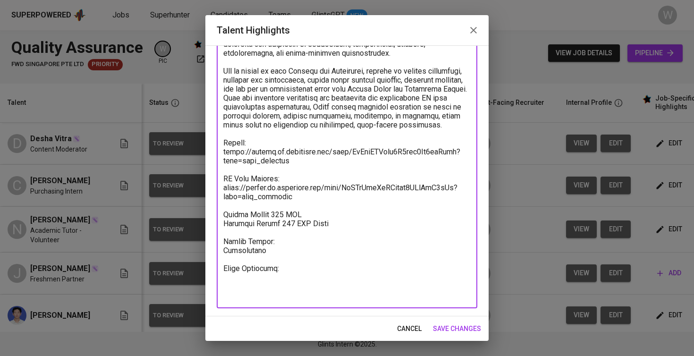
click at [319, 304] on div "x Talent Highlights" at bounding box center [347, 31] width 261 height 556
click at [297, 295] on textarea at bounding box center [346, 31] width 247 height 538
paste textarea "https://glints.sg.larksuite.com/minutes/obsg7zd954p1fphr5pphykl1?from=from_copy…"
type textarea "Desha Vitra Yunella is an experienced professional with a strong background in …"
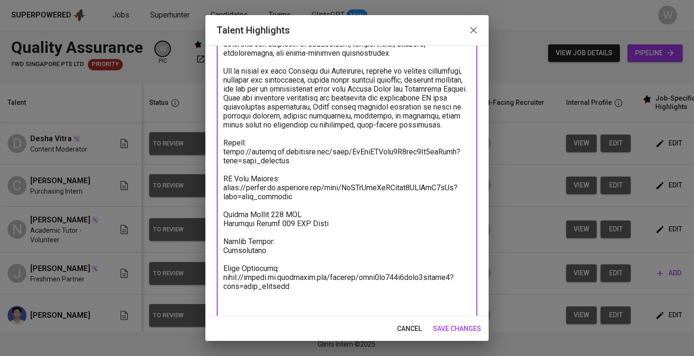
scroll to position [348, 0]
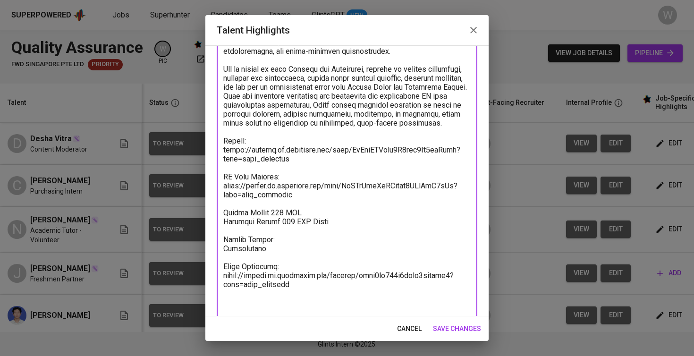
click at [467, 324] on span "save changes" at bounding box center [457, 329] width 48 height 12
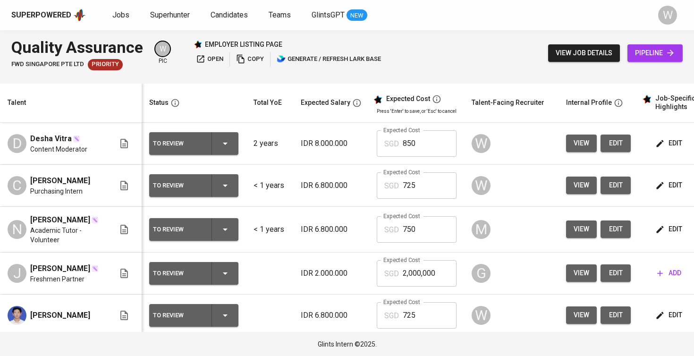
click at [665, 321] on span "edit" at bounding box center [669, 315] width 25 height 12
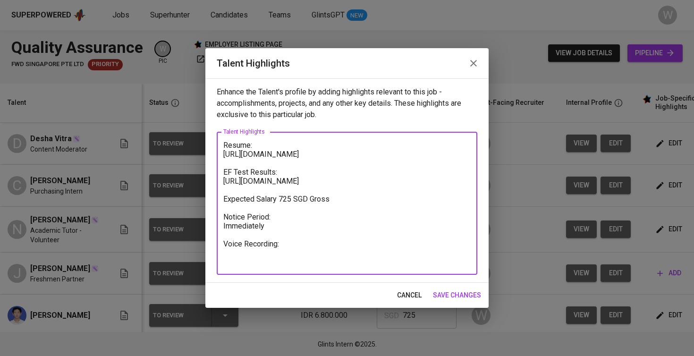
click at [318, 262] on textarea "Resume: https://glints.sg.larksuite.com/file/Rjafba3Fho8XqlxhYe1lUxjDgOd?from=f…" at bounding box center [346, 204] width 247 height 126
type textarea "Resume: https://glints.sg.larksuite.com/file/Rjafba3Fho8XqlxhYe1lUxjDgOd?from=f…"
paste textarea "[URL][DOMAIN_NAME]"
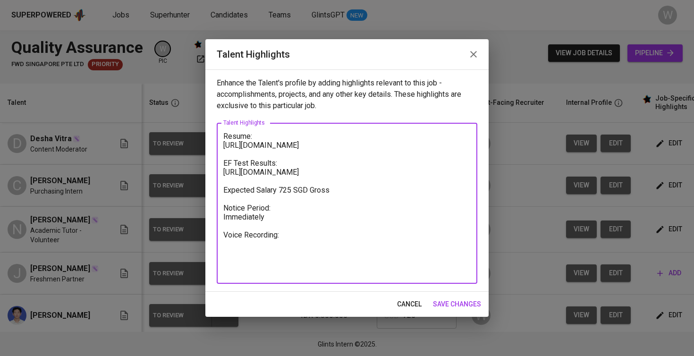
type textarea "Resume: [URL][DOMAIN_NAME] EF Test Results: [URL][DOMAIN_NAME] Expected Salary …"
click at [454, 303] on span "save changes" at bounding box center [457, 304] width 48 height 12
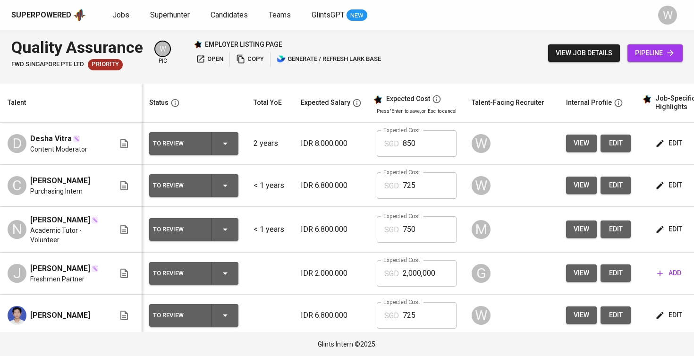
scroll to position [25, 0]
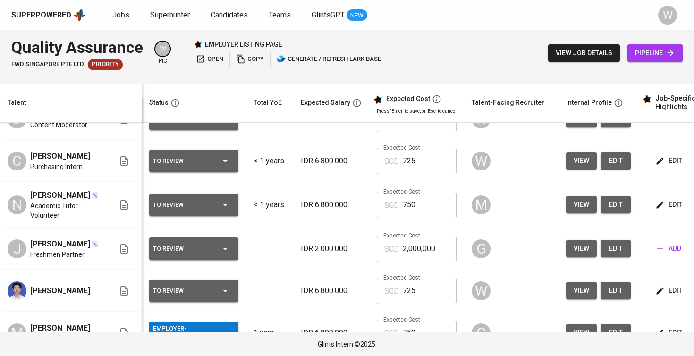
click at [663, 296] on span "edit" at bounding box center [669, 291] width 25 height 12
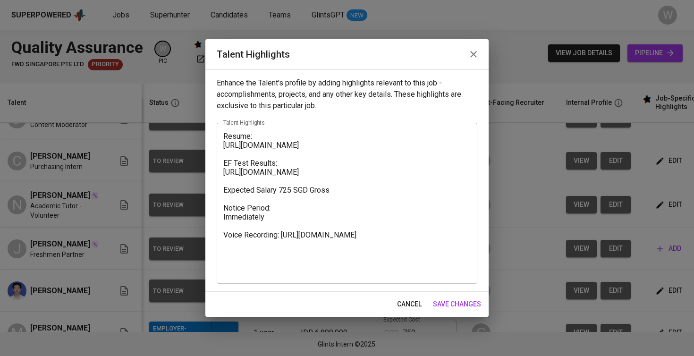
click at [223, 131] on div "Resume: [URL][DOMAIN_NAME] EF Test Results: [URL][DOMAIN_NAME] Expected Salary …" at bounding box center [347, 203] width 261 height 161
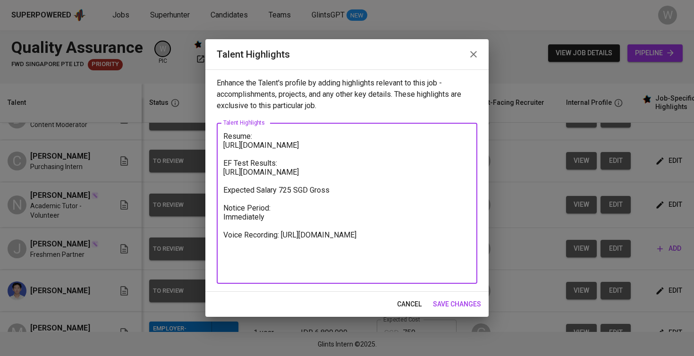
paste textarea "Based on the provided materials, the candidate presents the following profile: …"
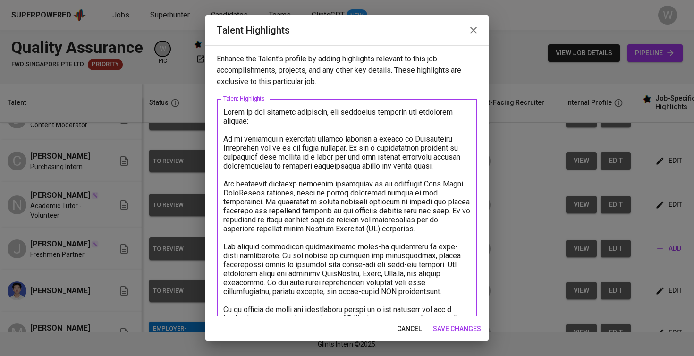
scroll to position [0, 0]
drag, startPoint x: 232, startPoint y: 132, endPoint x: 221, endPoint y: 105, distance: 29.5
click at [221, 105] on div "x Talent Highlights" at bounding box center [347, 309] width 261 height 421
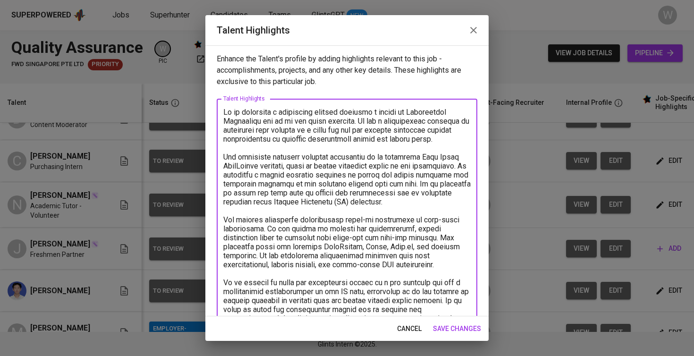
click at [230, 113] on textarea at bounding box center [346, 296] width 247 height 377
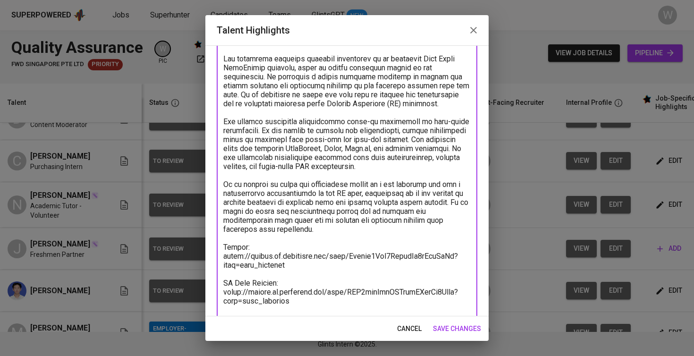
scroll to position [99, 0]
click at [316, 226] on textarea at bounding box center [346, 196] width 247 height 377
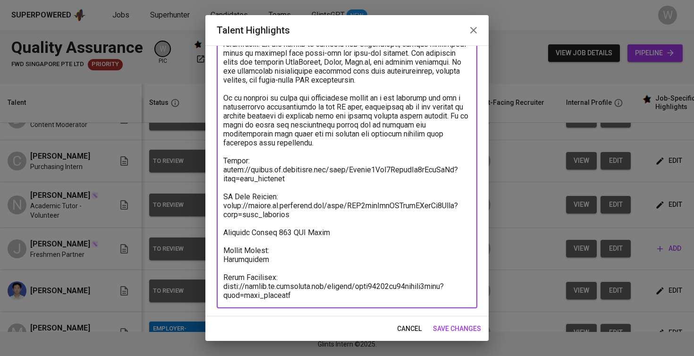
scroll to position [185, 0]
type textarea "Fredly is currently a university student pursuing a degree in Information Techn…"
click at [459, 330] on span "save changes" at bounding box center [457, 329] width 48 height 12
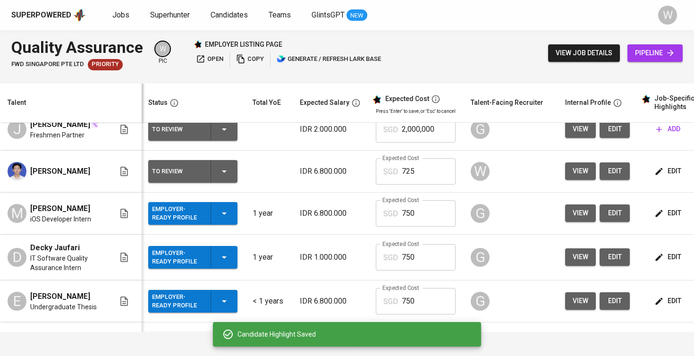
scroll to position [146, 1]
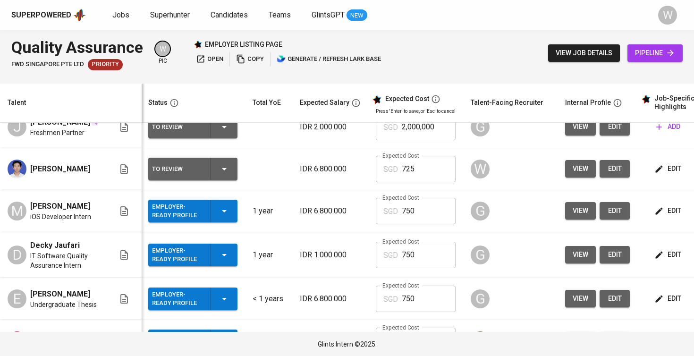
click at [221, 175] on icon "button" at bounding box center [224, 168] width 11 height 11
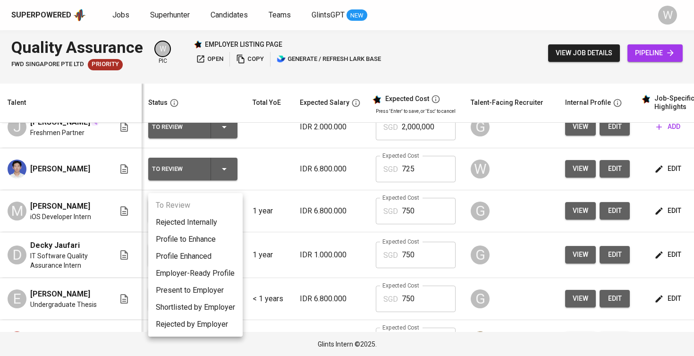
click at [208, 287] on li "Present to Employer" at bounding box center [195, 290] width 94 height 17
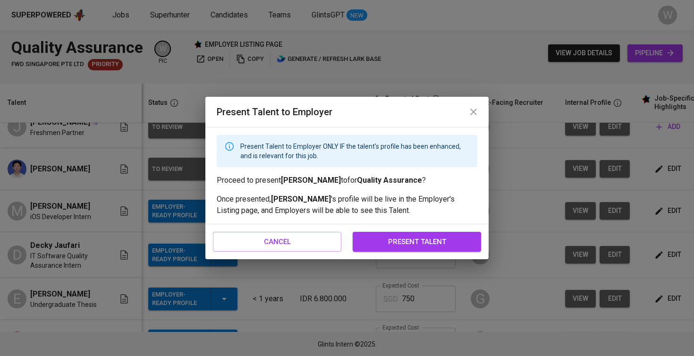
click at [401, 242] on span "present talent" at bounding box center [417, 242] width 108 height 12
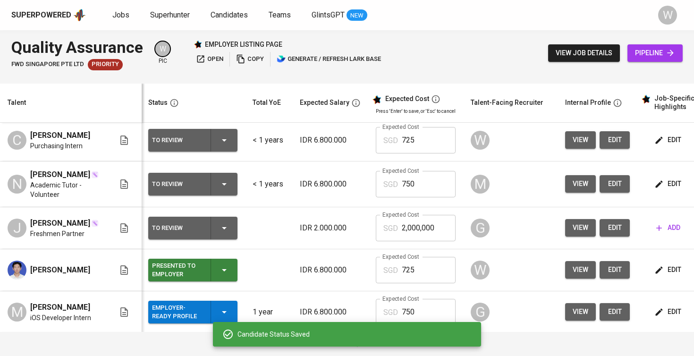
scroll to position [13, 1]
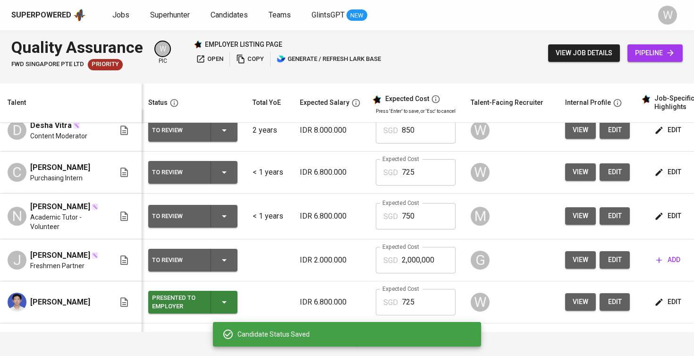
click at [230, 171] on div "To Review" at bounding box center [193, 172] width 82 height 23
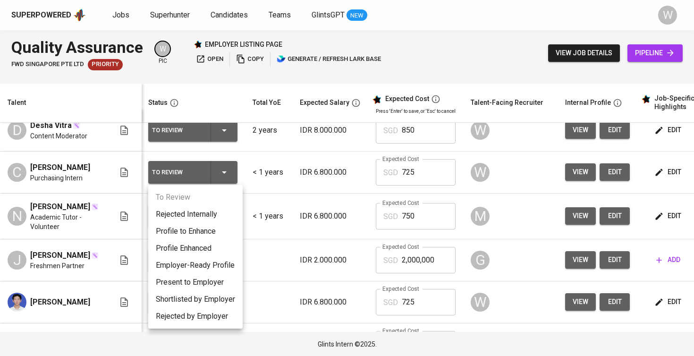
click at [210, 279] on li "Present to Employer" at bounding box center [195, 282] width 94 height 17
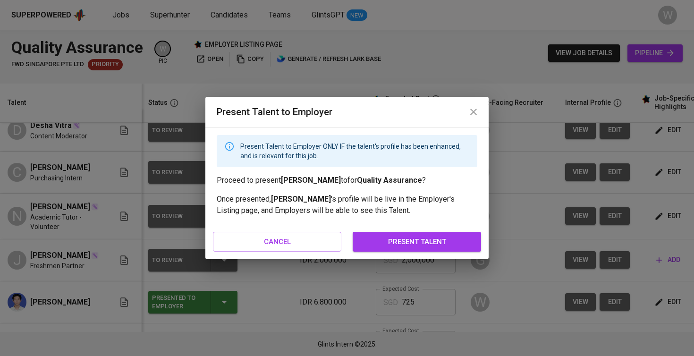
click at [366, 243] on span "present talent" at bounding box center [417, 242] width 108 height 12
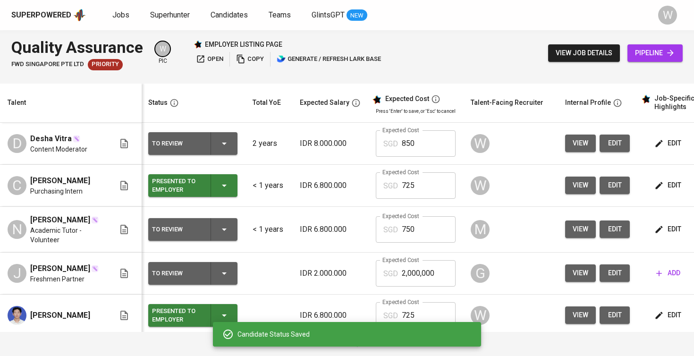
scroll to position [0, 1]
click at [232, 145] on div "To Review" at bounding box center [193, 143] width 82 height 23
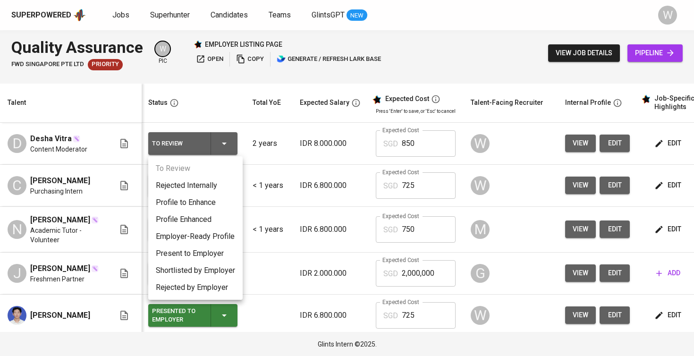
click at [208, 250] on li "Present to Employer" at bounding box center [195, 253] width 94 height 17
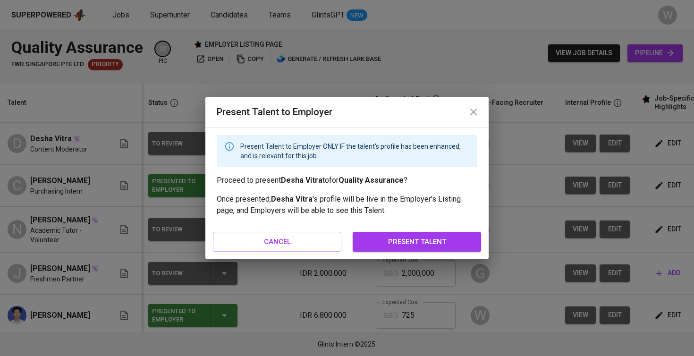
click at [412, 243] on span "present talent" at bounding box center [417, 242] width 108 height 12
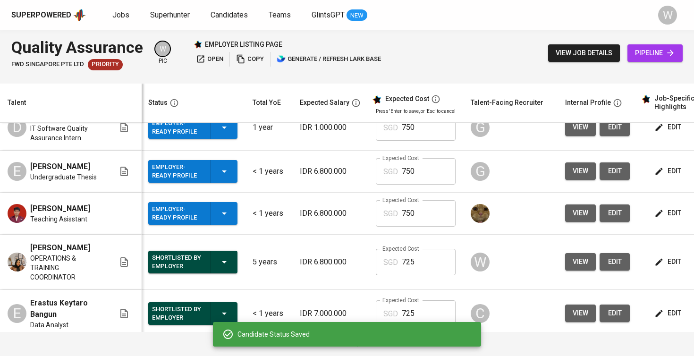
scroll to position [275, 1]
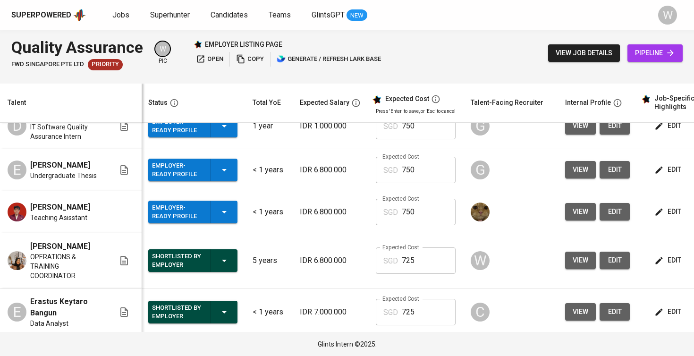
click at [220, 218] on icon "button" at bounding box center [224, 211] width 11 height 11
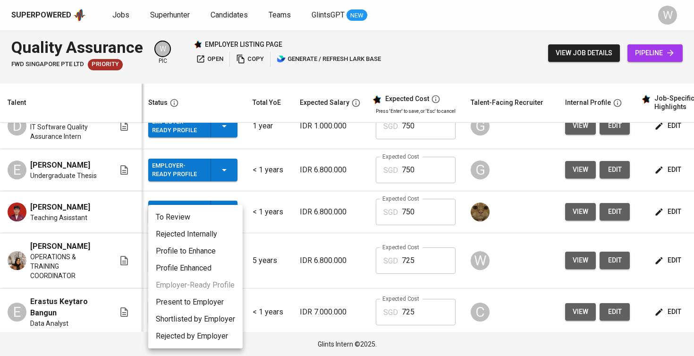
click at [211, 301] on li "Present to Employer" at bounding box center [195, 302] width 94 height 17
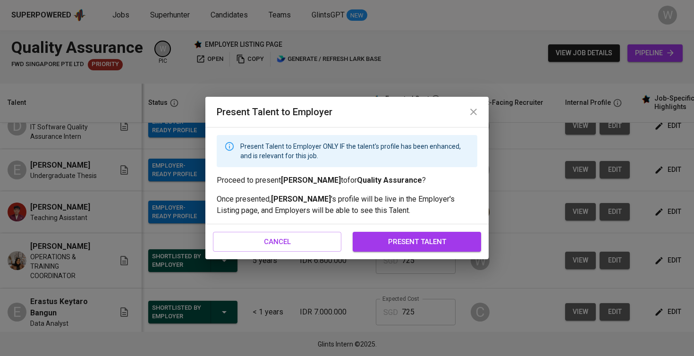
click at [420, 236] on span "present talent" at bounding box center [417, 242] width 108 height 12
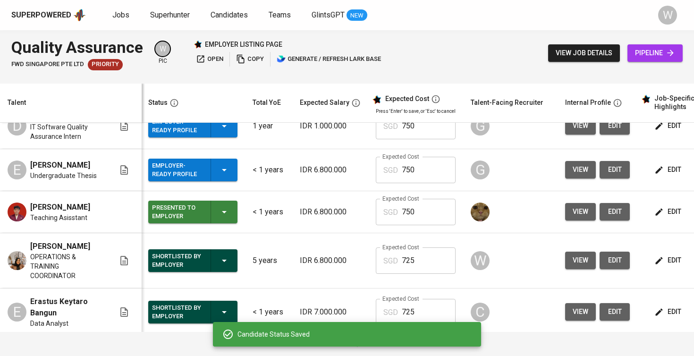
click at [221, 176] on icon "button" at bounding box center [224, 169] width 11 height 11
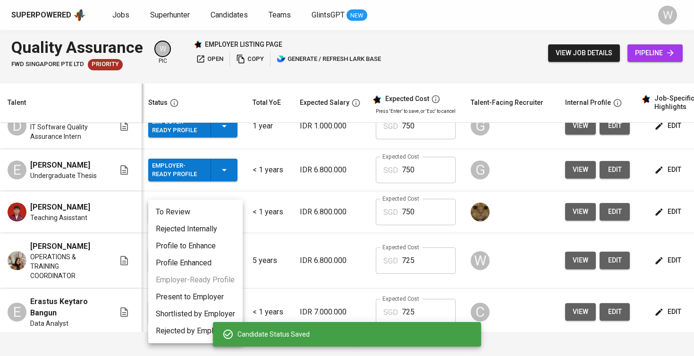
click at [215, 300] on li "Present to Employer" at bounding box center [195, 296] width 94 height 17
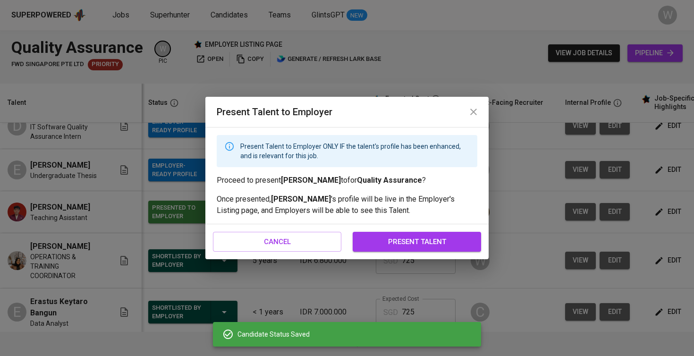
click at [402, 240] on span "present talent" at bounding box center [417, 242] width 108 height 12
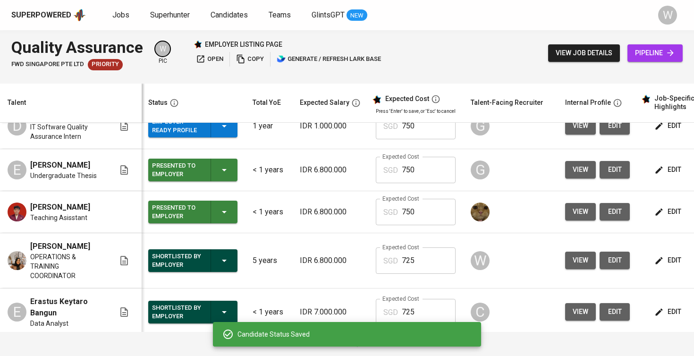
click at [209, 137] on div "Employer-Ready Profile" at bounding box center [193, 126] width 82 height 23
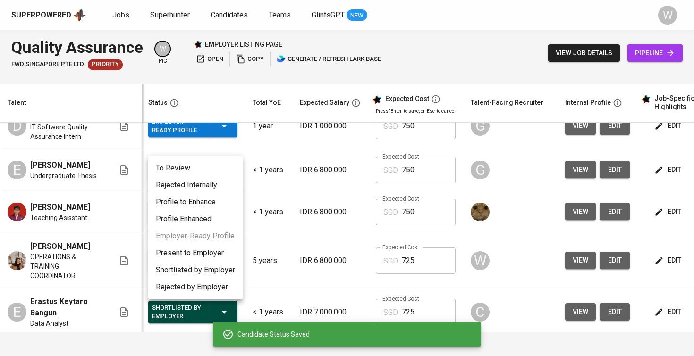
scroll to position [0, 0]
click at [200, 248] on li "Present to Employer" at bounding box center [195, 253] width 94 height 17
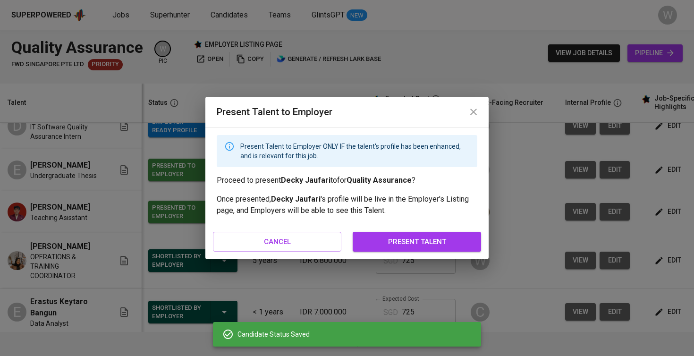
click at [418, 232] on button "present talent" at bounding box center [417, 242] width 128 height 20
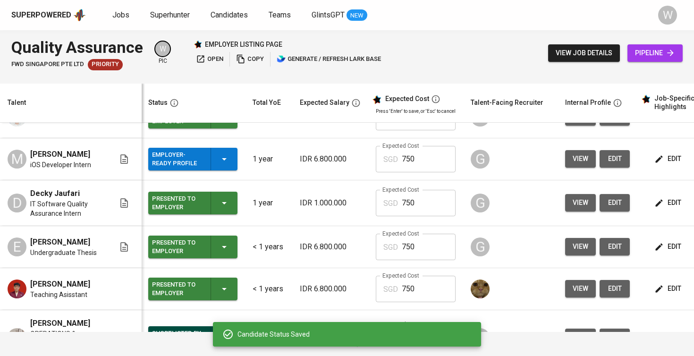
scroll to position [192, 1]
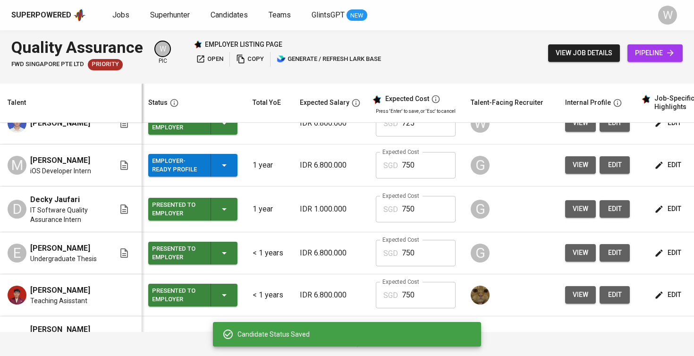
click at [222, 186] on td "Employer-Ready Profile" at bounding box center [193, 165] width 104 height 42
click at [226, 171] on icon "button" at bounding box center [224, 165] width 11 height 11
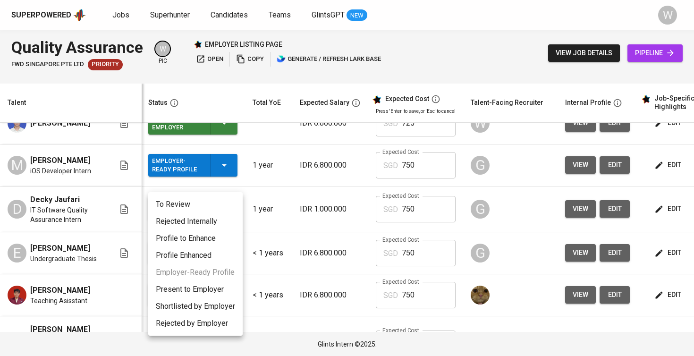
click at [226, 296] on li "Present to Employer" at bounding box center [195, 289] width 94 height 17
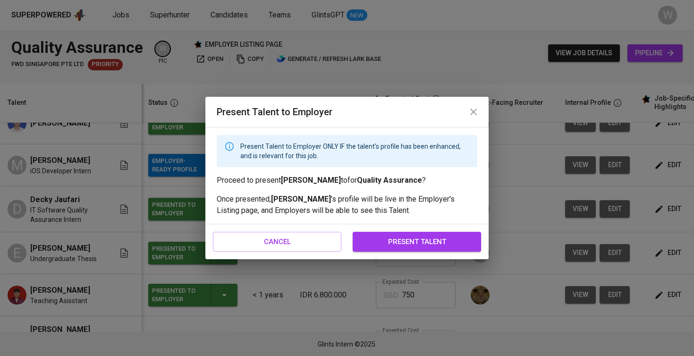
click at [375, 233] on button "present talent" at bounding box center [417, 242] width 128 height 20
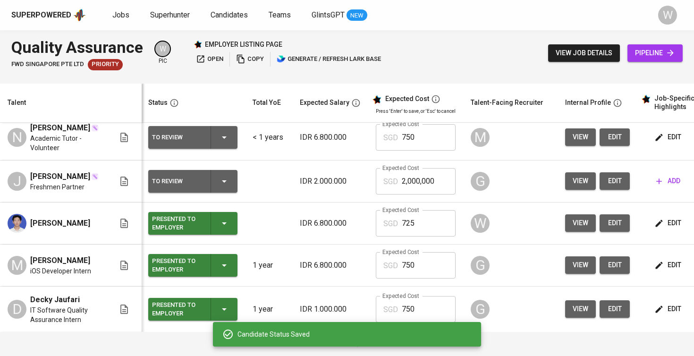
scroll to position [42, 1]
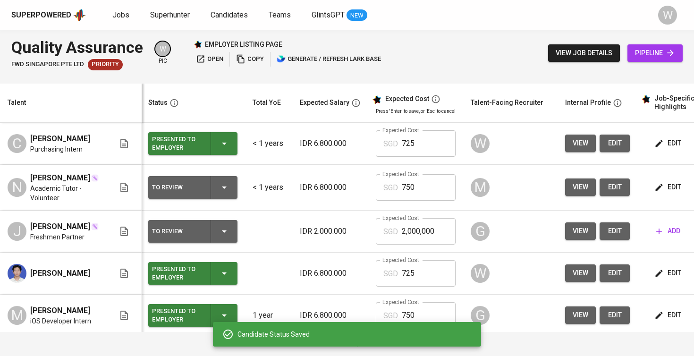
click at [664, 204] on td "edit" at bounding box center [679, 188] width 85 height 46
click at [664, 193] on span "edit" at bounding box center [668, 187] width 25 height 12
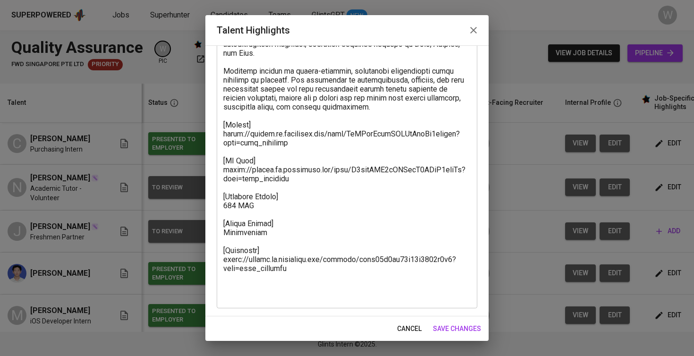
scroll to position [283, 0]
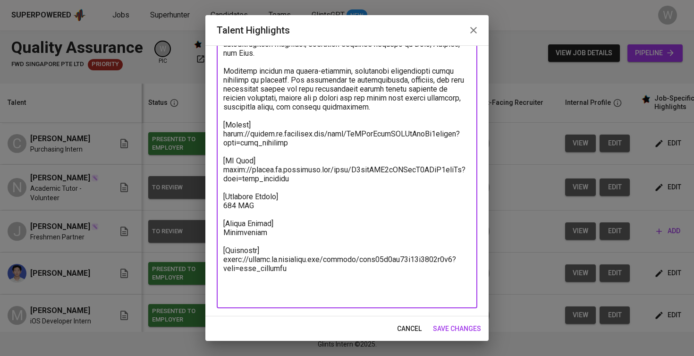
drag, startPoint x: 304, startPoint y: 150, endPoint x: 212, endPoint y: 146, distance: 92.6
click at [212, 146] on div "Enhance the Talent's profile by adding highlights relevant to this job - accomp…" at bounding box center [346, 180] width 283 height 271
drag, startPoint x: 293, startPoint y: 282, endPoint x: 220, endPoint y: 268, distance: 73.6
click at [220, 268] on div "x Talent Highlights" at bounding box center [347, 61] width 261 height 493
click at [465, 331] on span "save changes" at bounding box center [457, 329] width 48 height 12
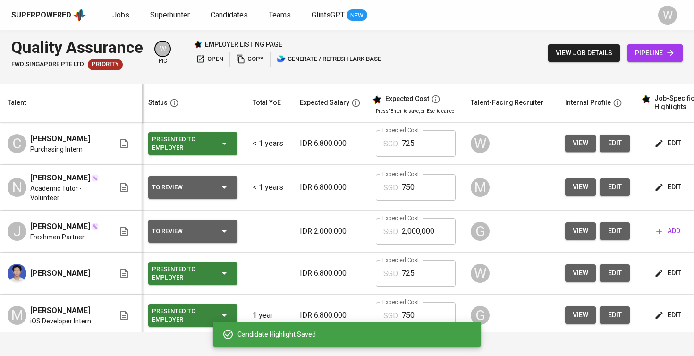
click at [231, 194] on div "To Review" at bounding box center [193, 187] width 82 height 23
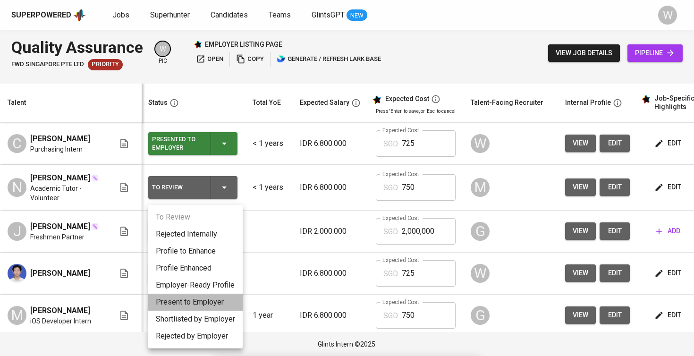
click at [199, 304] on li "Present to Employer" at bounding box center [195, 302] width 94 height 17
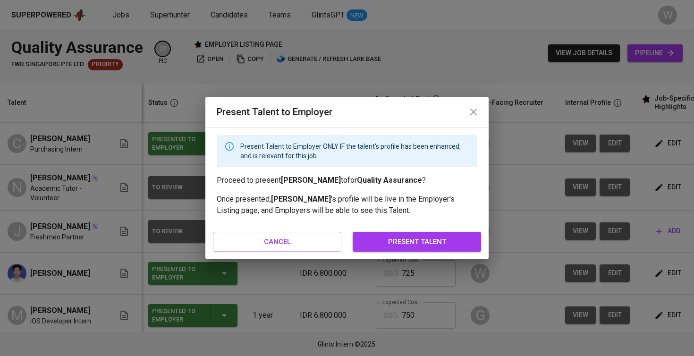
click at [402, 232] on button "present talent" at bounding box center [417, 242] width 128 height 20
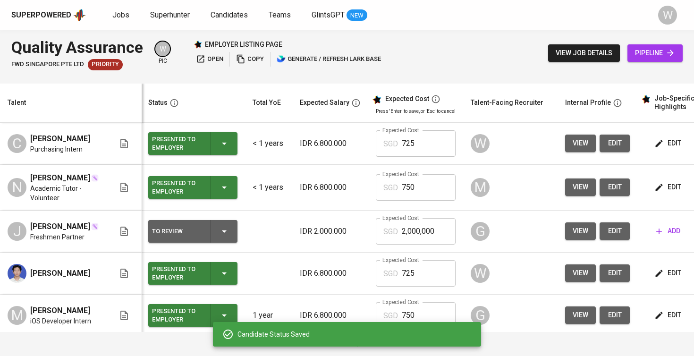
click at [394, 237] on p "SGD" at bounding box center [390, 231] width 15 height 11
click at [666, 193] on span "edit" at bounding box center [668, 187] width 25 height 12
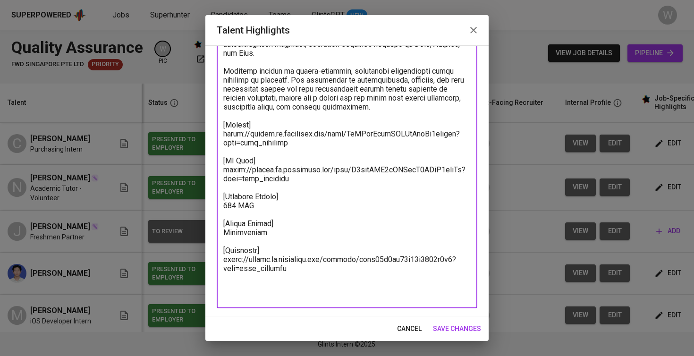
drag, startPoint x: 304, startPoint y: 155, endPoint x: 212, endPoint y: 147, distance: 92.4
click at [212, 147] on div "Enhance the Talent's profile by adding highlights relevant to this job - accomp…" at bounding box center [346, 180] width 283 height 271
click at [469, 325] on span "save changes" at bounding box center [457, 329] width 48 height 12
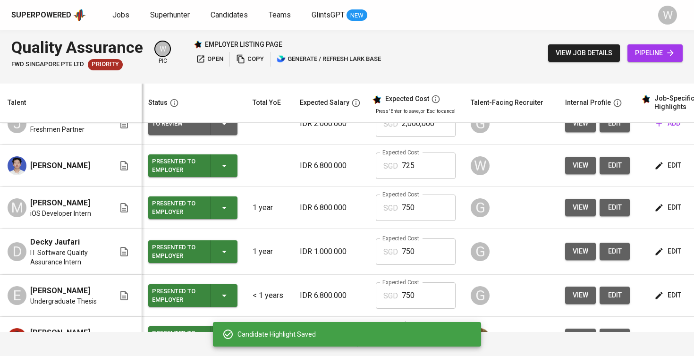
scroll to position [166, 1]
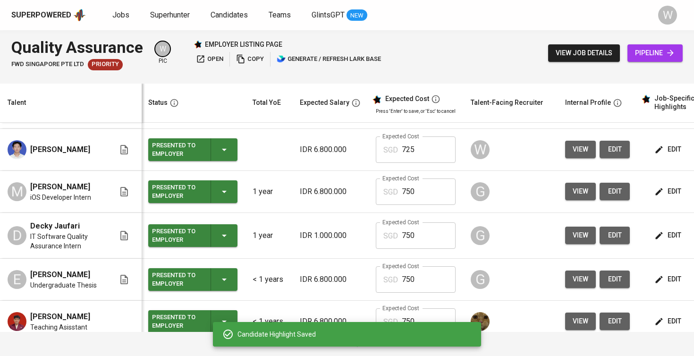
click at [661, 196] on icon "button" at bounding box center [658, 191] width 9 height 9
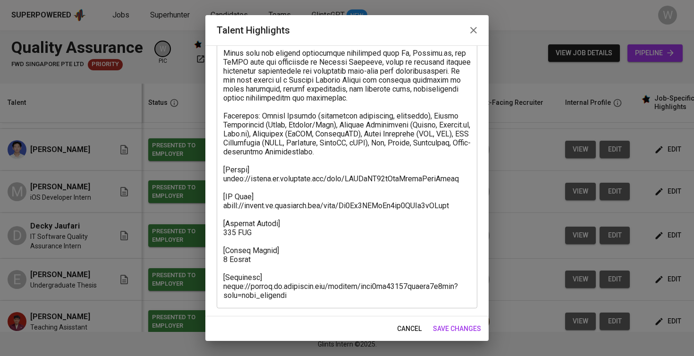
scroll to position [140, 0]
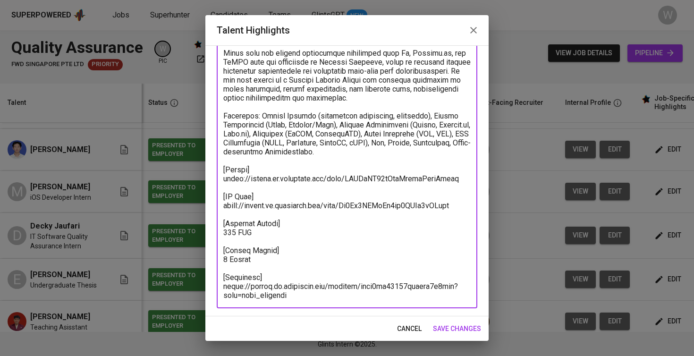
drag, startPoint x: 223, startPoint y: 178, endPoint x: 443, endPoint y: 184, distance: 219.6
click at [443, 184] on textarea at bounding box center [346, 134] width 247 height 332
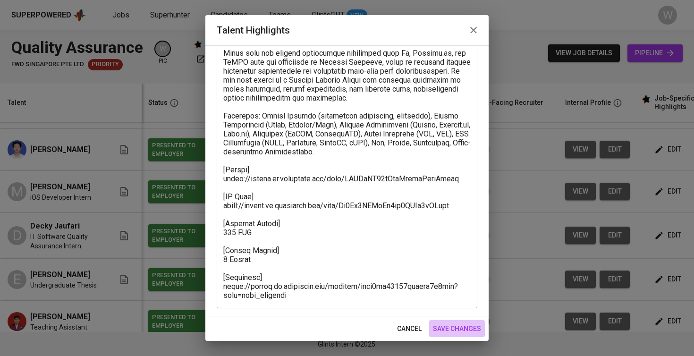
click at [457, 326] on span "save changes" at bounding box center [457, 329] width 48 height 12
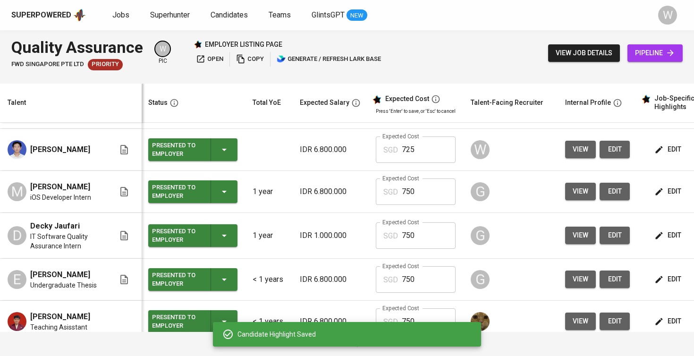
click at [666, 241] on span "edit" at bounding box center [668, 235] width 25 height 12
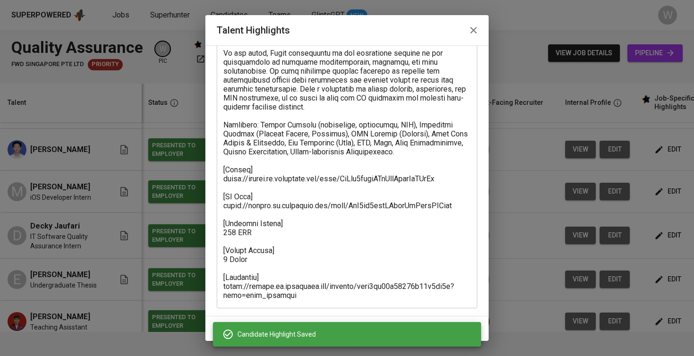
scroll to position [122, 0]
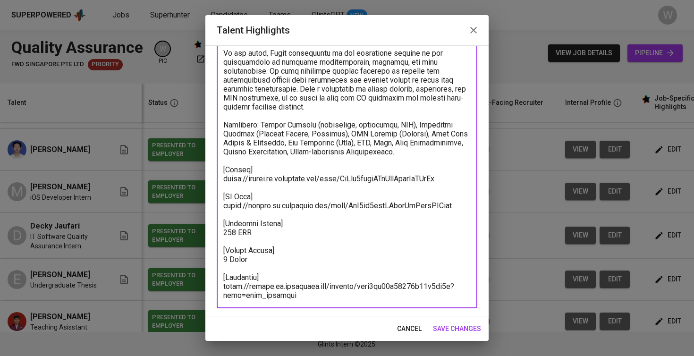
drag, startPoint x: 456, startPoint y: 178, endPoint x: 204, endPoint y: 179, distance: 252.1
click at [204, 179] on div "Talent Highlights Enhance the Talent's profile by adding highlights relevant to…" at bounding box center [347, 178] width 694 height 356
click at [452, 321] on button "save changes" at bounding box center [457, 328] width 56 height 17
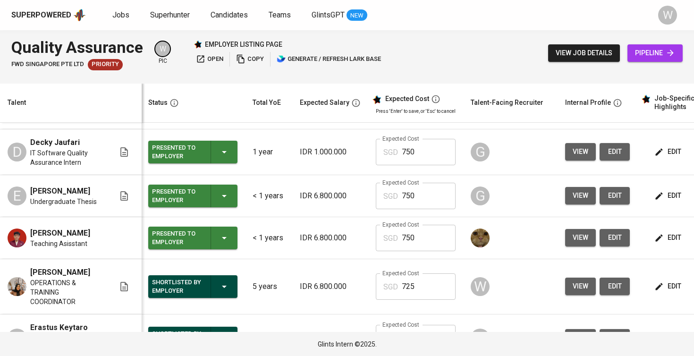
scroll to position [253, 1]
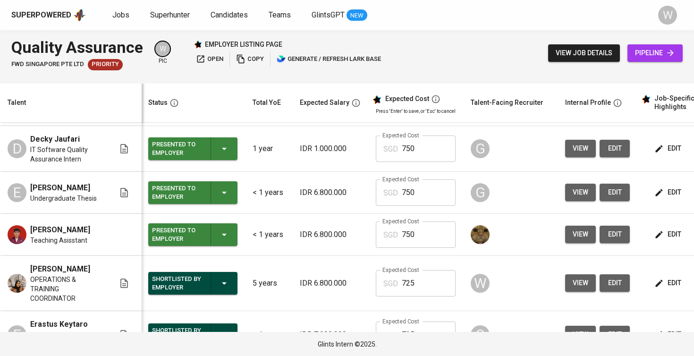
click at [658, 197] on icon "button" at bounding box center [658, 192] width 9 height 9
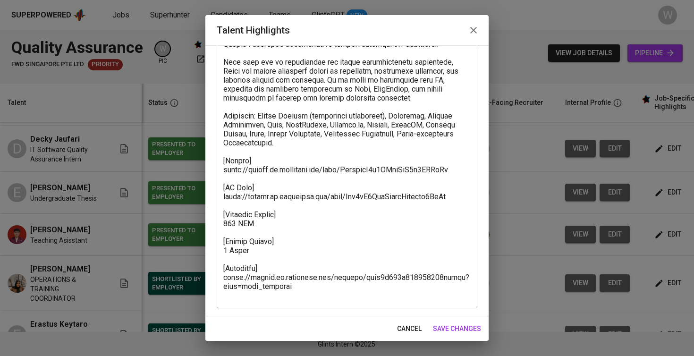
scroll to position [140, 0]
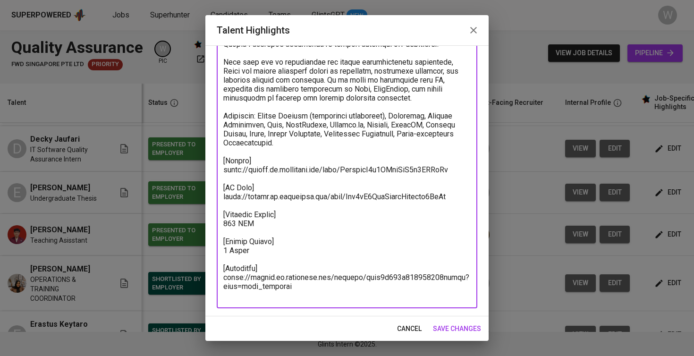
click at [427, 184] on textarea at bounding box center [346, 134] width 247 height 332
drag, startPoint x: 463, startPoint y: 179, endPoint x: 213, endPoint y: 175, distance: 250.2
click at [213, 175] on div "Enhance the Talent's profile by adding highlights relevant to this job - accomp…" at bounding box center [346, 180] width 283 height 271
click at [461, 331] on span "save changes" at bounding box center [457, 329] width 48 height 12
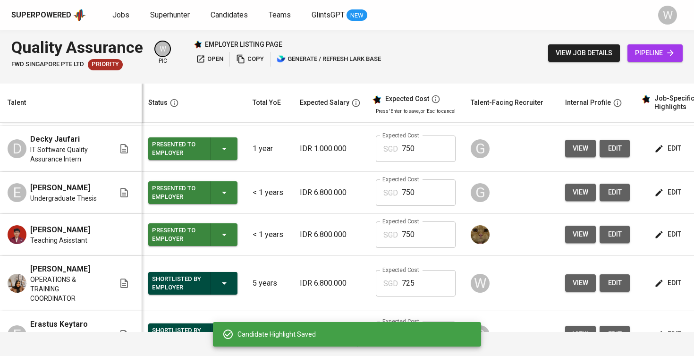
click at [656, 238] on icon "button" at bounding box center [659, 234] width 7 height 7
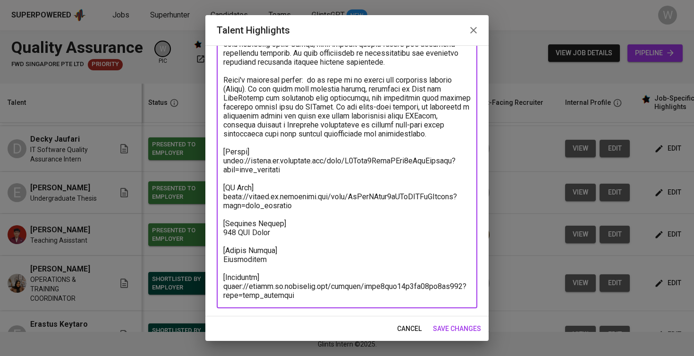
drag, startPoint x: 271, startPoint y: 168, endPoint x: 211, endPoint y: 162, distance: 60.3
click at [211, 162] on div "Enhance the Talent's profile by adding highlights relevant to this job - accomp…" at bounding box center [346, 180] width 283 height 271
click at [442, 330] on span "save changes" at bounding box center [457, 329] width 48 height 12
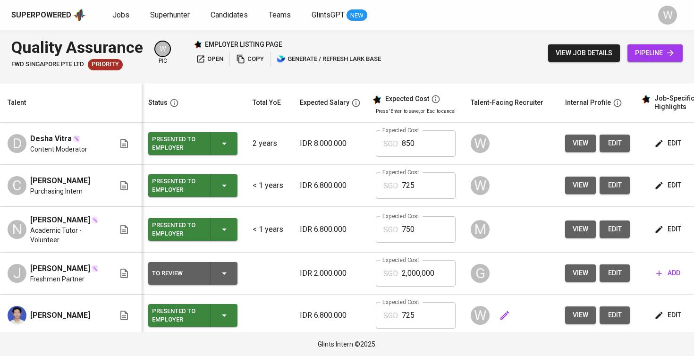
scroll to position [0, 0]
click at [216, 58] on span "open" at bounding box center [209, 59] width 27 height 11
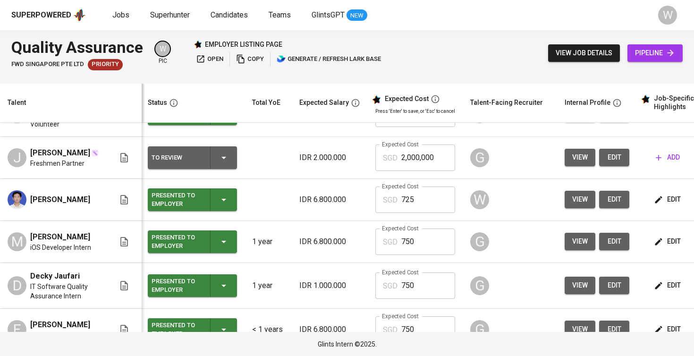
scroll to position [118, 1]
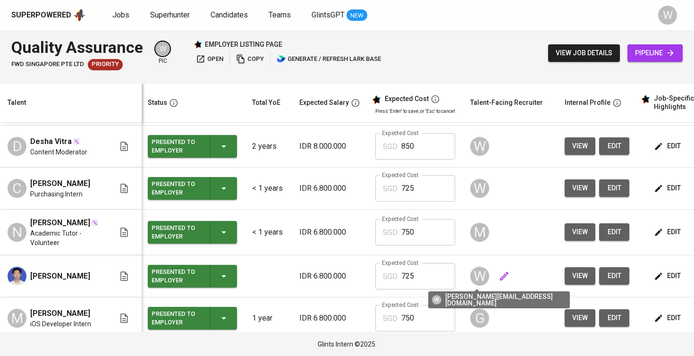
scroll to position [51, 1]
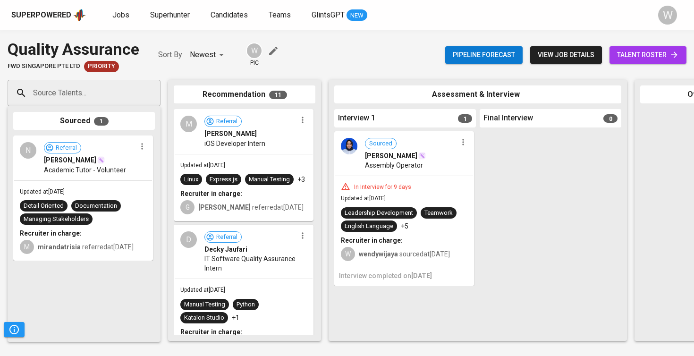
scroll to position [8, 0]
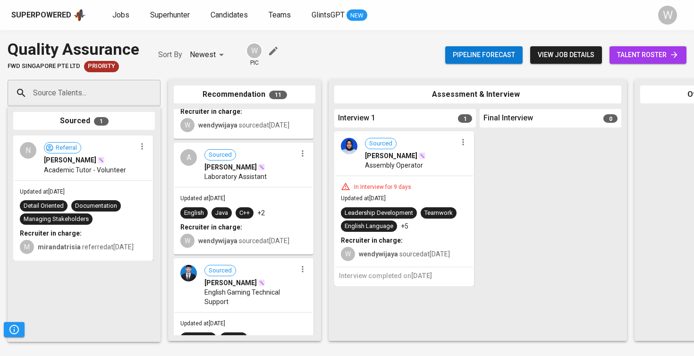
drag, startPoint x: 252, startPoint y: 156, endPoint x: 340, endPoint y: 183, distance: 92.7
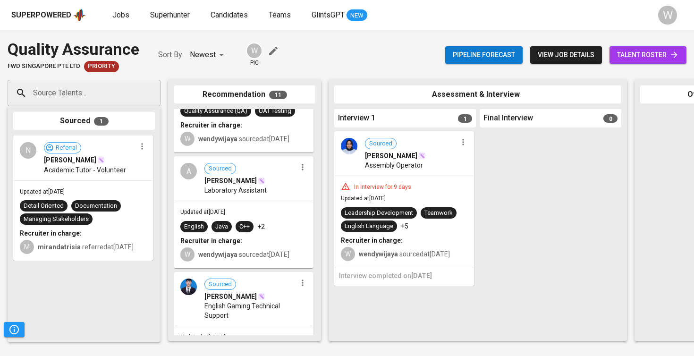
scroll to position [582, 0]
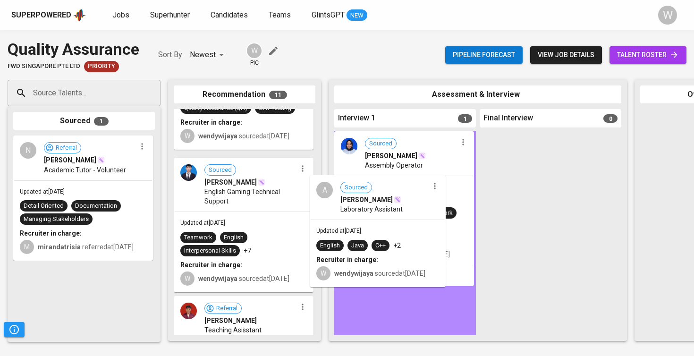
drag, startPoint x: 259, startPoint y: 179, endPoint x: 401, endPoint y: 195, distance: 143.0
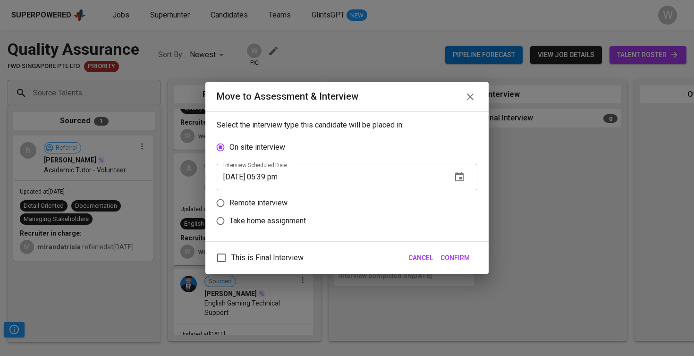
click at [295, 205] on label "Remote interview" at bounding box center [340, 203] width 258 height 18
click at [229, 205] on input "Remote interview" at bounding box center [220, 203] width 18 height 18
radio input "true"
click at [471, 262] on button "Confirm" at bounding box center [455, 257] width 37 height 17
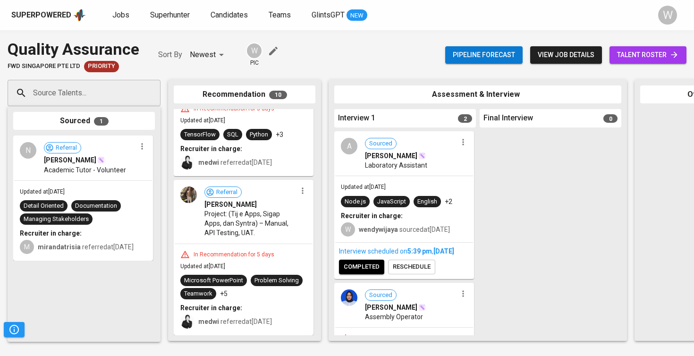
scroll to position [1062, 0]
click at [654, 57] on span "talent roster" at bounding box center [648, 55] width 62 height 12
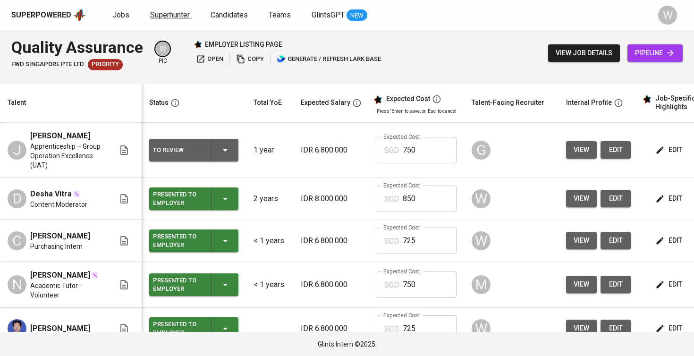
click at [167, 19] on span "Superhunter" at bounding box center [170, 14] width 40 height 9
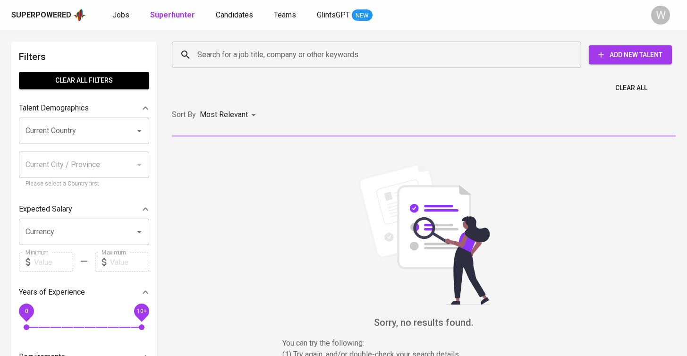
click at [201, 51] on input "Search for a job title, company or other keywords" at bounding box center [379, 55] width 368 height 18
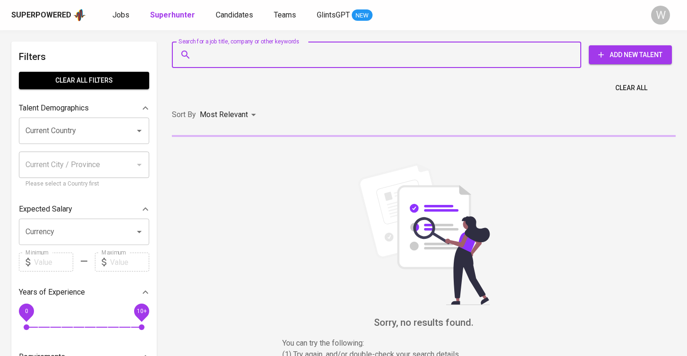
paste input "[EMAIL_ADDRESS][DOMAIN_NAME]"
type input "[EMAIL_ADDRESS][DOMAIN_NAME]"
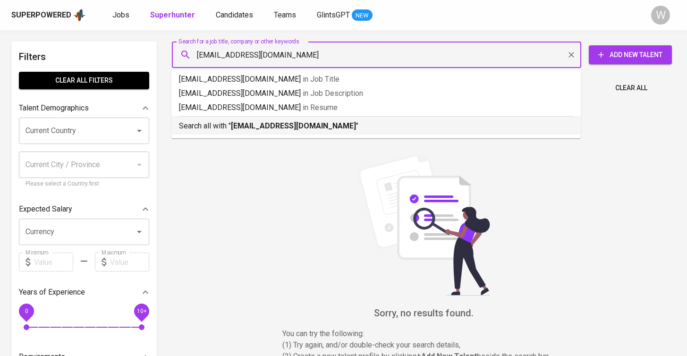
click at [279, 129] on b "[EMAIL_ADDRESS][DOMAIN_NAME]" at bounding box center [293, 125] width 125 height 9
type input "m"
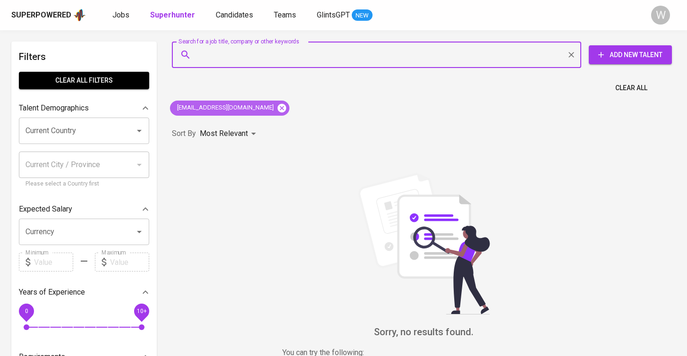
click at [278, 105] on icon at bounding box center [282, 107] width 8 height 8
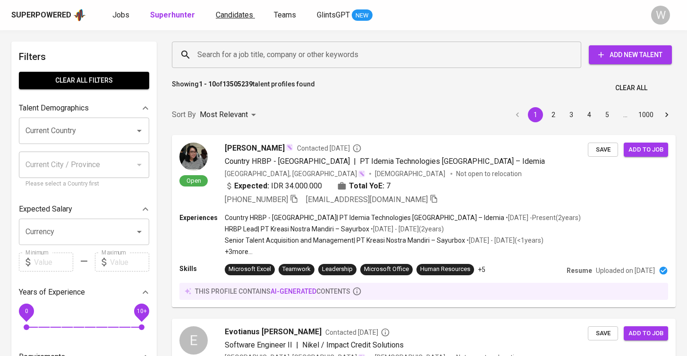
click at [237, 17] on span "Candidates" at bounding box center [234, 14] width 37 height 9
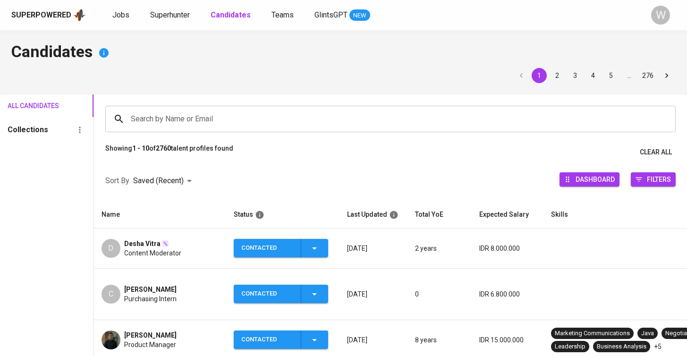
click at [177, 330] on span "[PERSON_NAME]" at bounding box center [150, 334] width 52 height 9
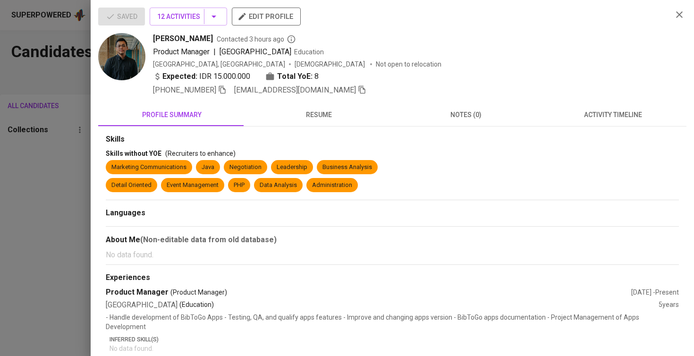
click at [320, 126] on button "resume" at bounding box center [318, 114] width 147 height 23
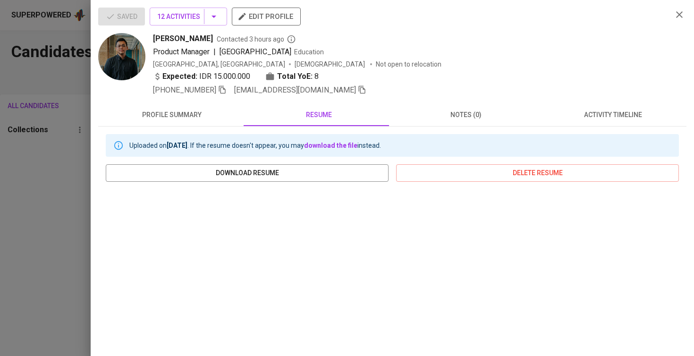
click at [570, 111] on span "activity timeline" at bounding box center [613, 115] width 136 height 12
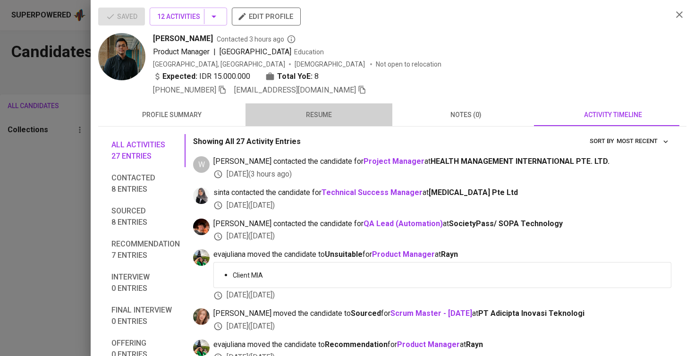
click at [334, 112] on span "resume" at bounding box center [319, 115] width 136 height 12
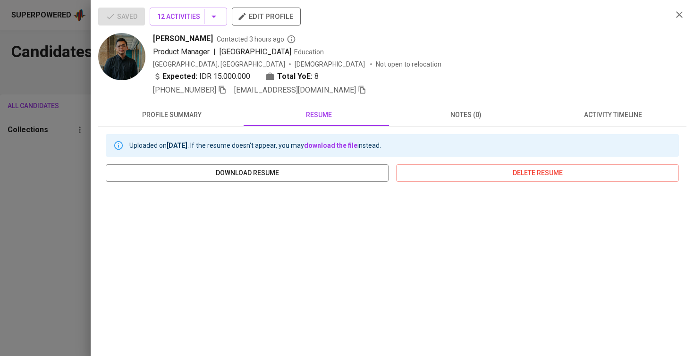
click at [94, 111] on div "Saved 12 Activities edit profile [PERSON_NAME] Contacted 3 hours ago Product Ma…" at bounding box center [392, 178] width 603 height 356
